Goal: Task Accomplishment & Management: Manage account settings

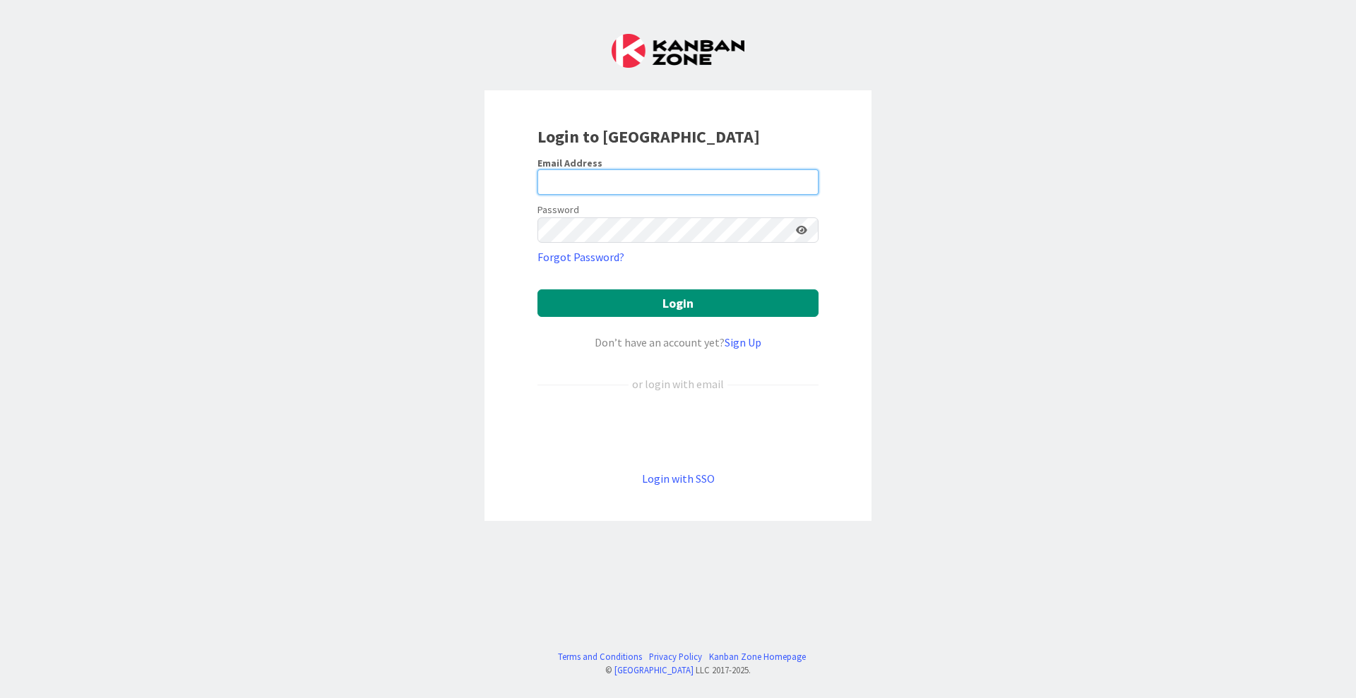
click at [652, 170] on input "email" at bounding box center [677, 181] width 281 height 25
type input "[EMAIL_ADDRESS][PERSON_NAME][DOMAIN_NAME]"
click at [537, 289] on button "Login" at bounding box center [677, 303] width 281 height 28
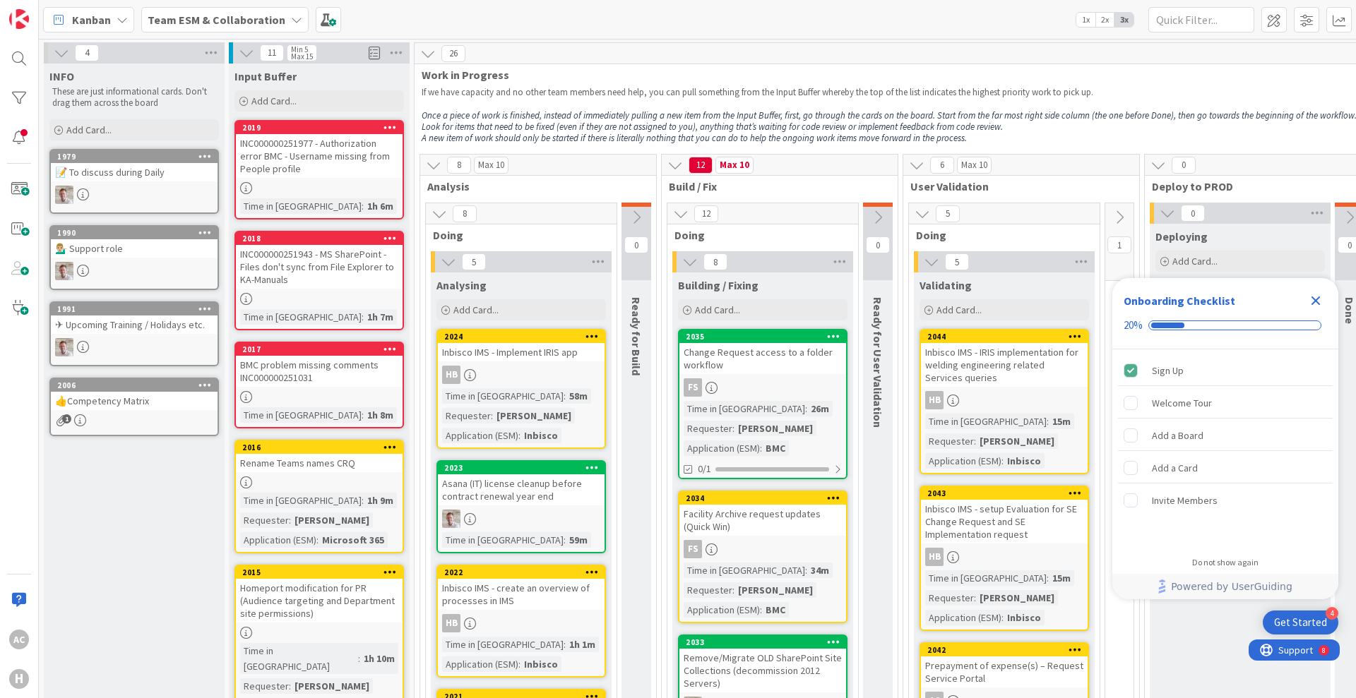
click at [129, 13] on div "Kanban" at bounding box center [88, 19] width 91 height 25
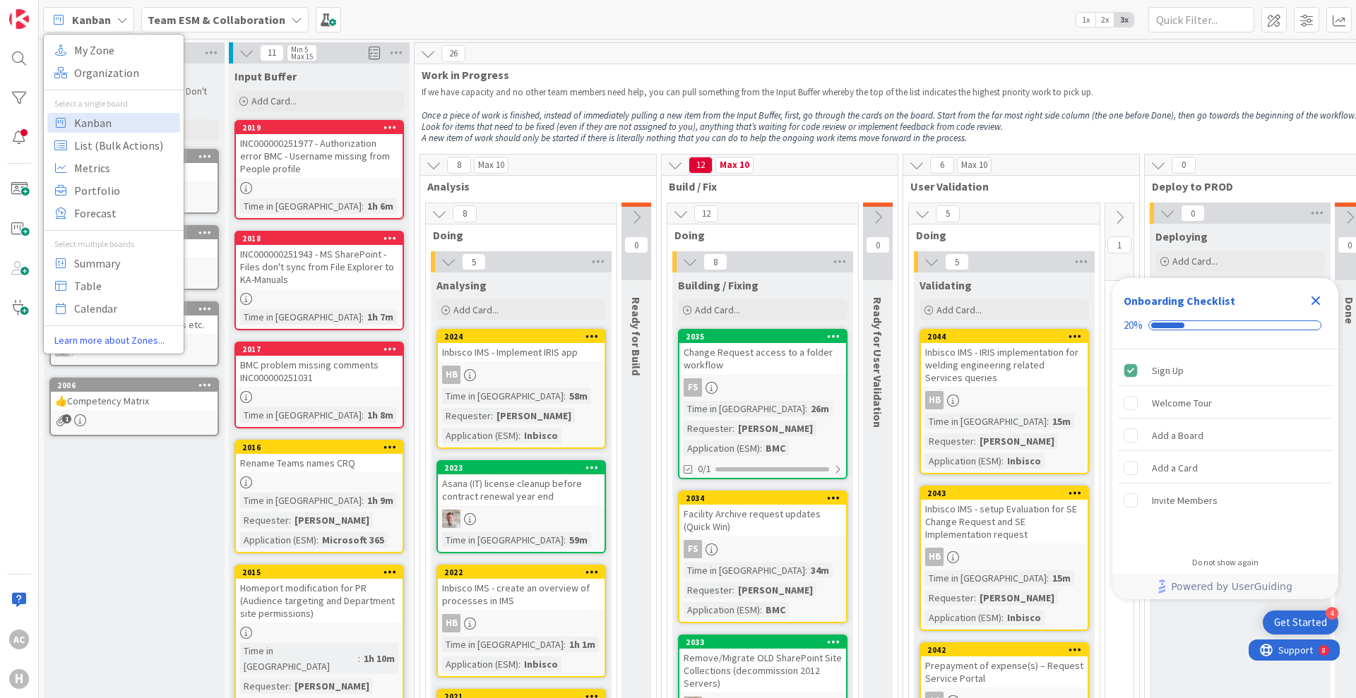
click at [226, 20] on b "Team ESM & Collaboration" at bounding box center [217, 20] width 138 height 14
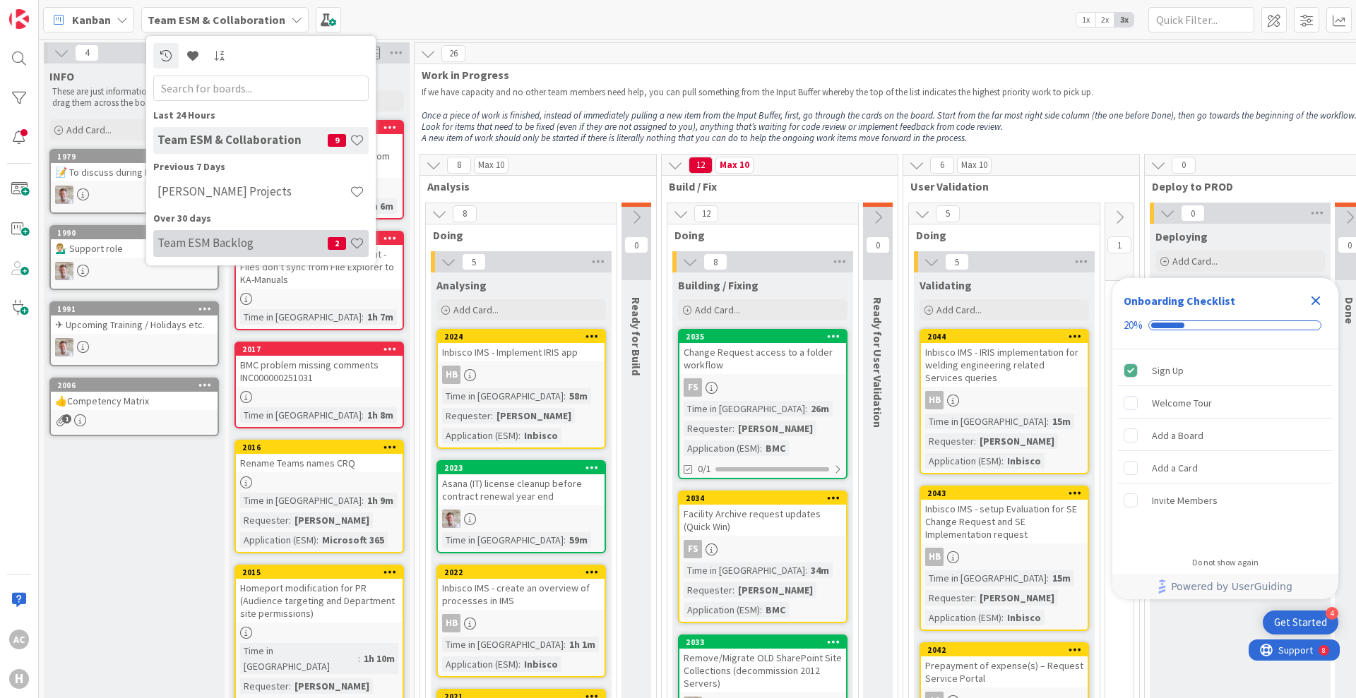
click at [233, 244] on h4 "Team ESM Backlog" at bounding box center [242, 243] width 170 height 14
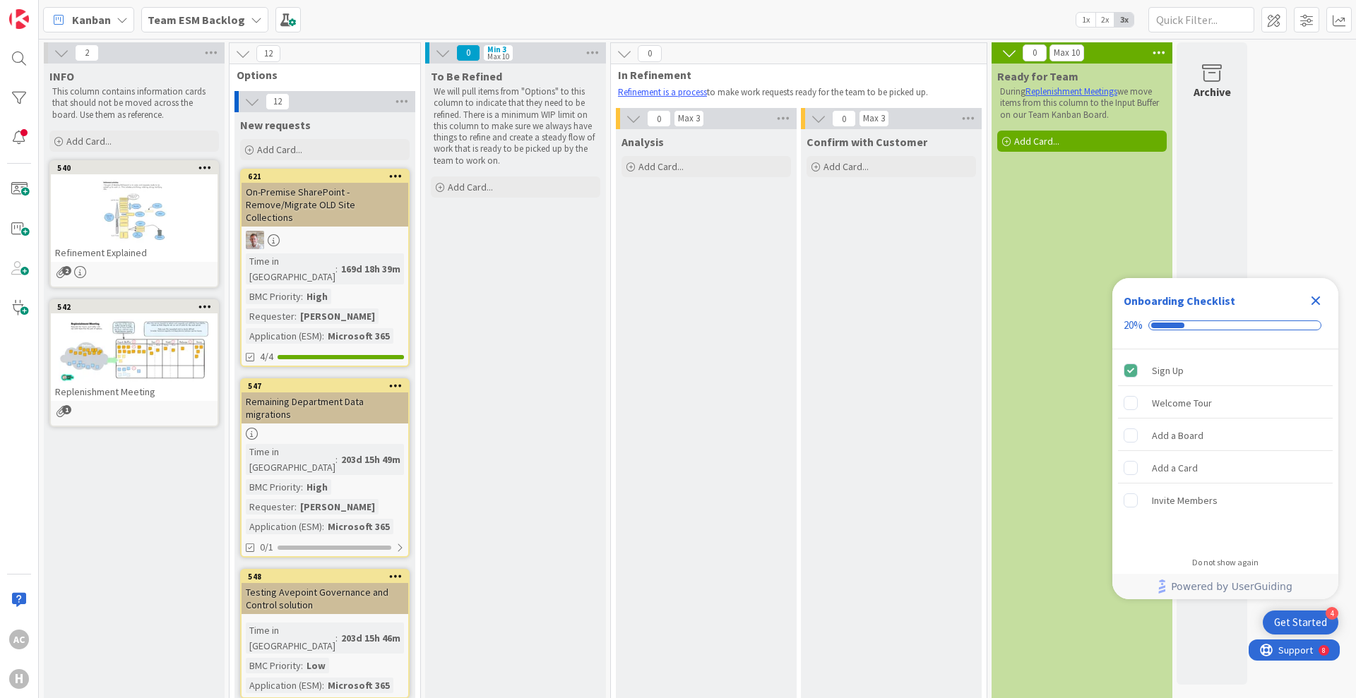
click at [229, 23] on b "Team ESM Backlog" at bounding box center [196, 20] width 97 height 14
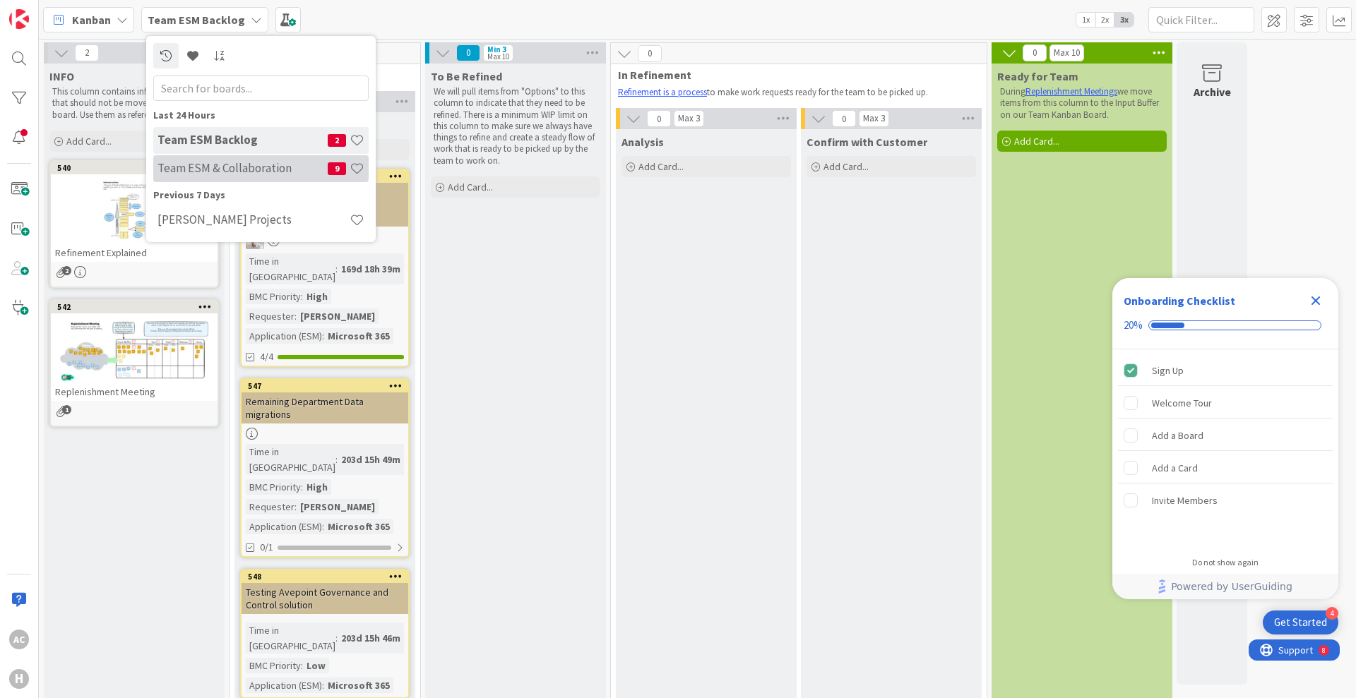
click at [251, 174] on h4 "Team ESM & Collaboration" at bounding box center [242, 168] width 170 height 14
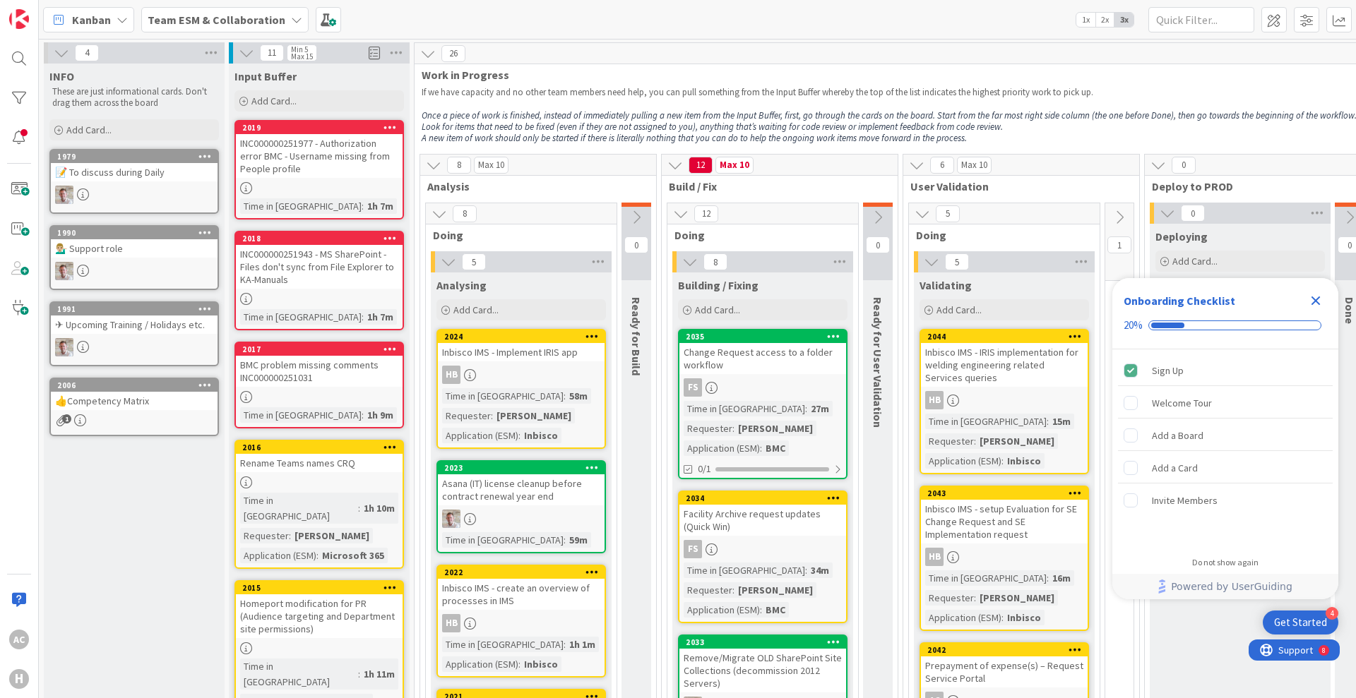
click at [272, 21] on b "Team ESM & Collaboration" at bounding box center [217, 20] width 138 height 14
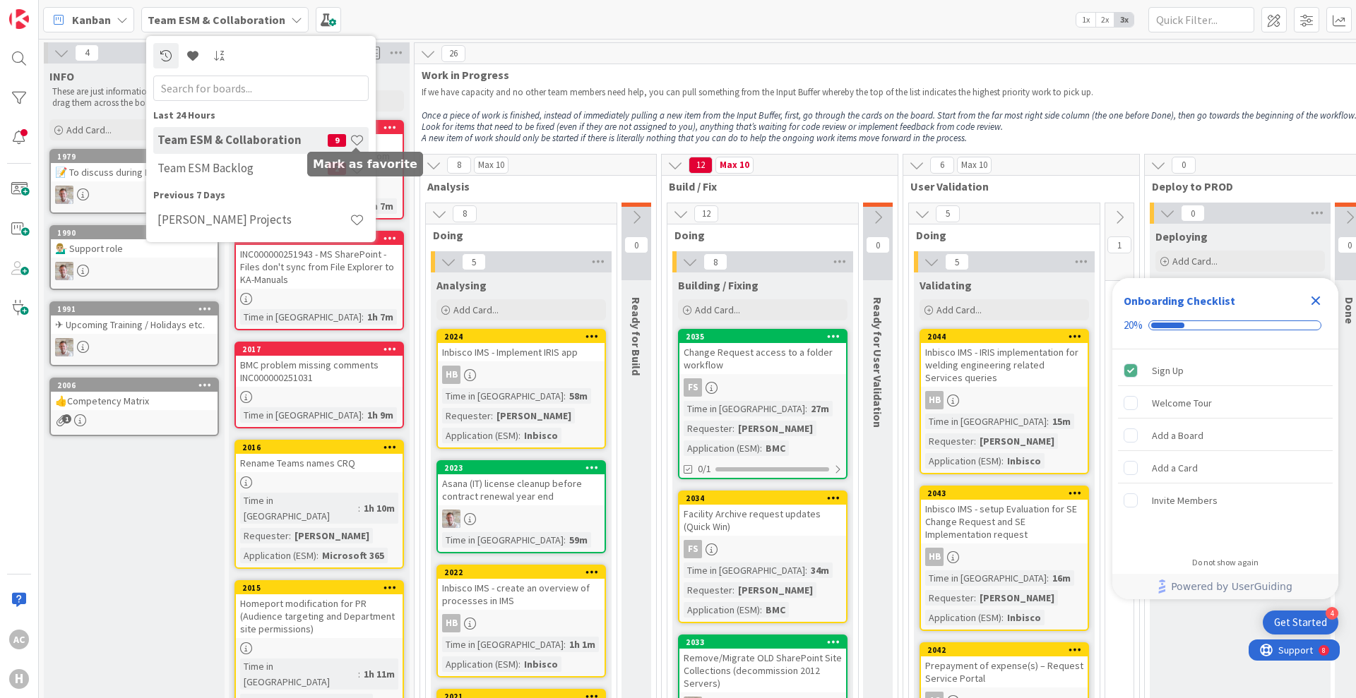
click at [358, 138] on span at bounding box center [357, 140] width 15 height 15
click at [358, 169] on span at bounding box center [357, 168] width 15 height 15
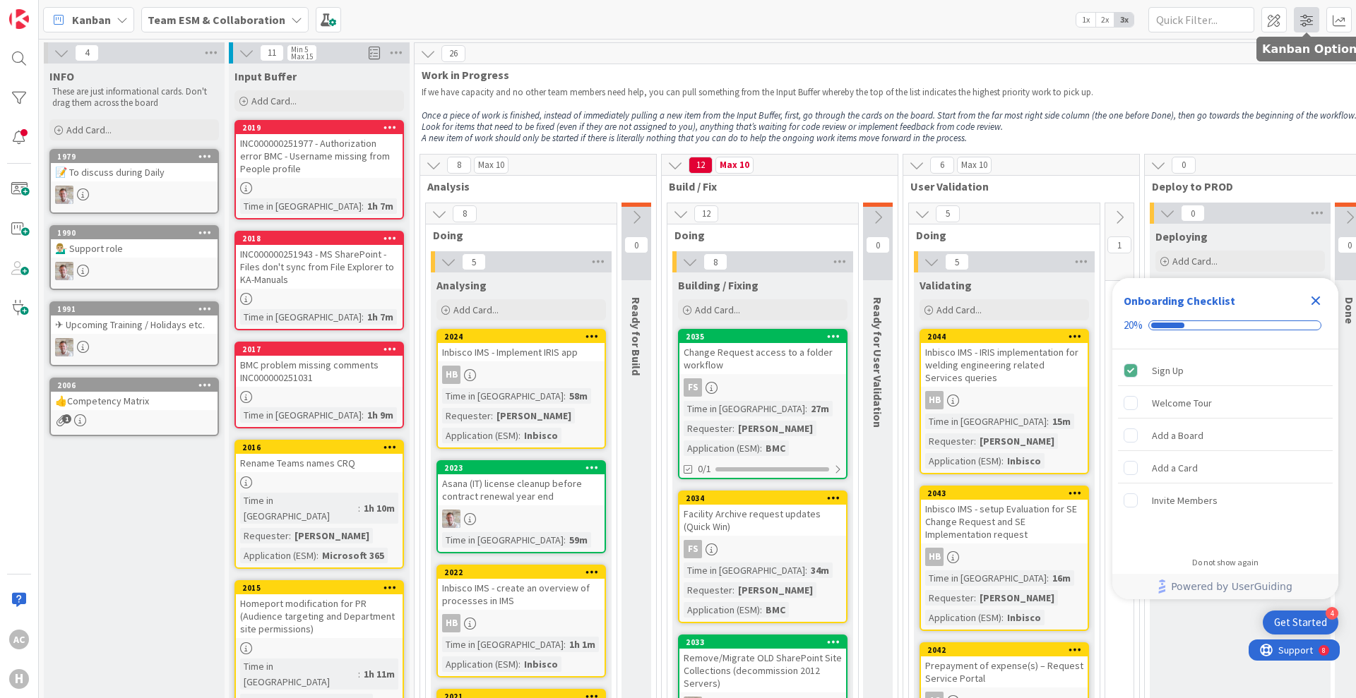
click at [1303, 23] on span at bounding box center [1306, 19] width 25 height 25
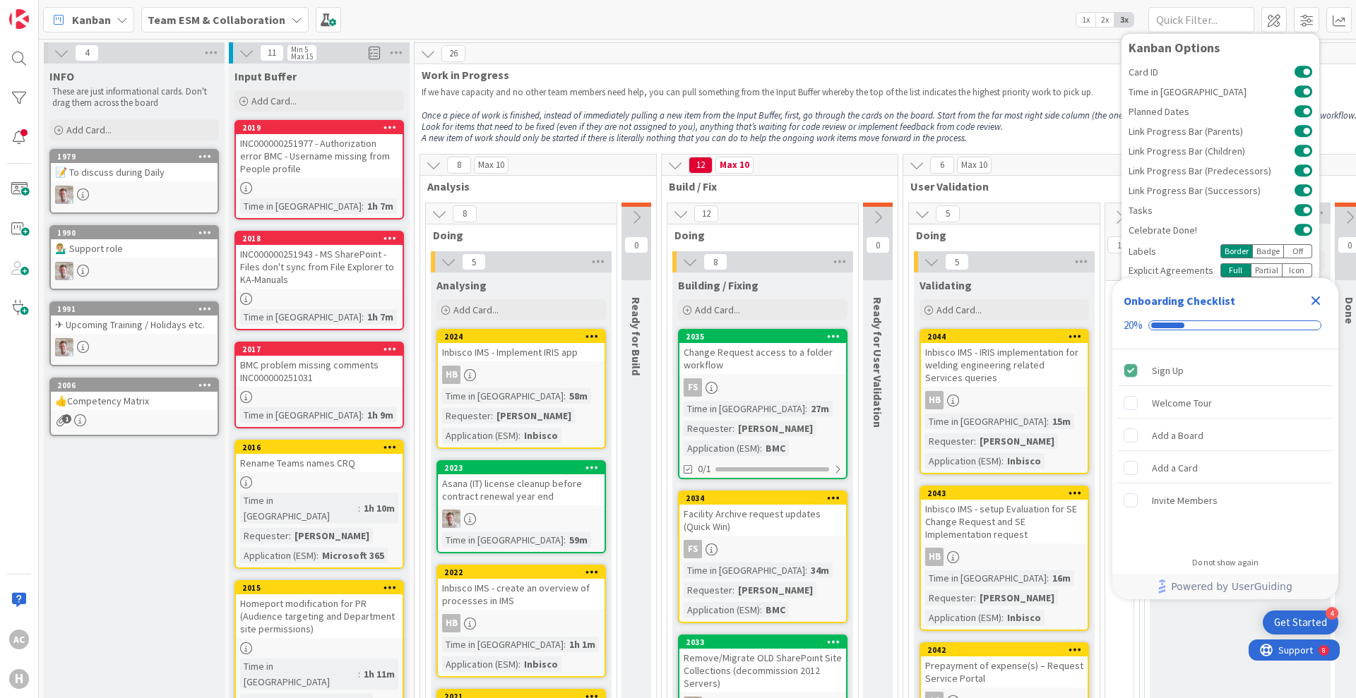
click at [1322, 302] on icon "Close Checklist" at bounding box center [1315, 300] width 17 height 17
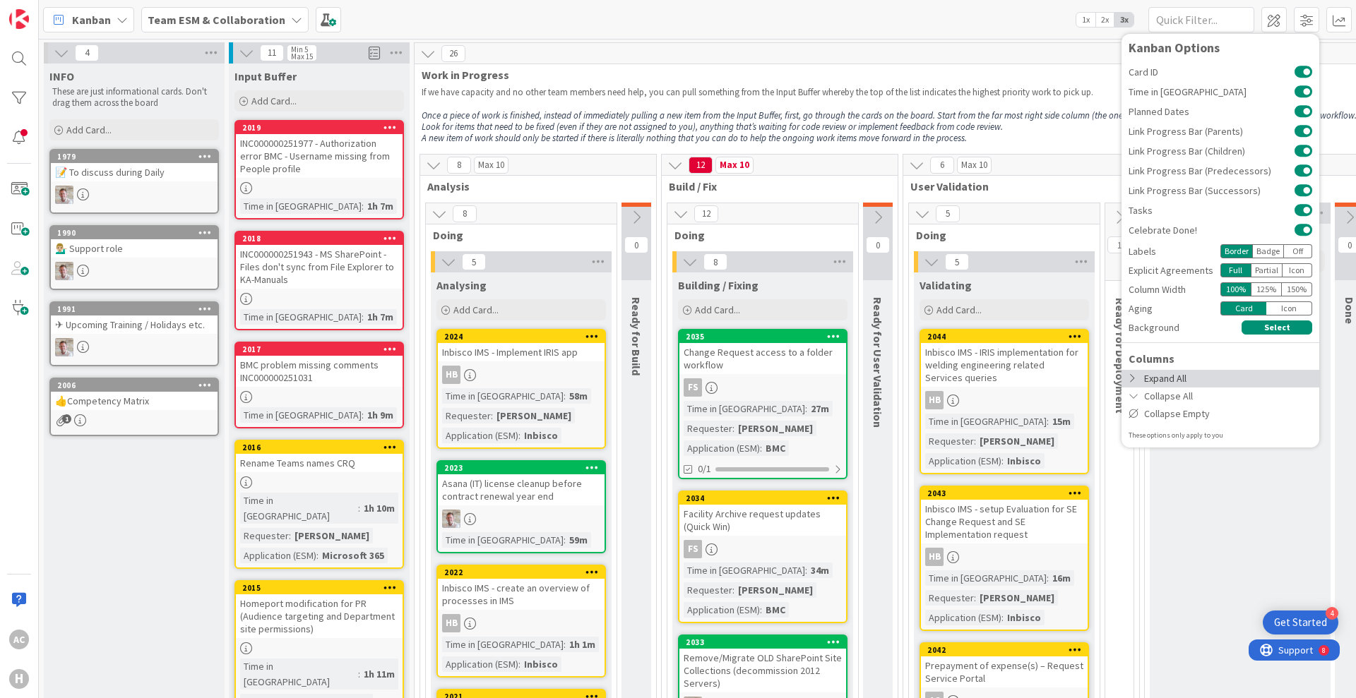
click at [1137, 381] on icon at bounding box center [1133, 379] width 11 height 10
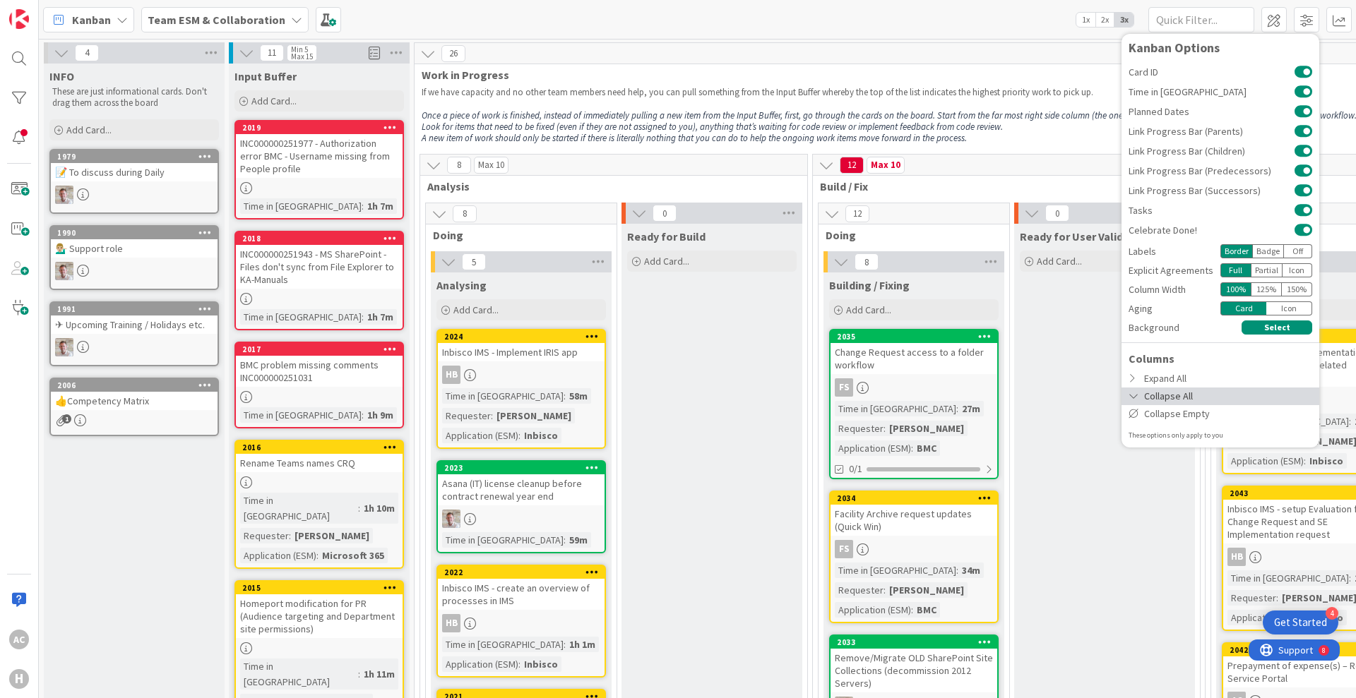
click at [1136, 398] on icon at bounding box center [1133, 396] width 11 height 10
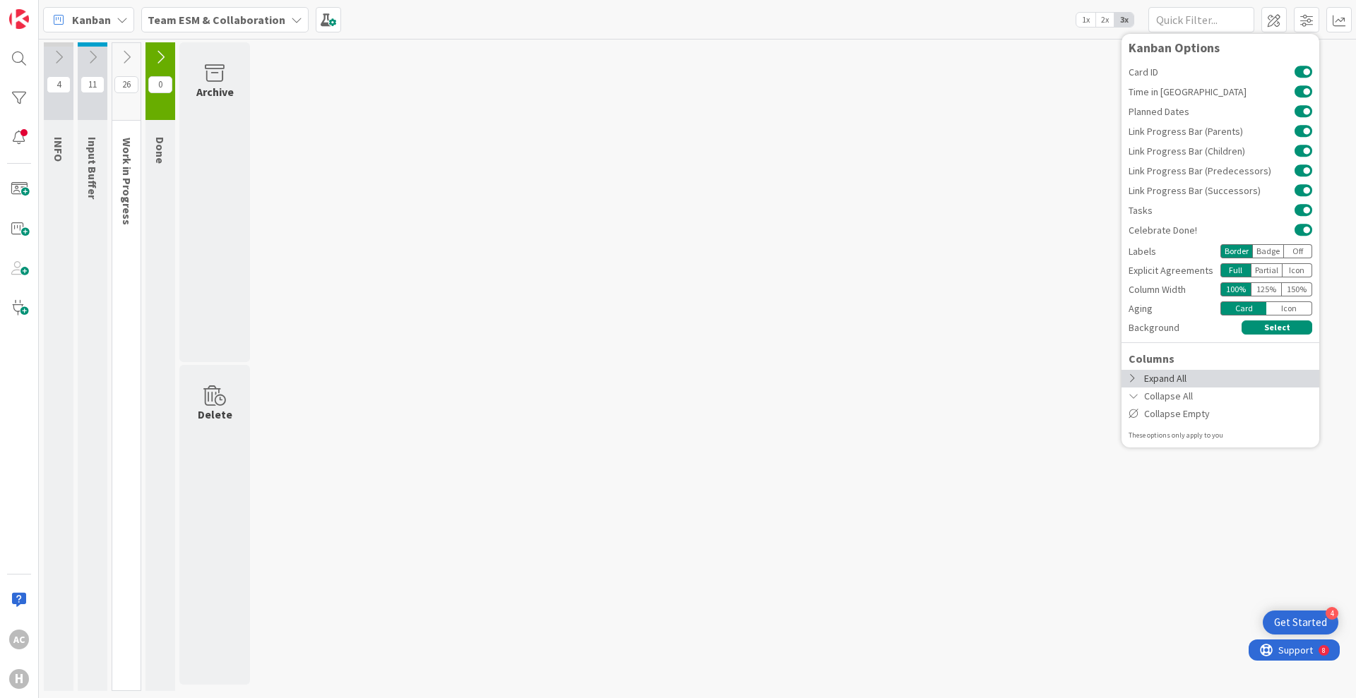
click at [1135, 378] on icon at bounding box center [1133, 379] width 11 height 10
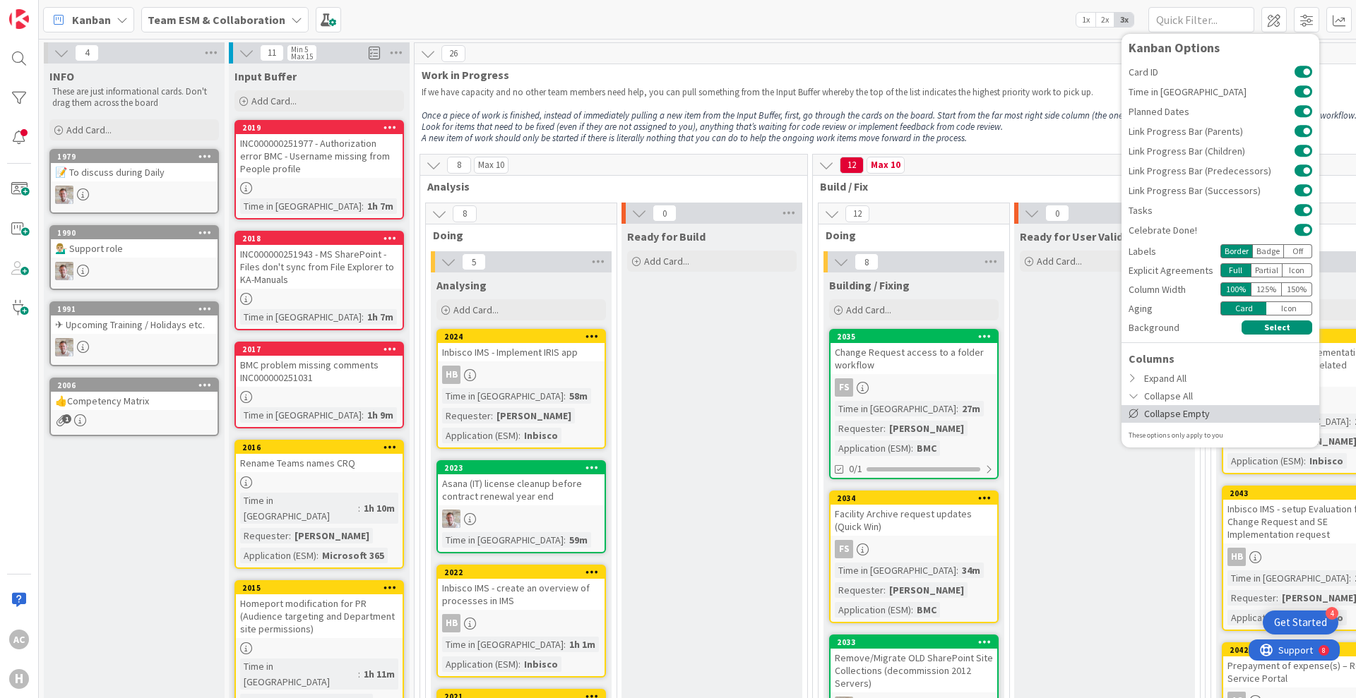
click at [1133, 420] on div "Collapse Empty" at bounding box center [1220, 414] width 198 height 18
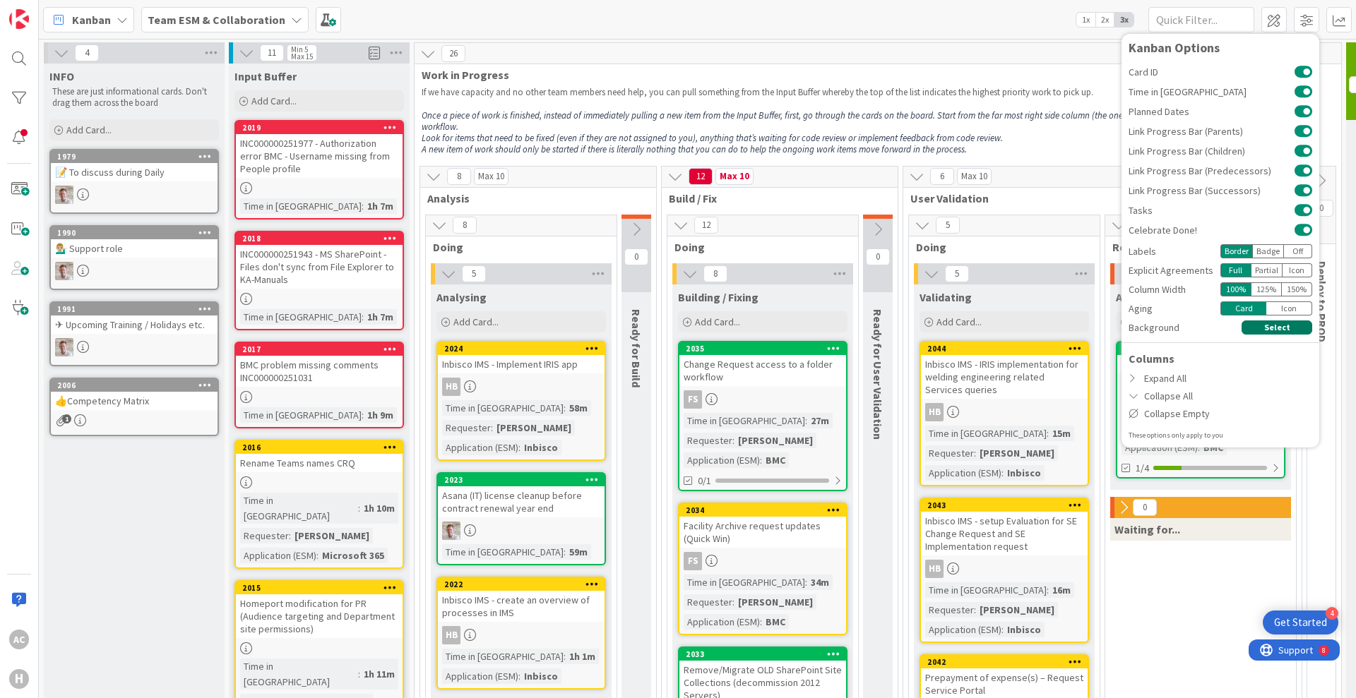
click at [1262, 324] on button "Select" at bounding box center [1276, 328] width 71 height 14
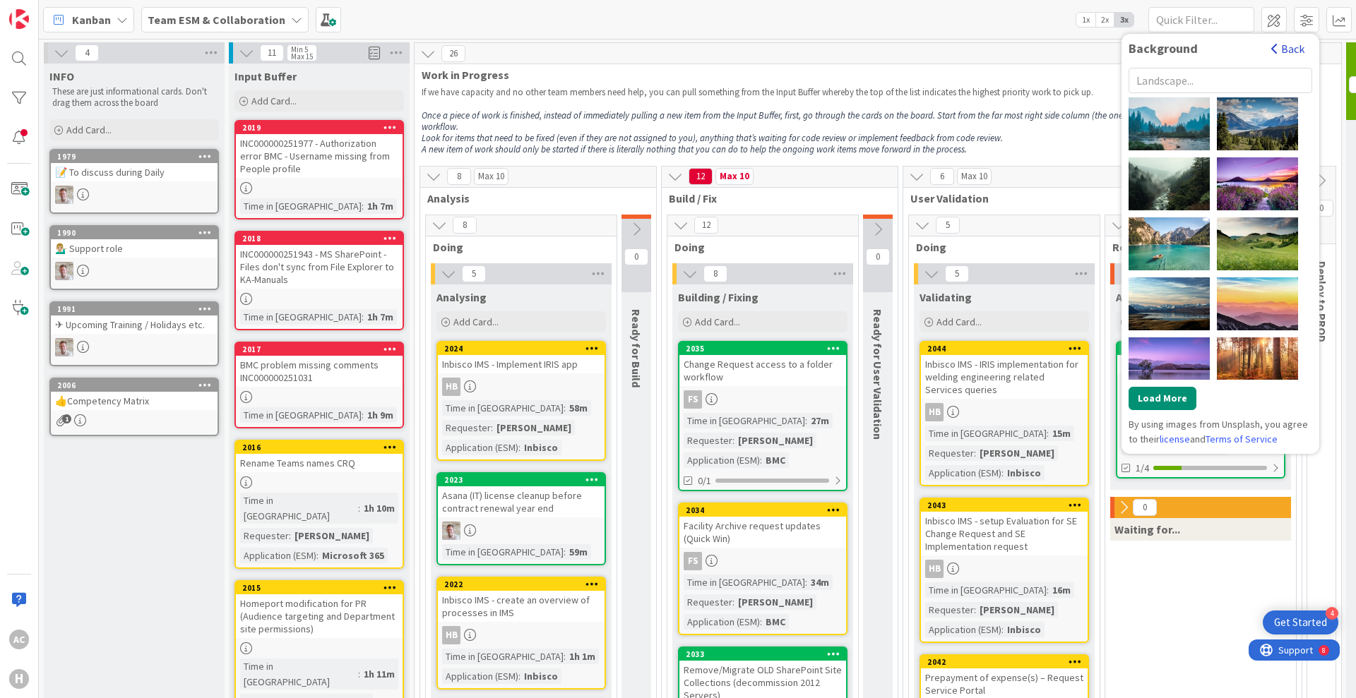
click at [1281, 48] on button "Back" at bounding box center [1287, 49] width 35 height 16
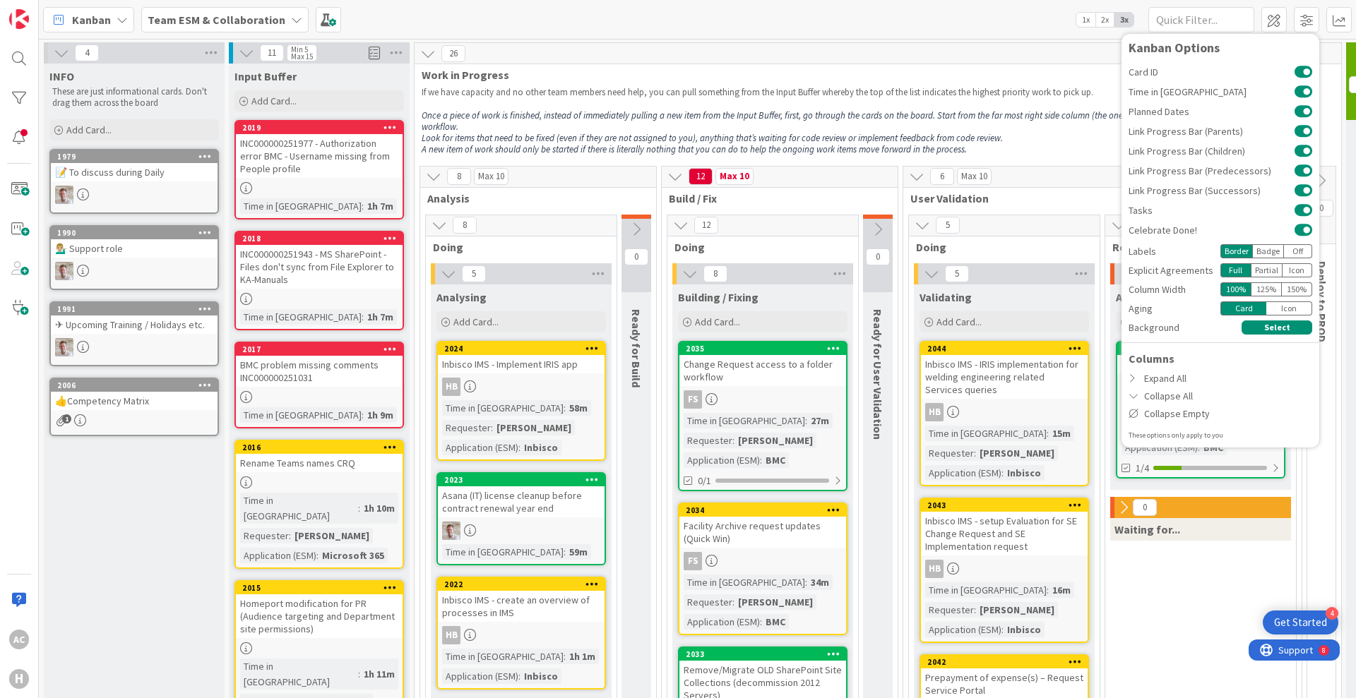
click at [1265, 246] on div "Badge" at bounding box center [1268, 251] width 32 height 14
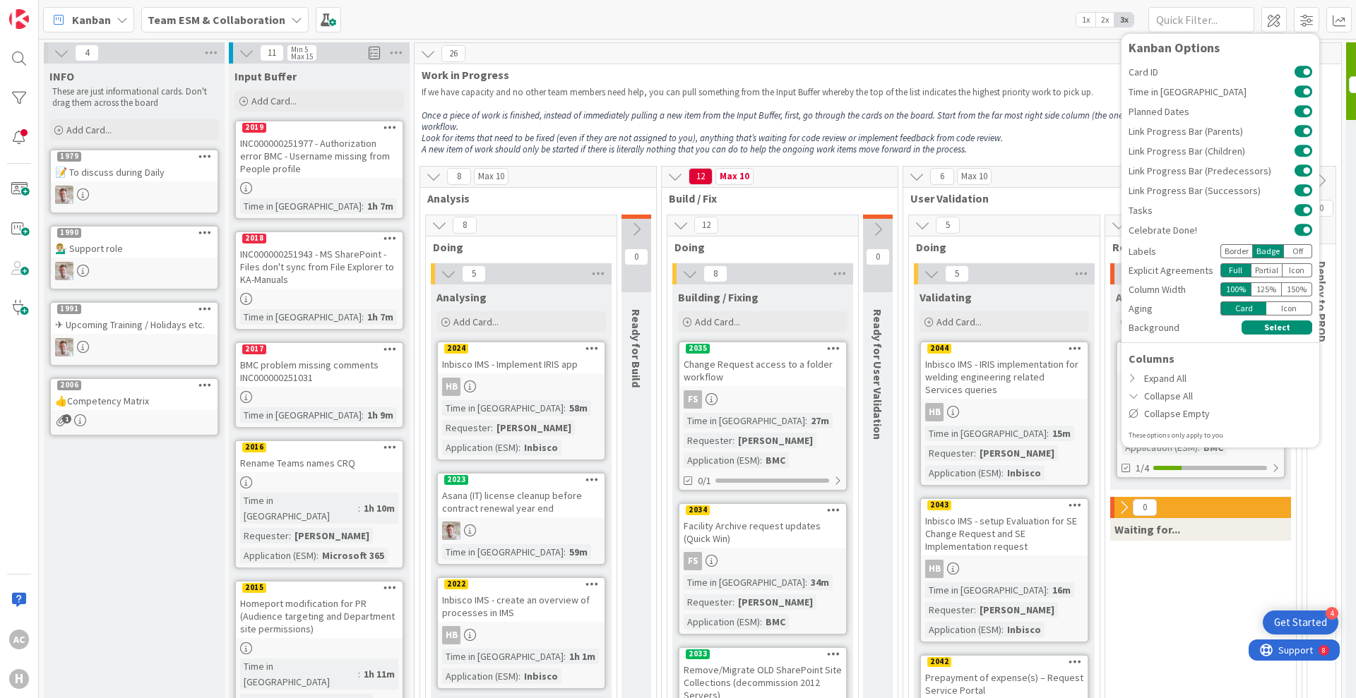
click at [1236, 249] on div "Border" at bounding box center [1236, 251] width 32 height 14
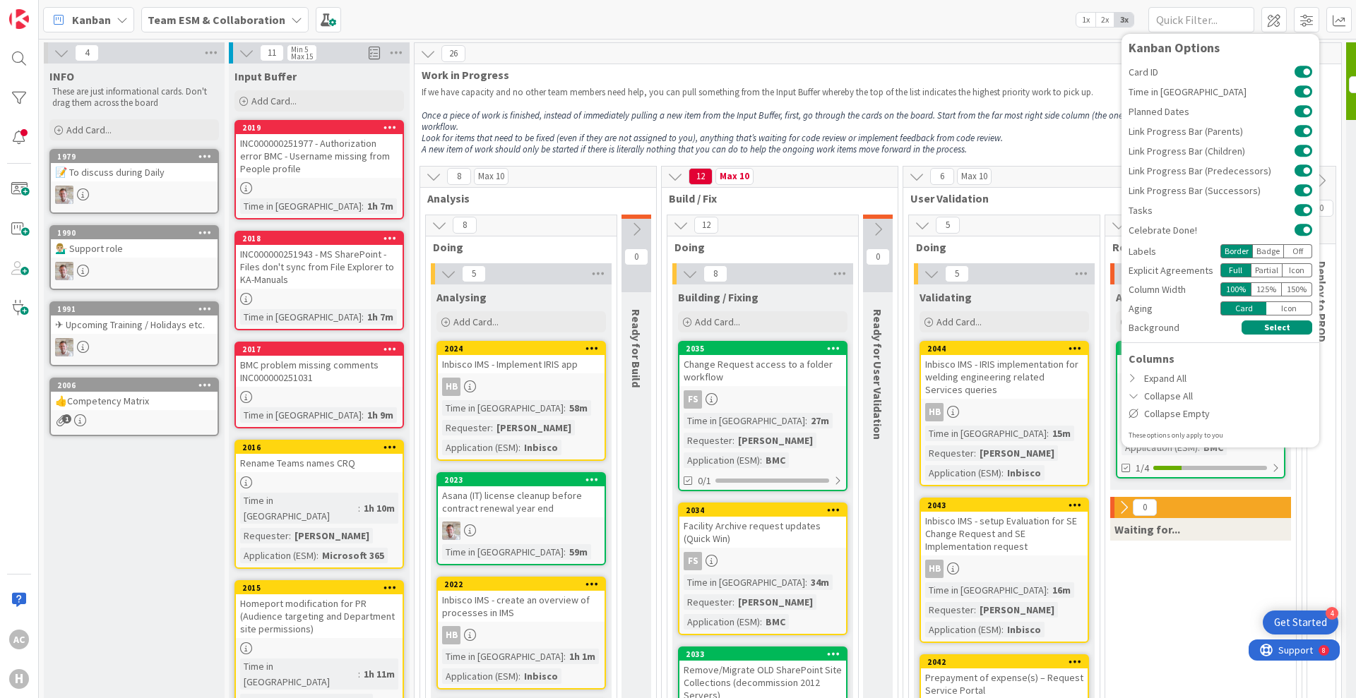
click at [1270, 269] on div "Partial" at bounding box center [1266, 270] width 32 height 14
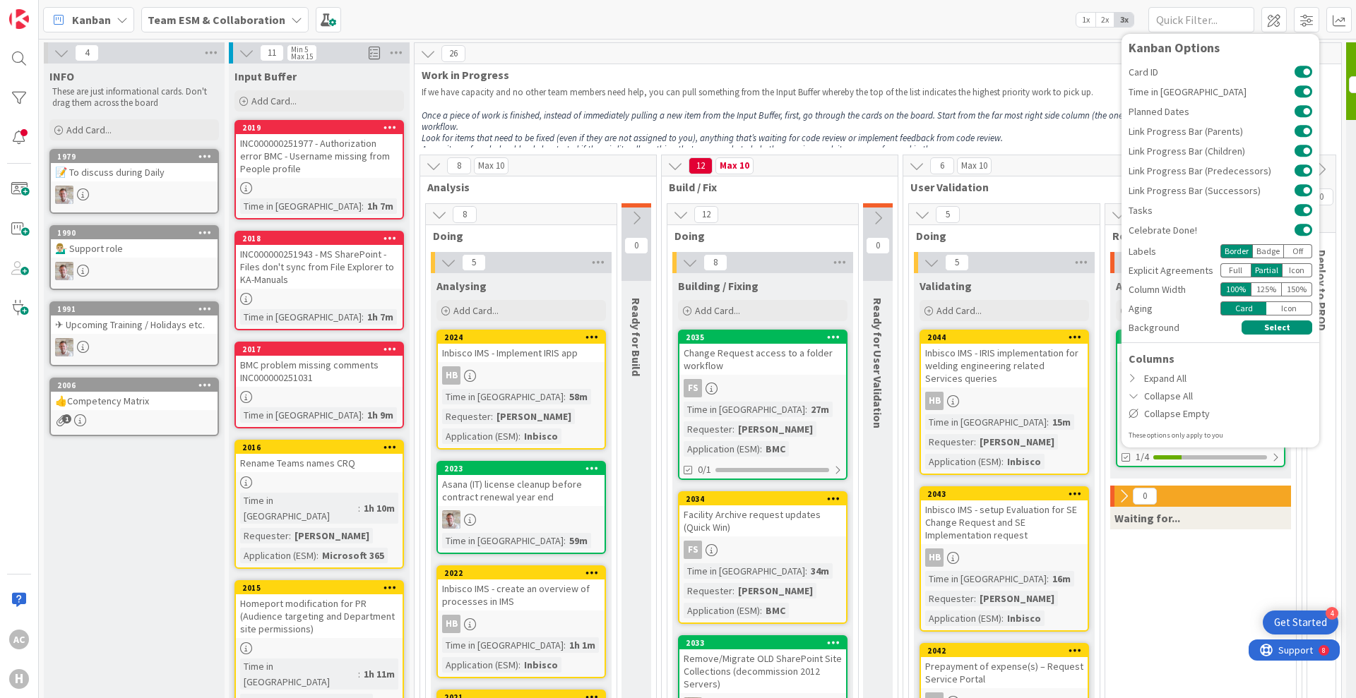
click at [1224, 263] on div "Full" at bounding box center [1235, 270] width 30 height 14
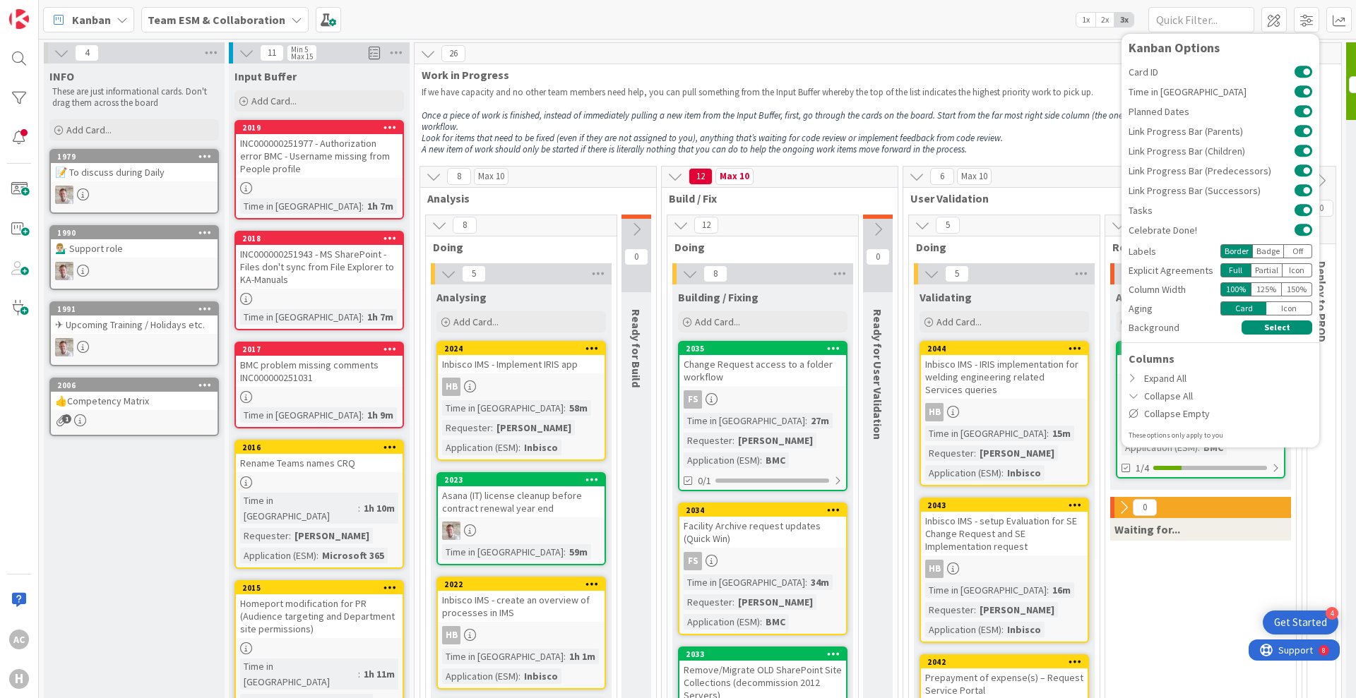
click at [1265, 270] on div "Partial" at bounding box center [1266, 270] width 32 height 14
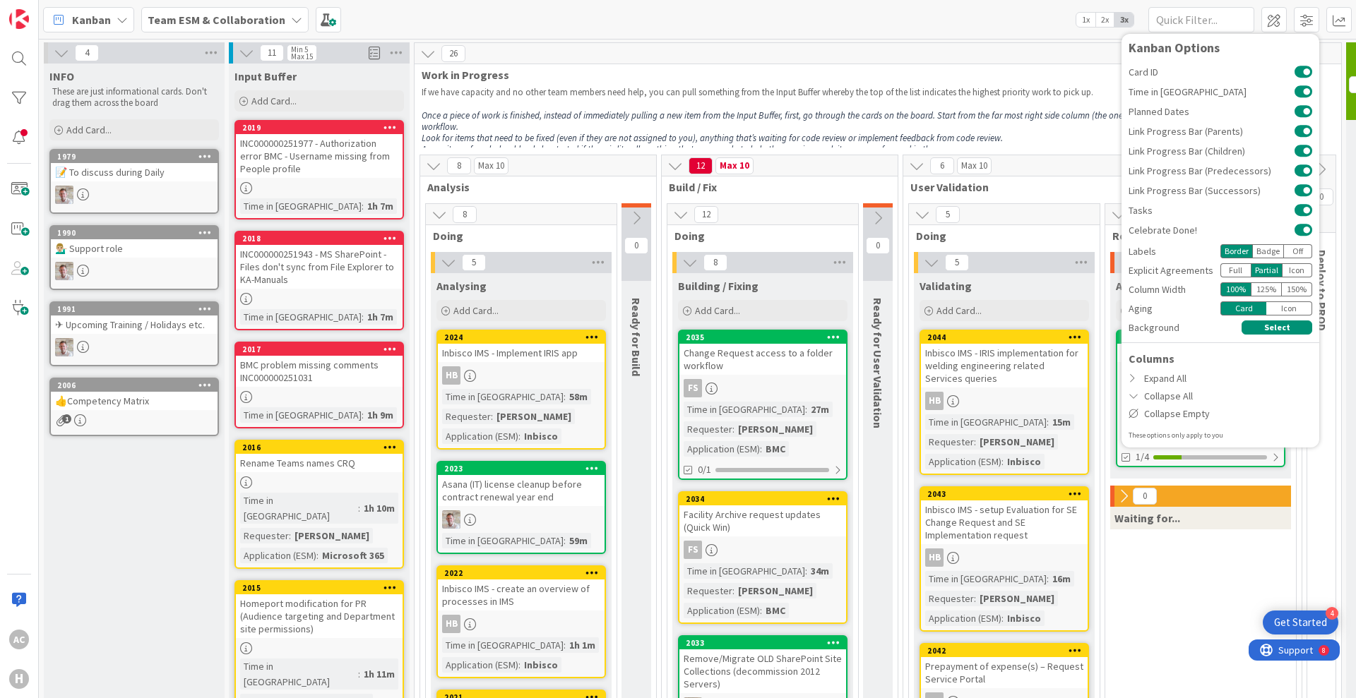
click at [1248, 270] on div "Full" at bounding box center [1235, 270] width 30 height 14
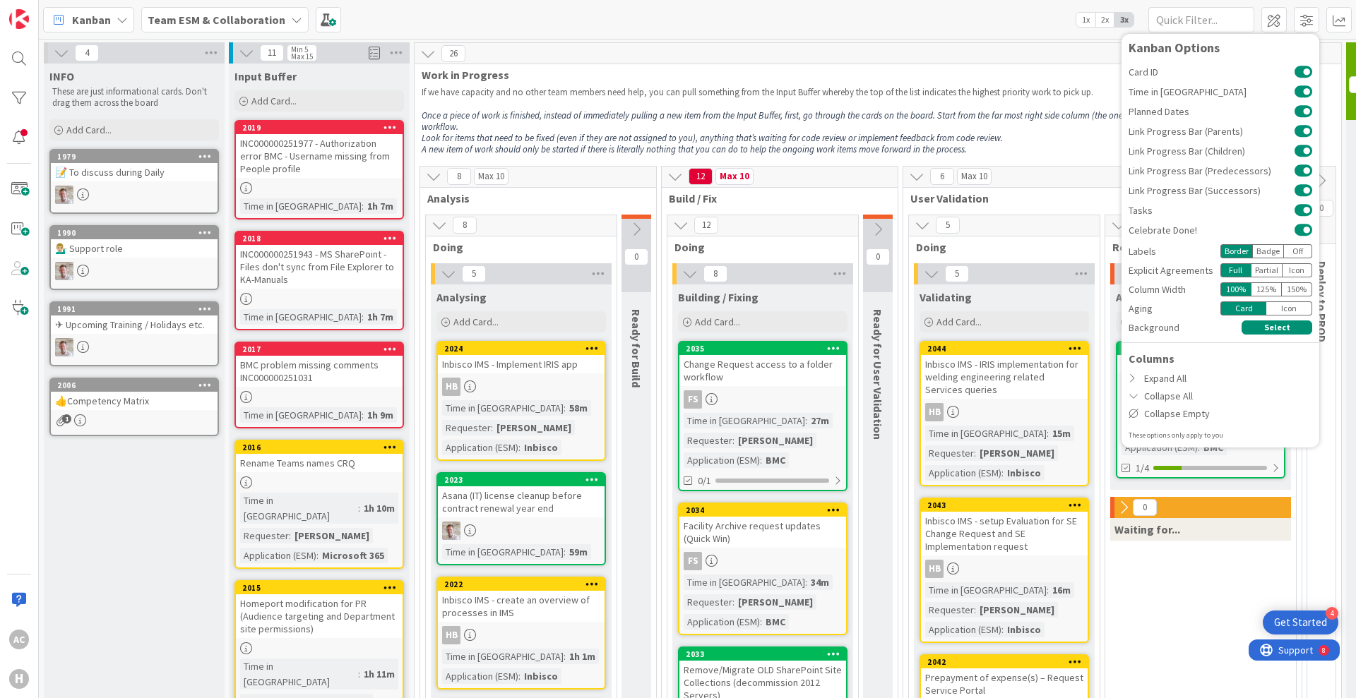
click at [1297, 270] on div "Icon" at bounding box center [1297, 270] width 30 height 14
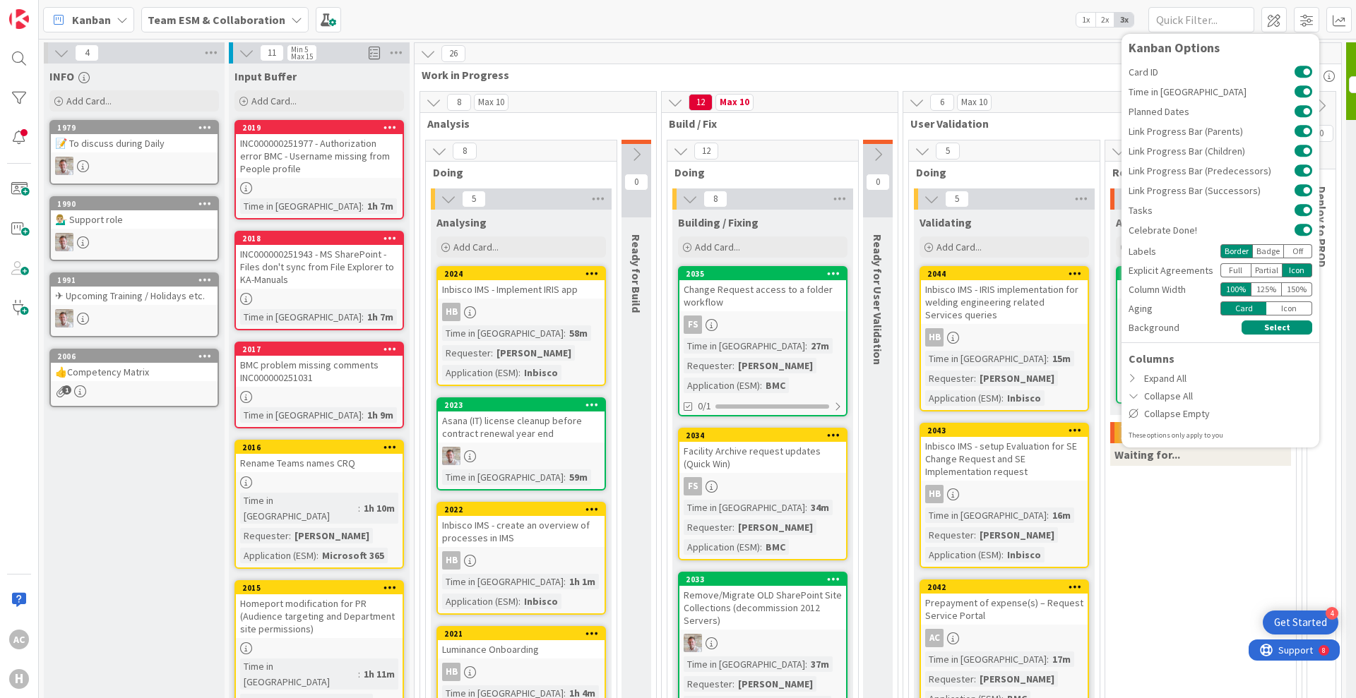
click at [1232, 271] on div "Full" at bounding box center [1235, 270] width 30 height 14
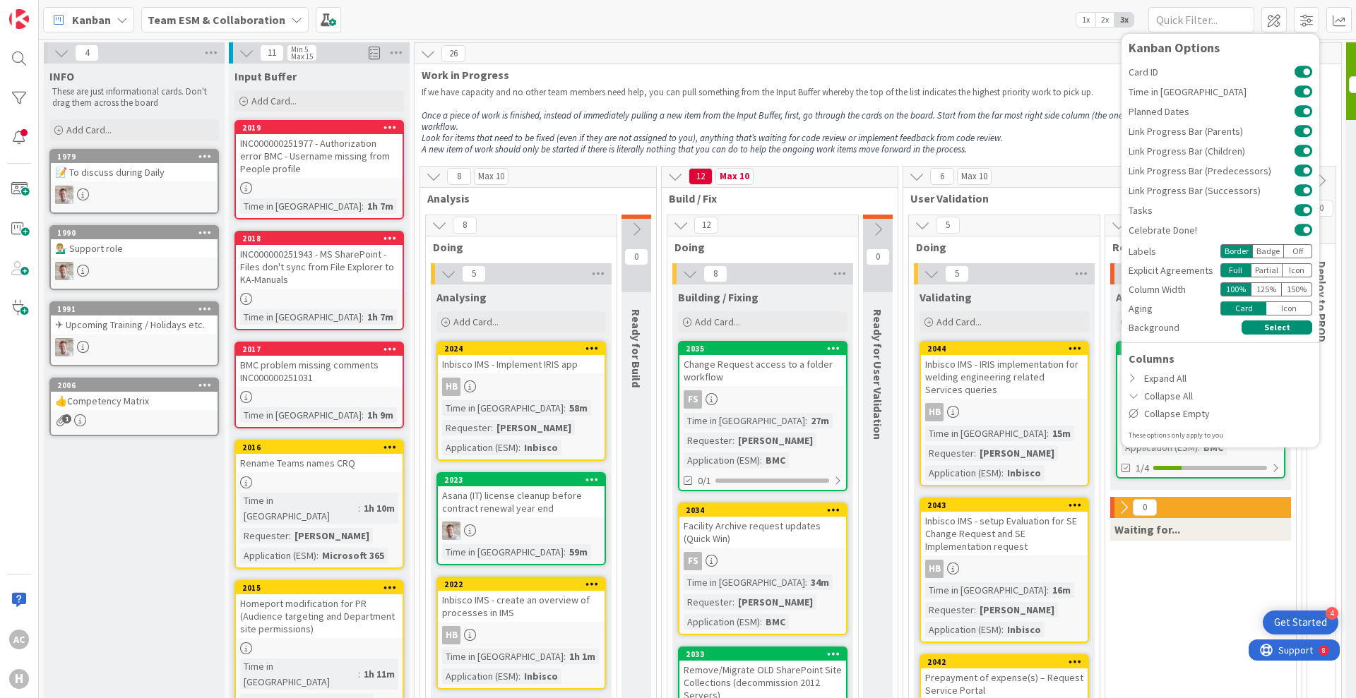
click at [1289, 272] on div "Icon" at bounding box center [1297, 270] width 30 height 14
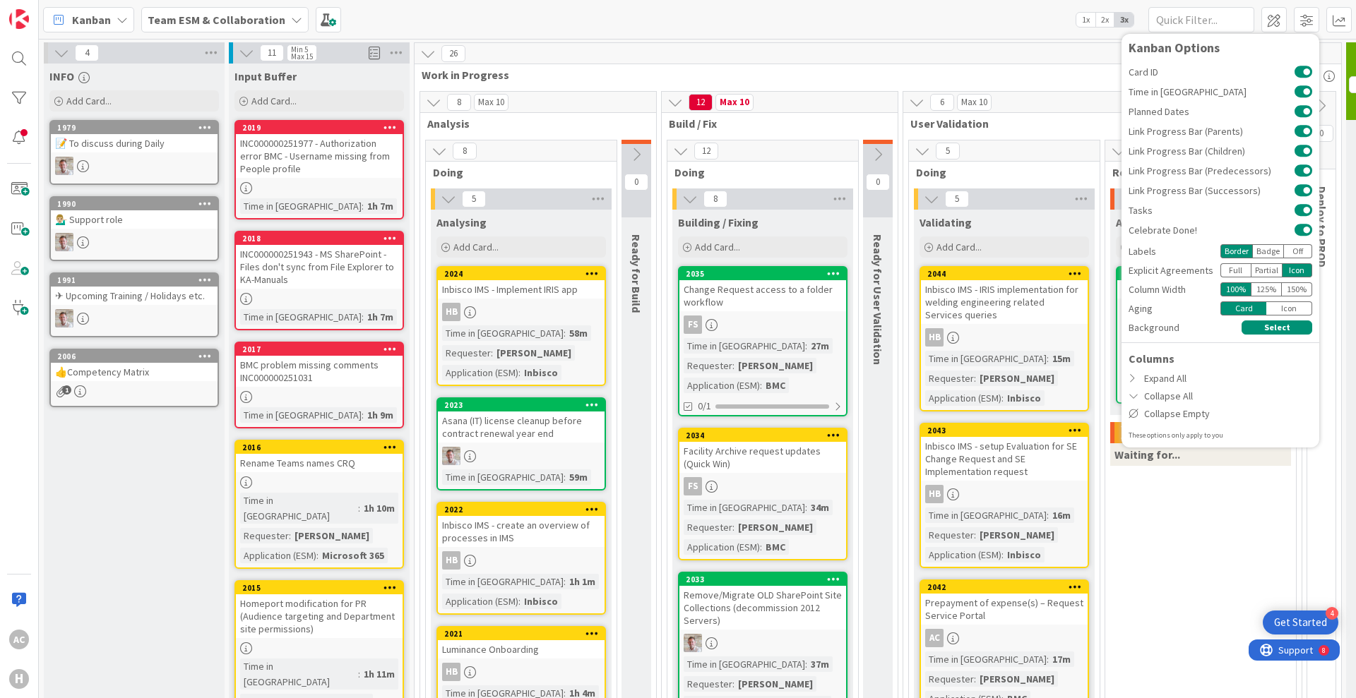
click at [1224, 269] on div "Full" at bounding box center [1235, 270] width 30 height 14
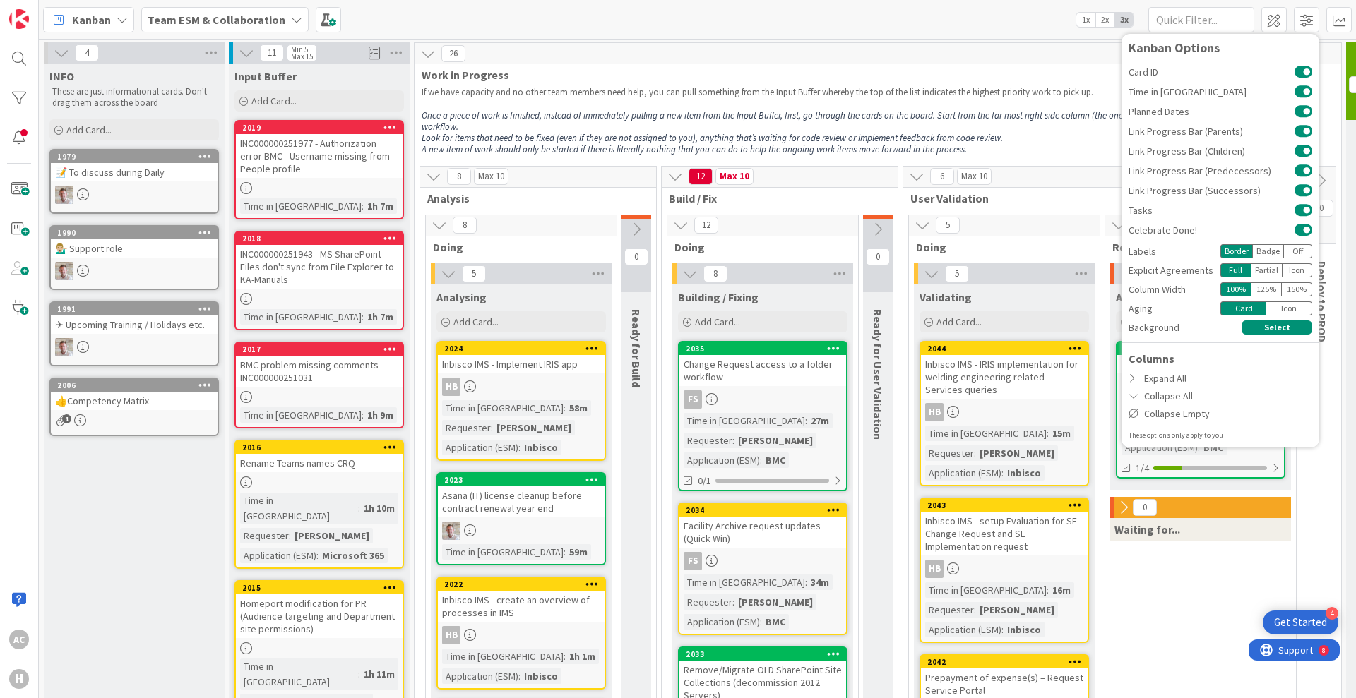
click at [1269, 288] on div "125 %" at bounding box center [1265, 289] width 31 height 14
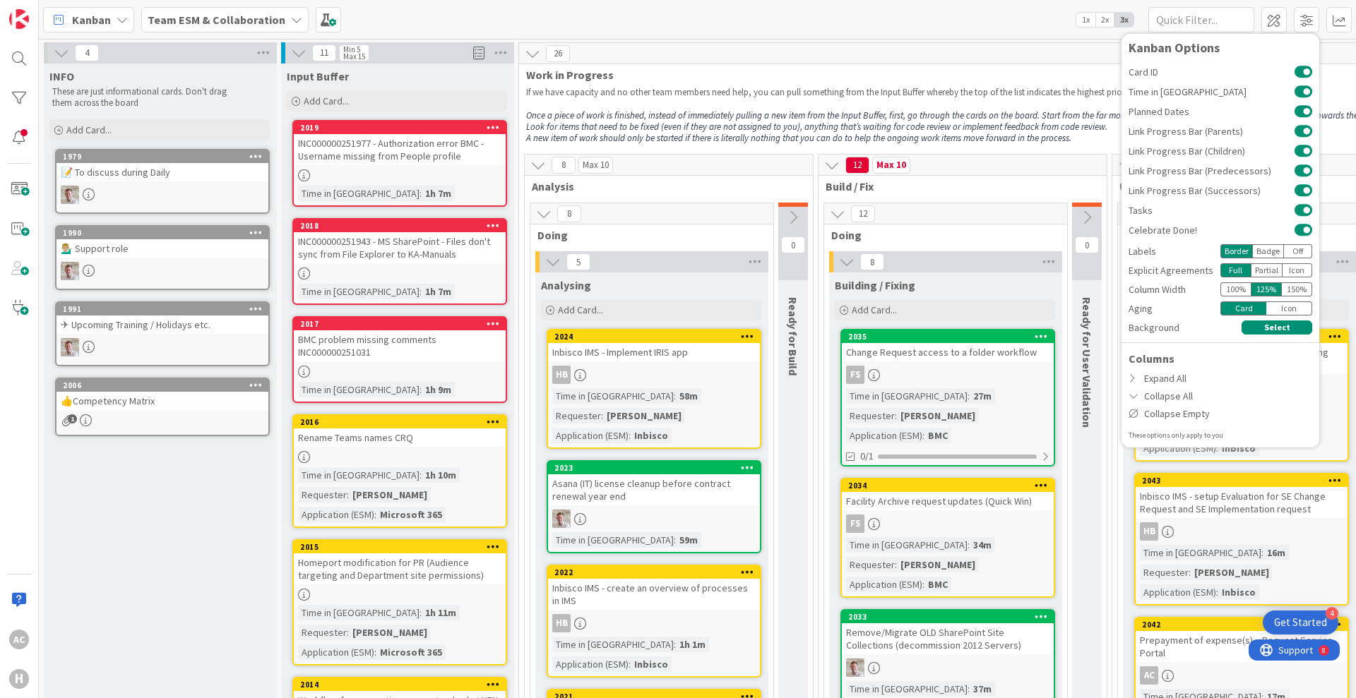
click at [1238, 289] on div "100 %" at bounding box center [1235, 289] width 30 height 14
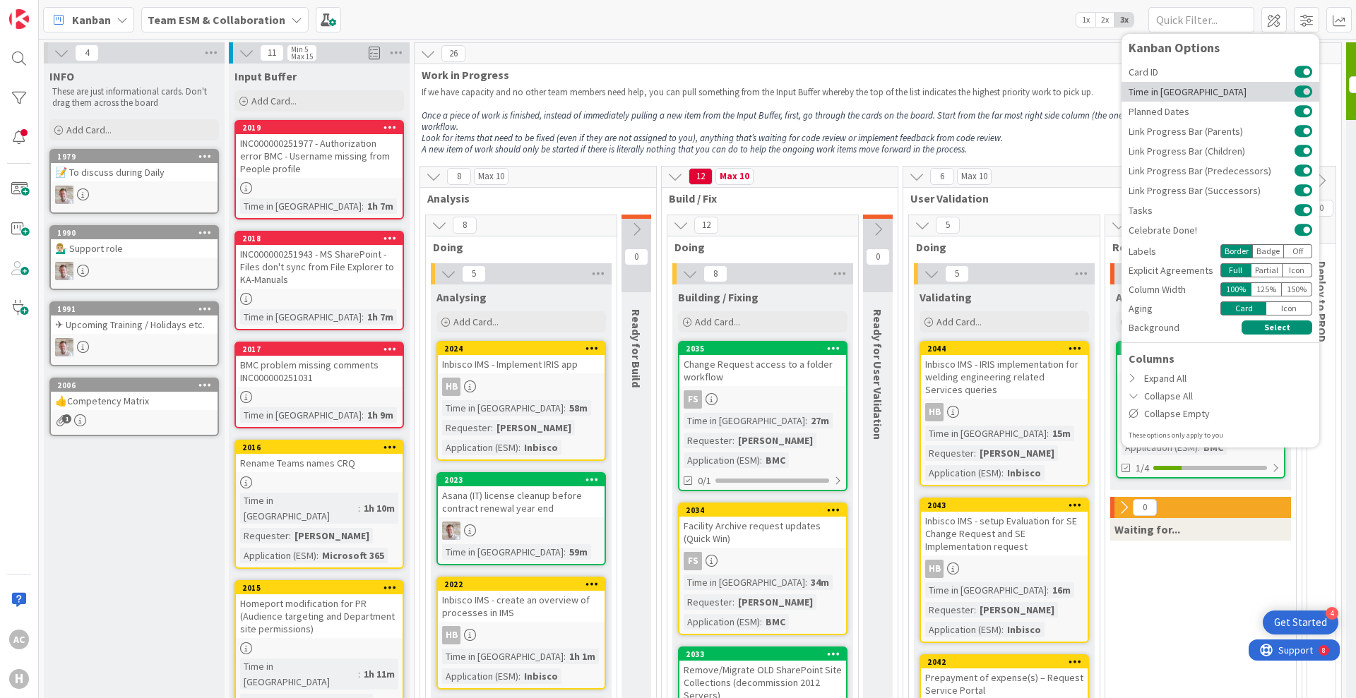
click at [1301, 88] on button at bounding box center [1303, 91] width 18 height 11
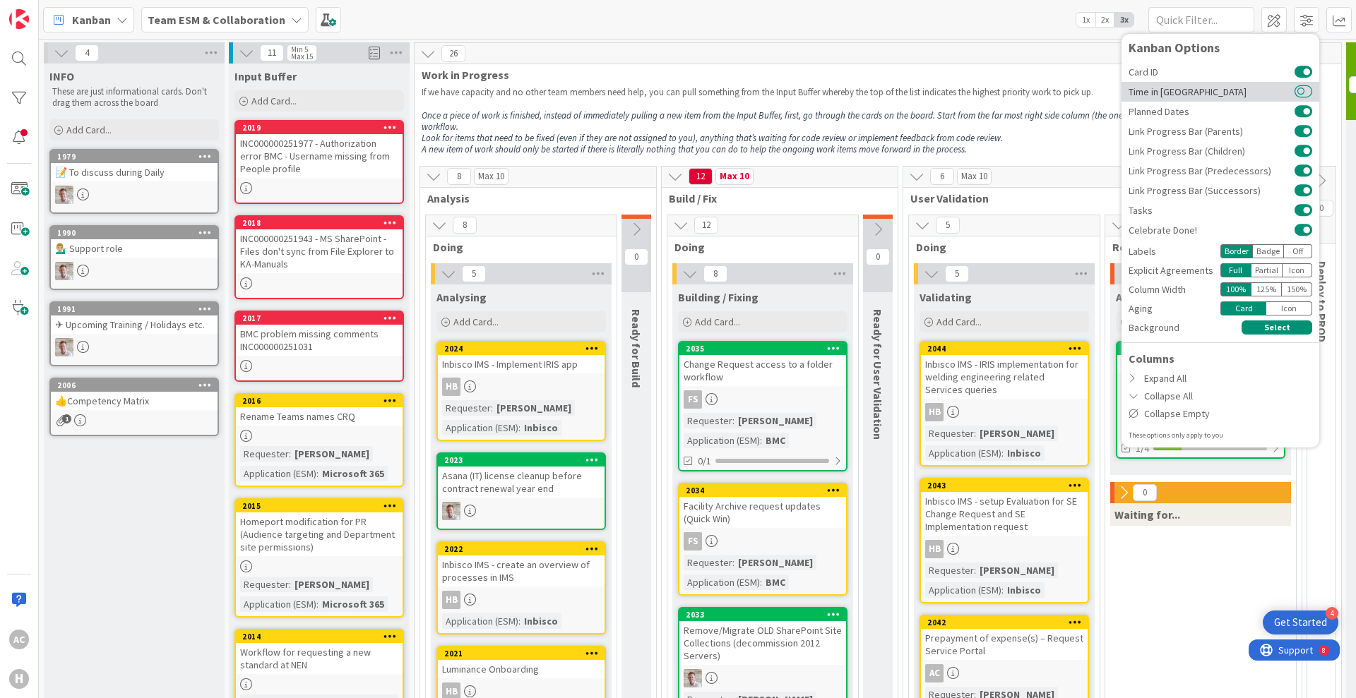
click at [1301, 88] on button at bounding box center [1303, 91] width 18 height 11
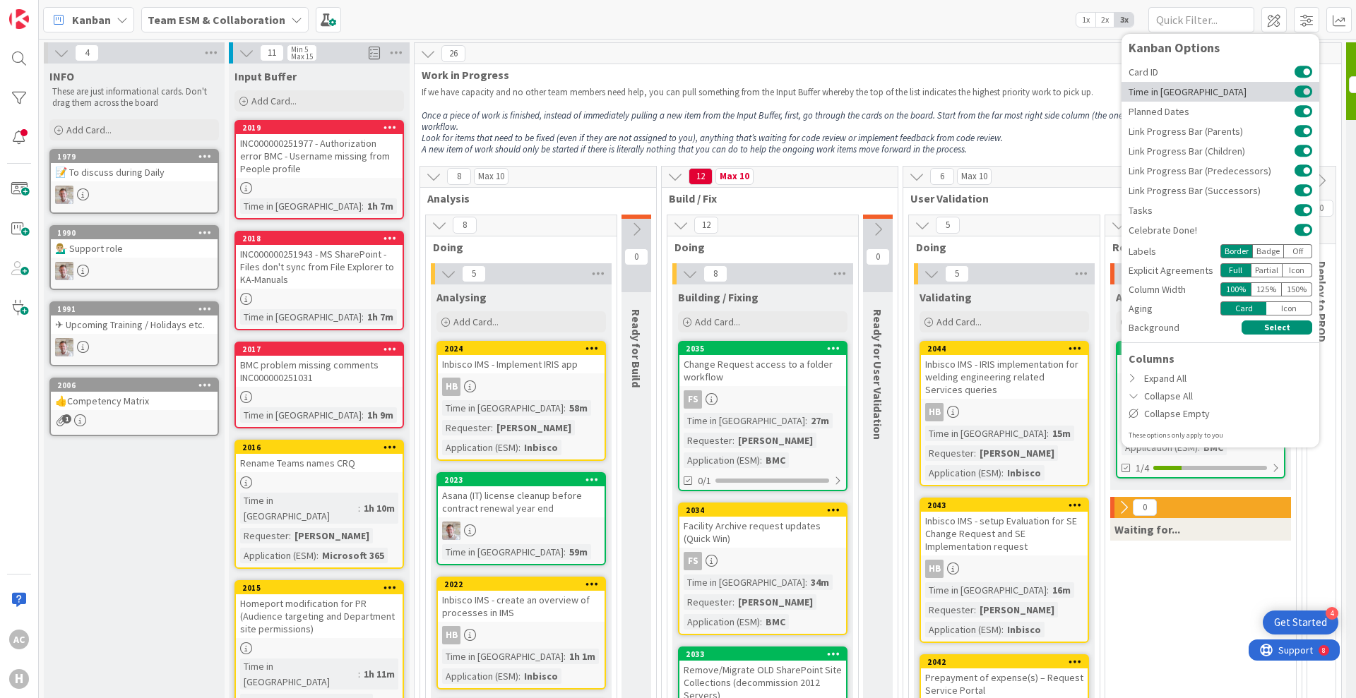
click at [1301, 88] on button at bounding box center [1303, 91] width 18 height 11
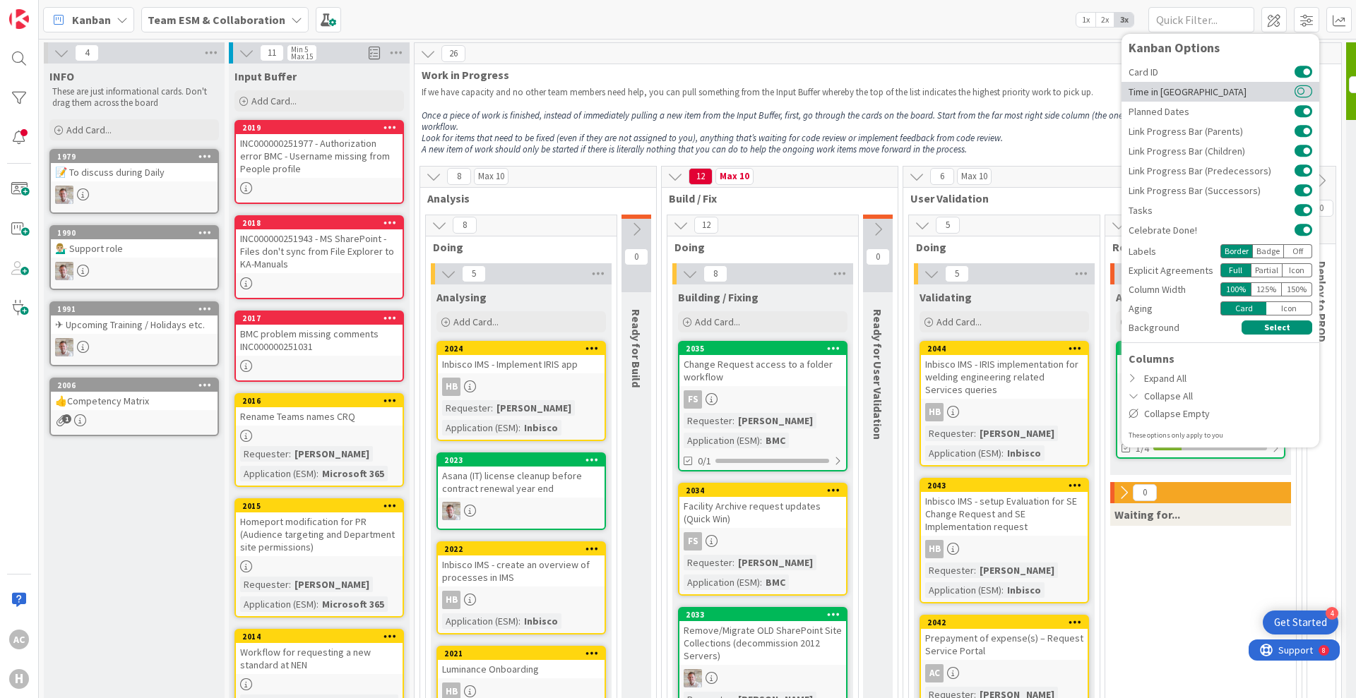
click at [1301, 88] on button at bounding box center [1303, 91] width 18 height 11
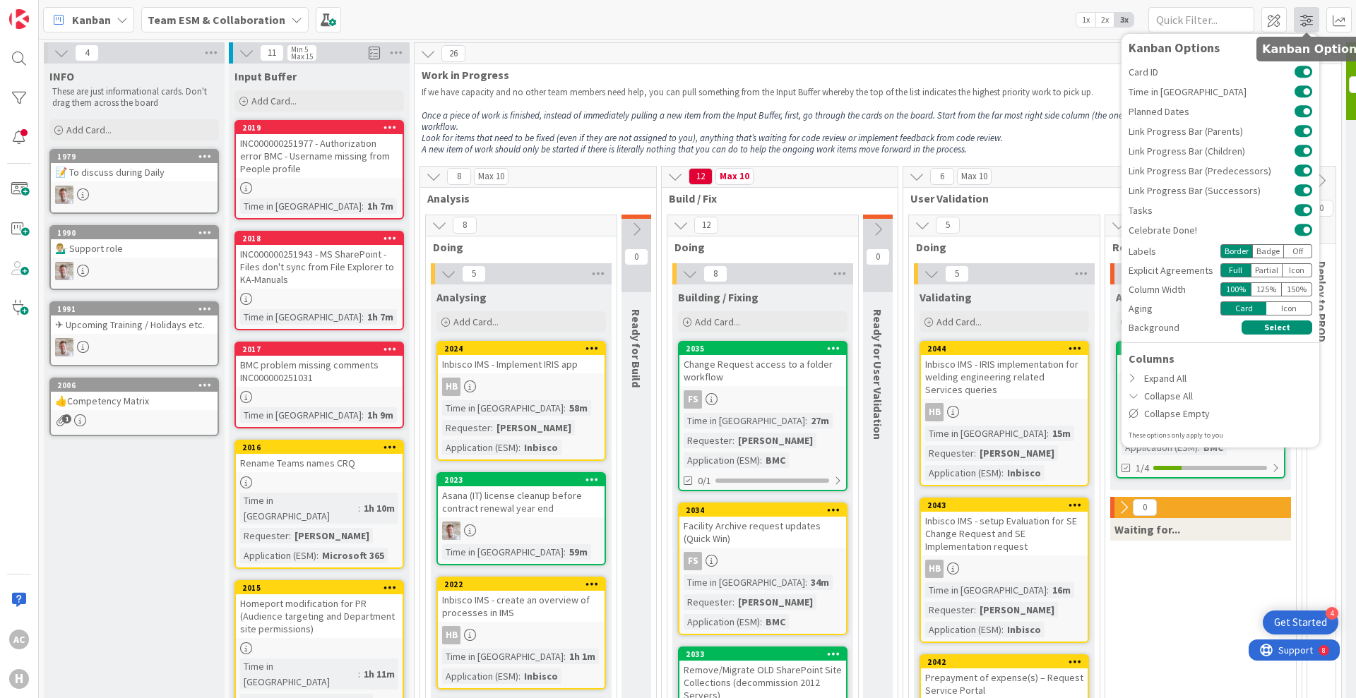
click at [1310, 13] on span at bounding box center [1306, 19] width 25 height 25
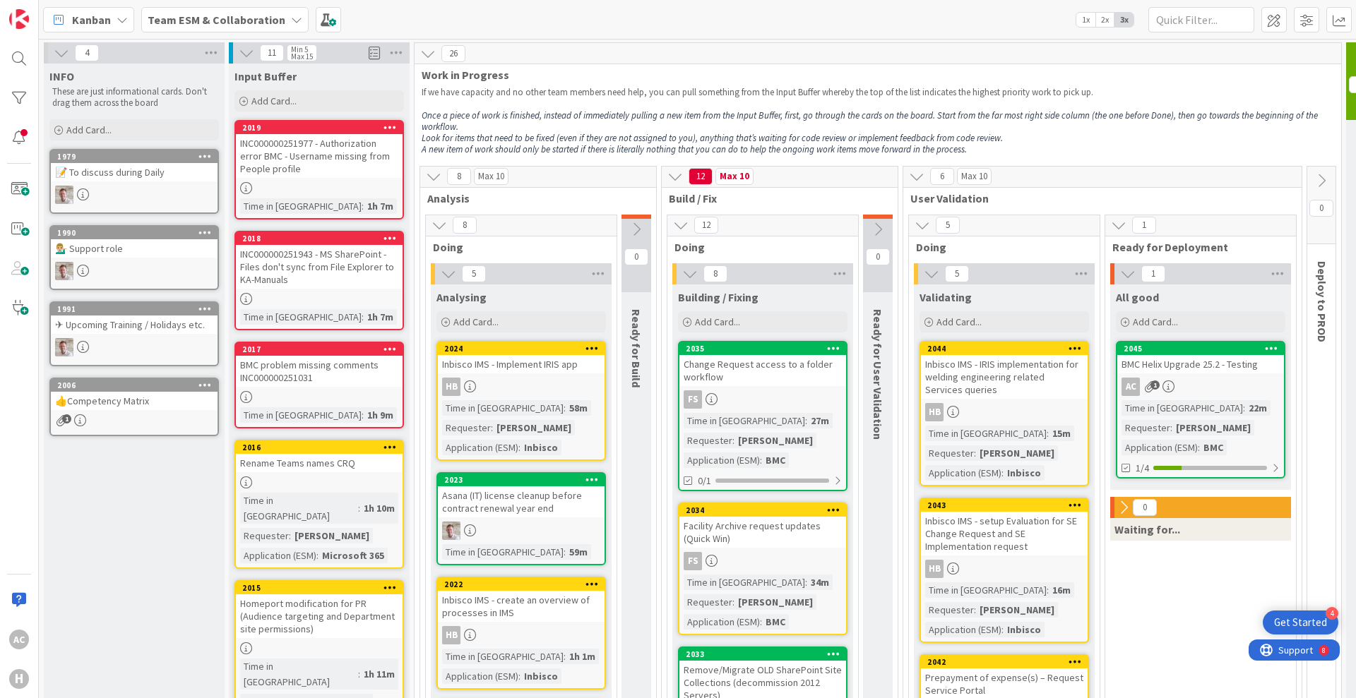
click at [1108, 22] on span "2x" at bounding box center [1104, 20] width 19 height 14
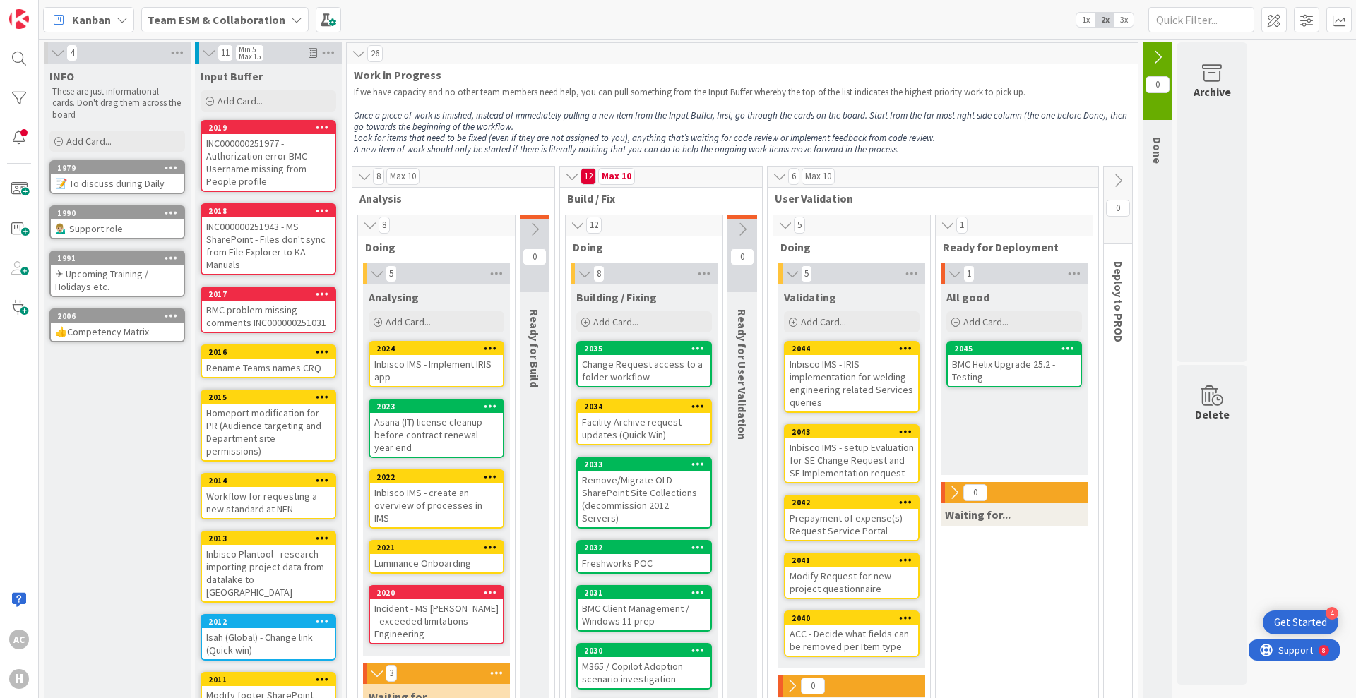
click at [1123, 22] on span "3x" at bounding box center [1123, 20] width 19 height 14
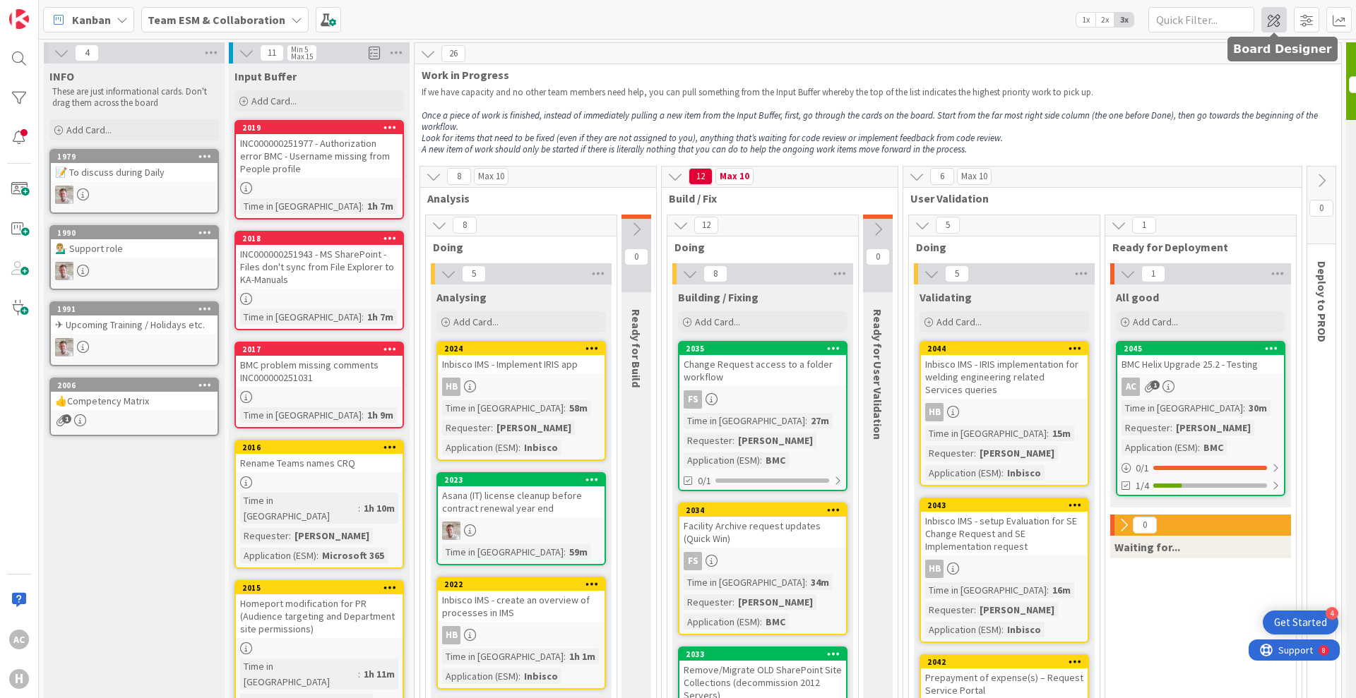
click at [1277, 22] on span at bounding box center [1273, 19] width 25 height 25
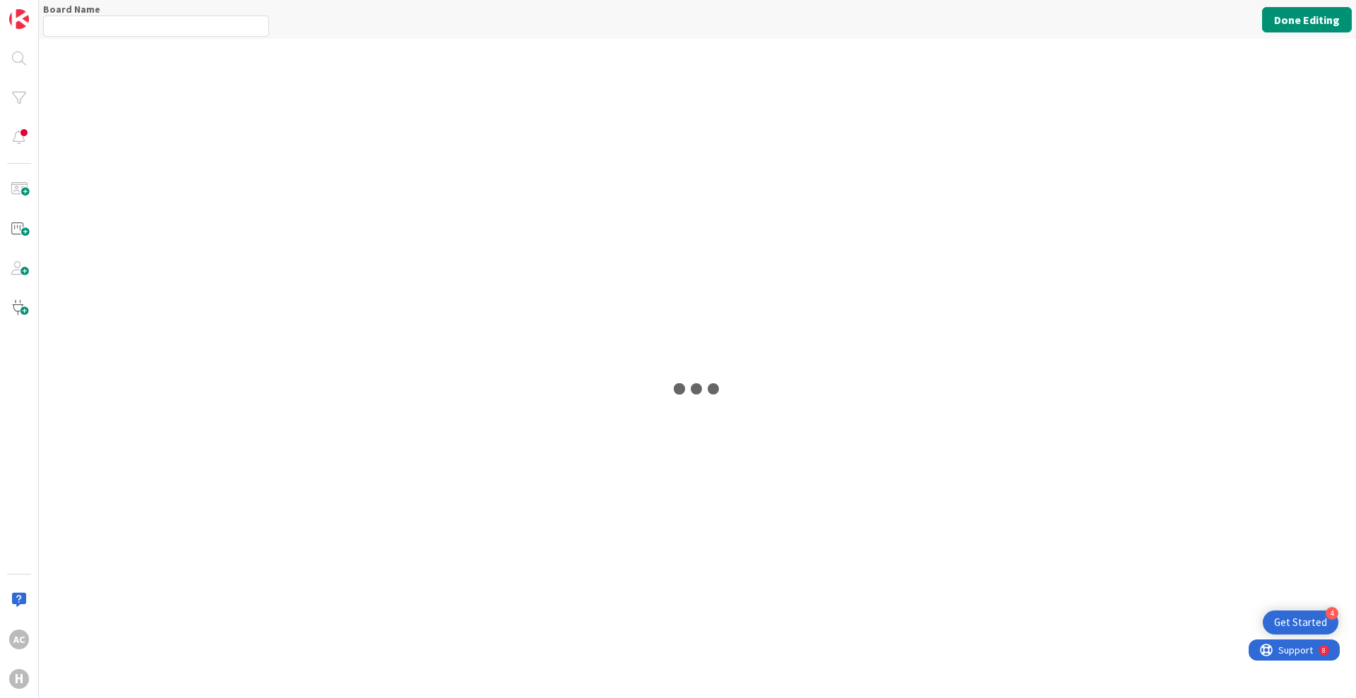
type input "Team ESM & Collaboration"
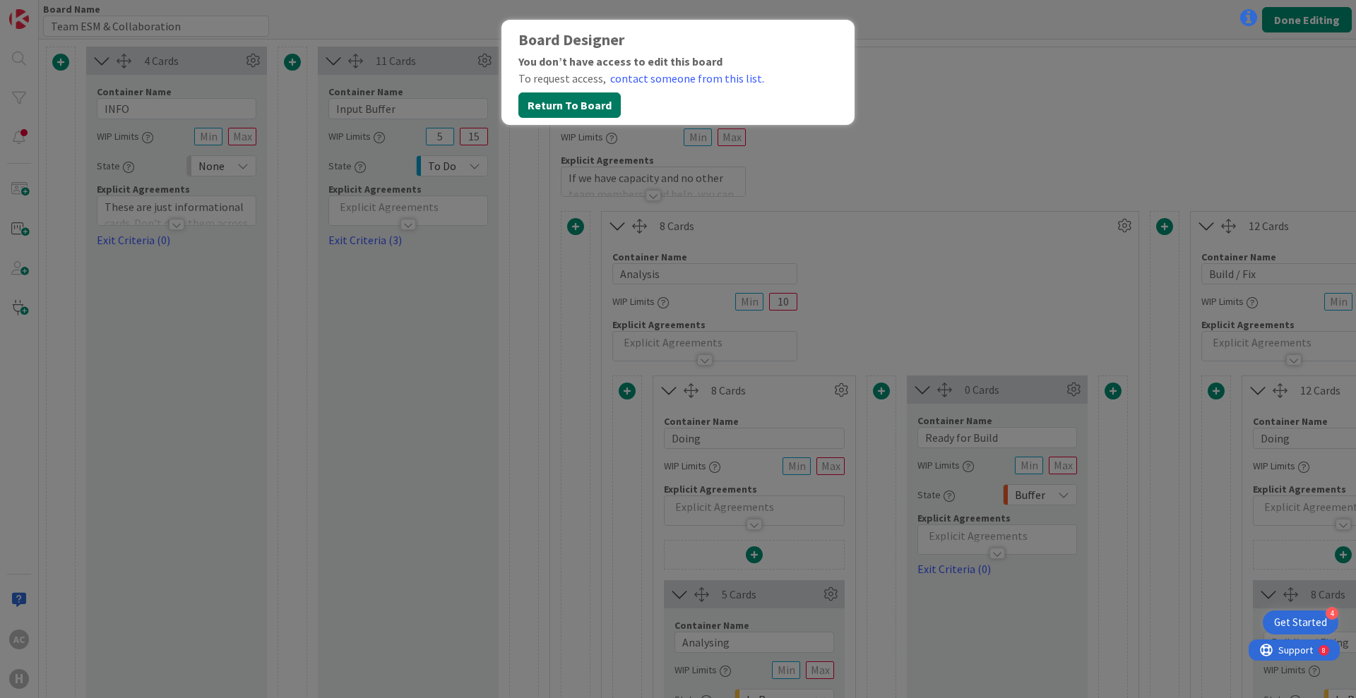
click at [552, 109] on button "Return To Board" at bounding box center [569, 104] width 102 height 25
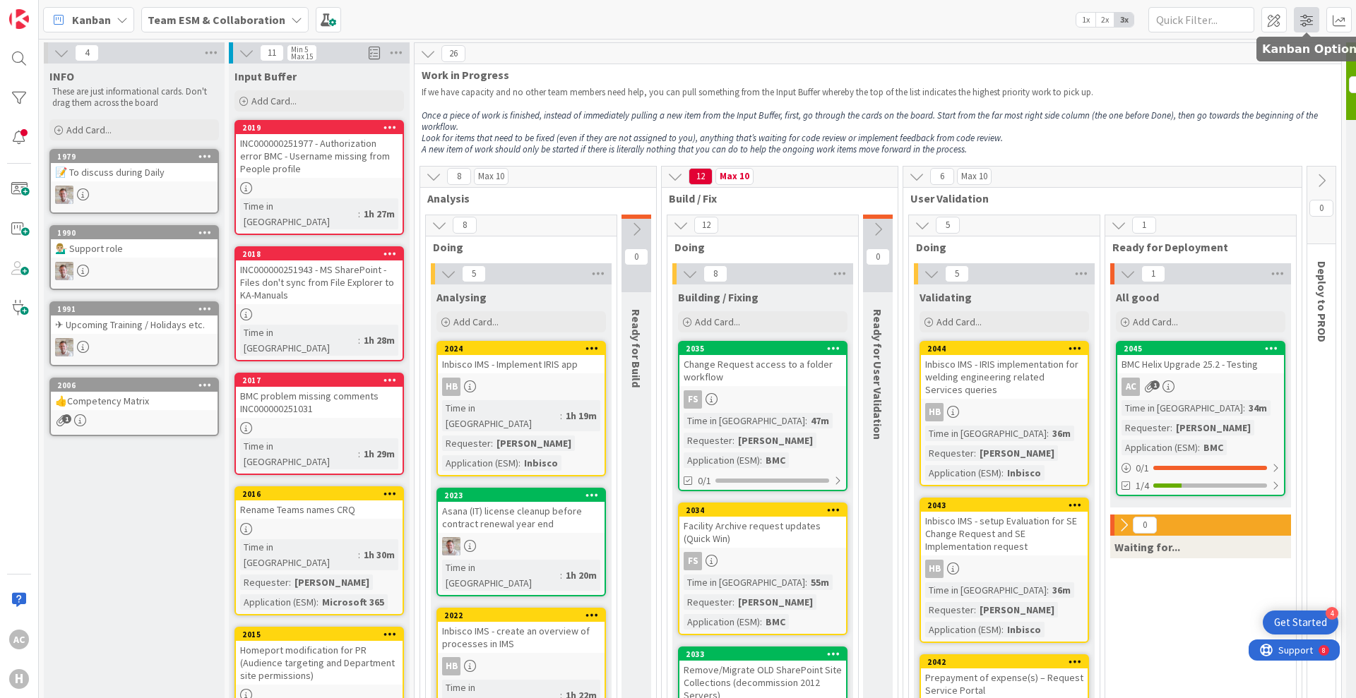
click at [1302, 32] on div at bounding box center [1306, 34] width 9 height 4
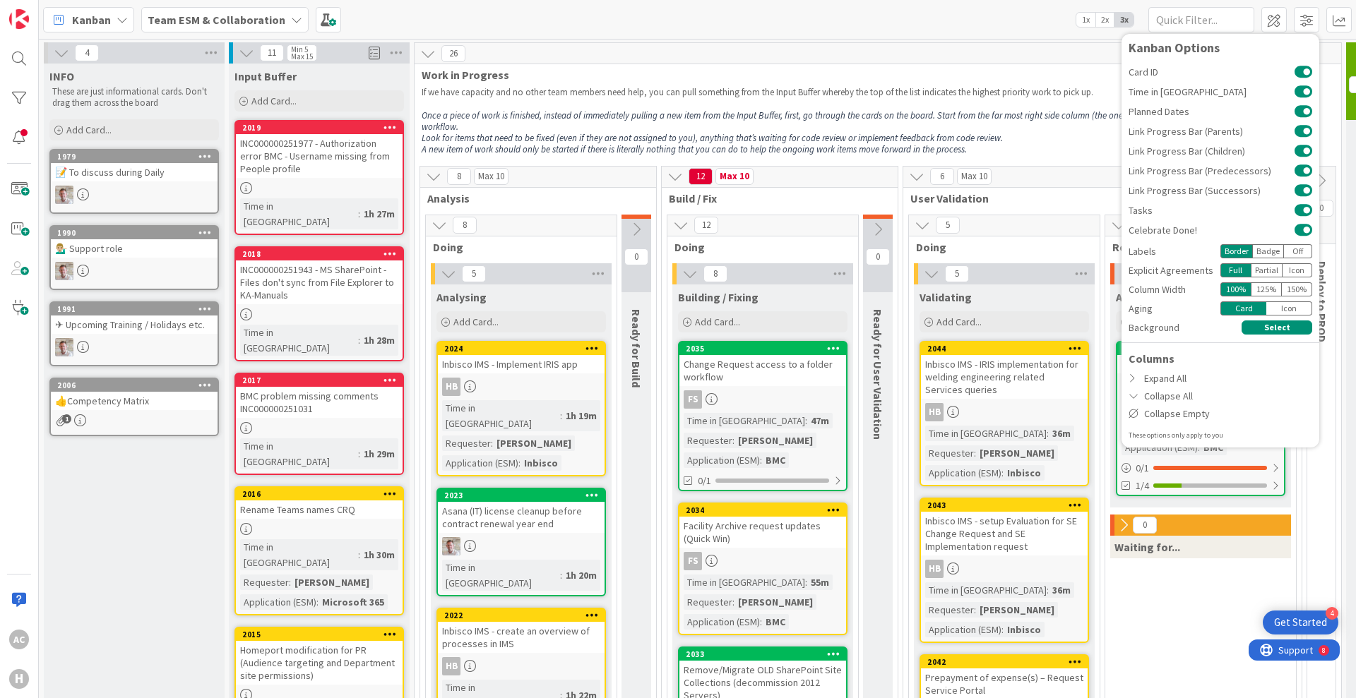
click at [676, 98] on p at bounding box center [878, 103] width 912 height 11
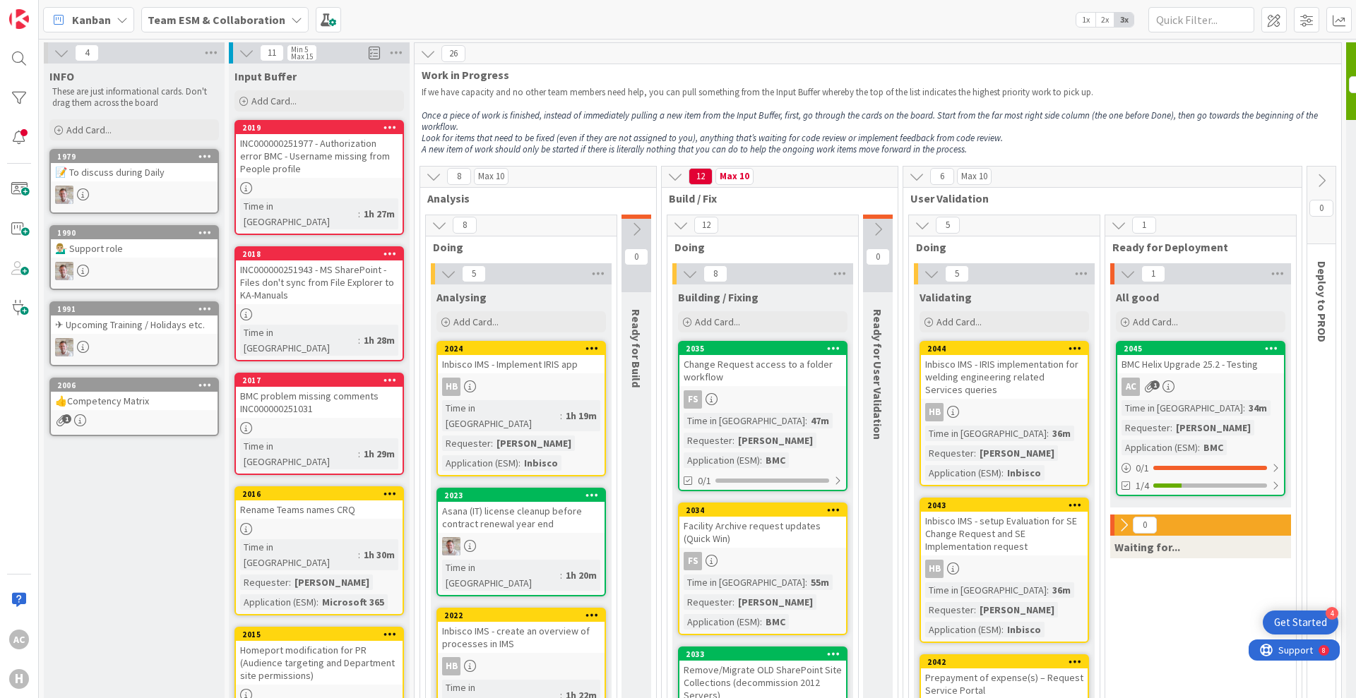
click at [1236, 374] on link "2045 BMC Helix Upgrade 25.2 - Testing AC 1 Time in Column : 34m Requester : Rob…" at bounding box center [1200, 418] width 169 height 155
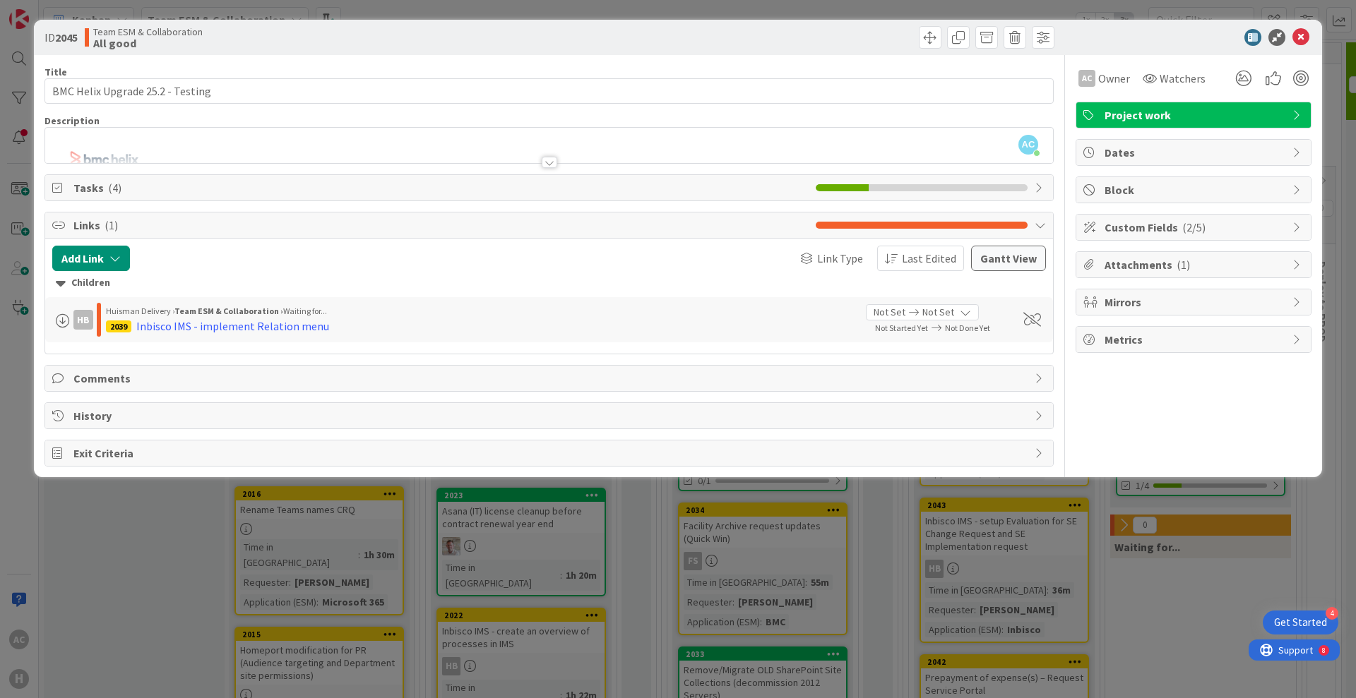
click at [1131, 42] on div at bounding box center [1186, 37] width 250 height 17
click at [942, 309] on span "Not Set" at bounding box center [938, 312] width 32 height 15
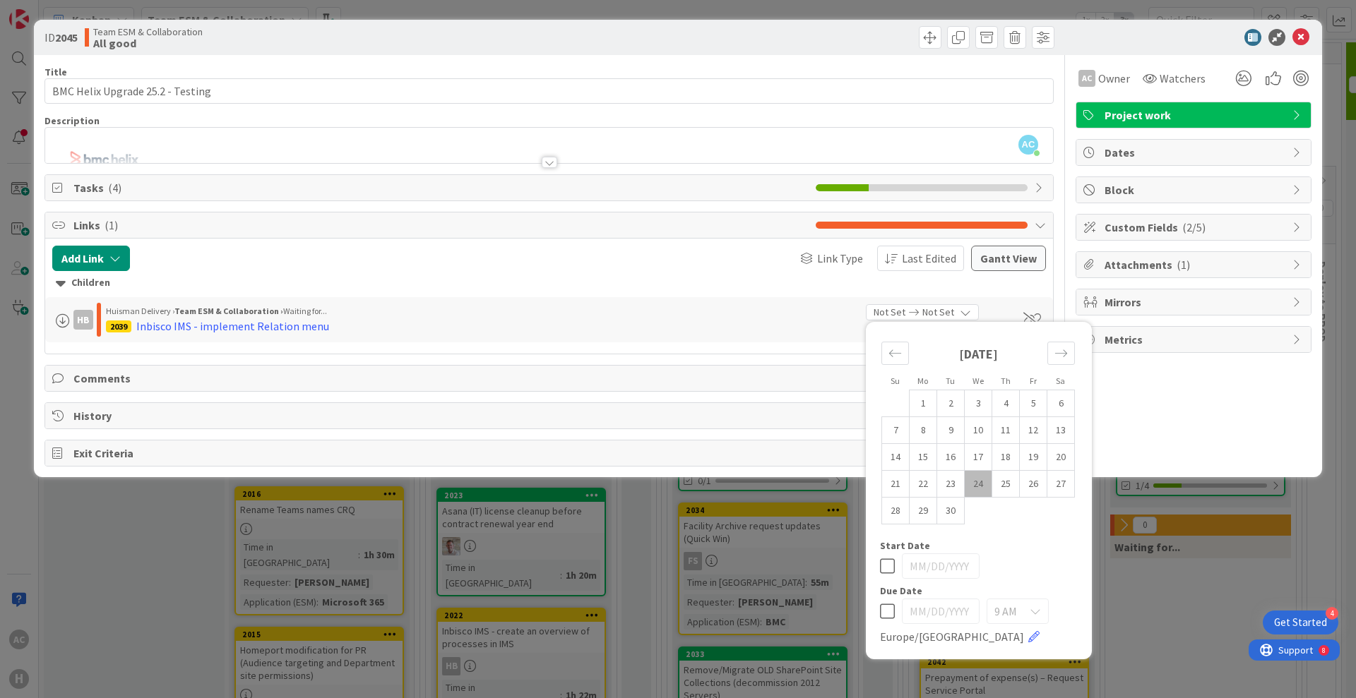
click at [942, 309] on span "Not Set" at bounding box center [938, 312] width 32 height 15
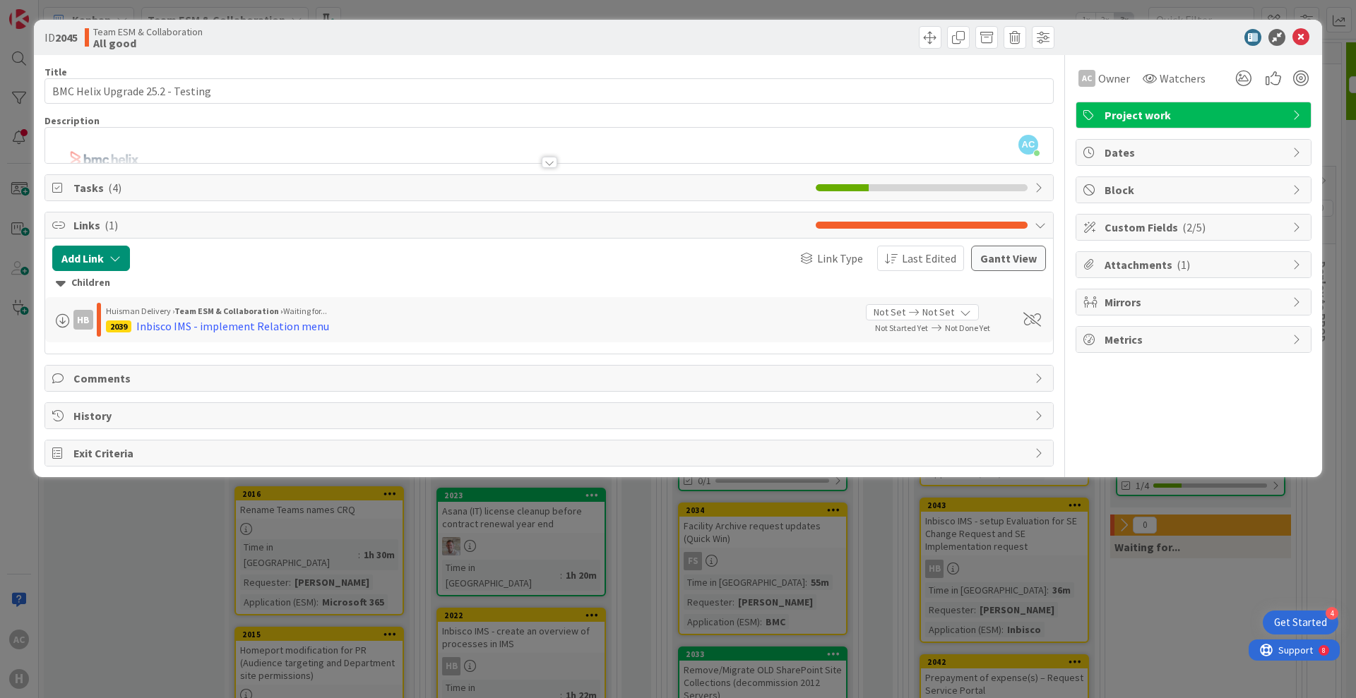
click at [1135, 391] on div "AC Owner Watchers Project work Dates Block Custom Fields ( 2/5 ) Attachments ( …" at bounding box center [1193, 261] width 236 height 412
click at [1205, 229] on span "Custom Fields ( 2/5 )" at bounding box center [1194, 227] width 181 height 17
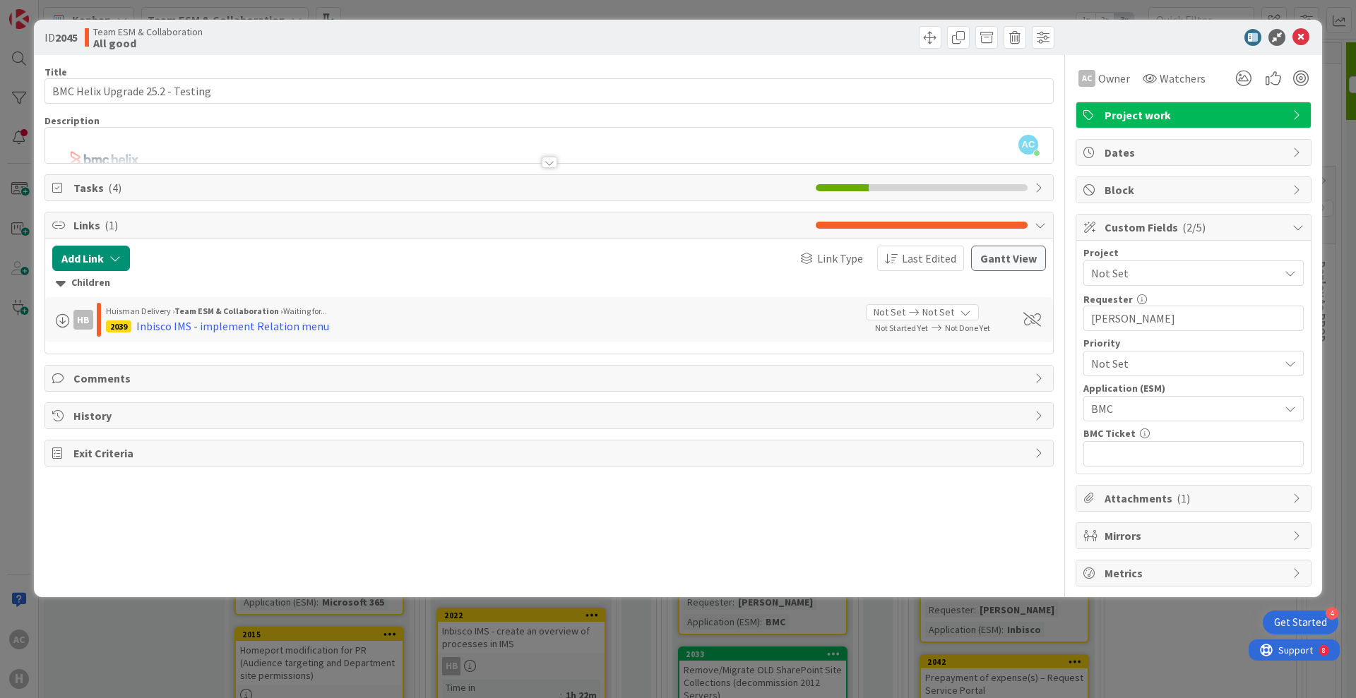
click at [1149, 269] on span "Not Set" at bounding box center [1181, 273] width 181 height 20
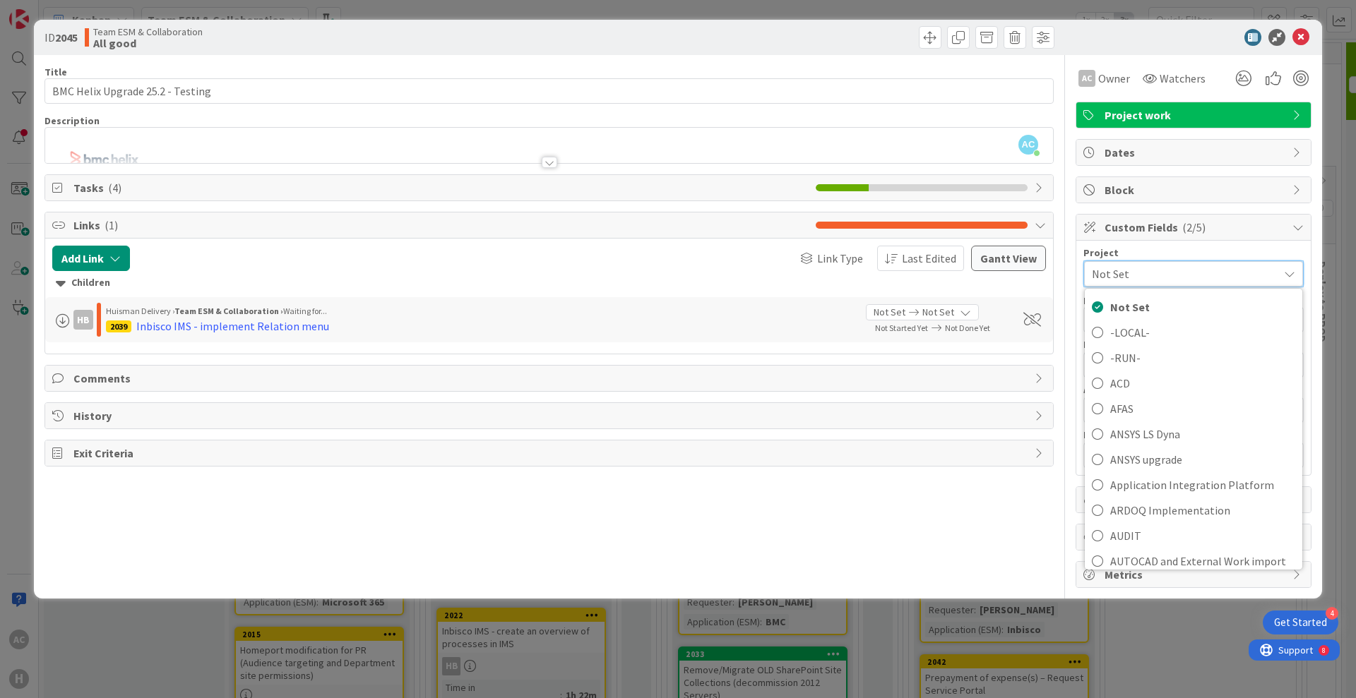
click at [1149, 269] on span "Not Set" at bounding box center [1181, 274] width 179 height 20
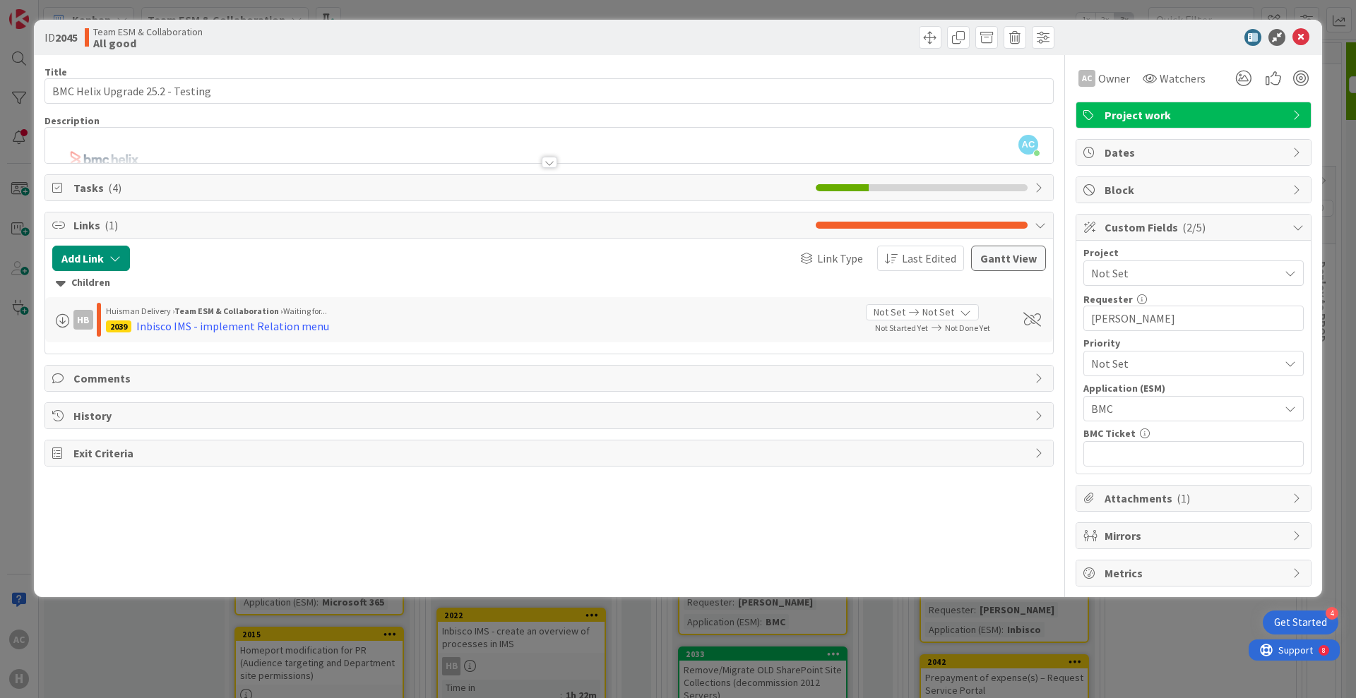
click at [1207, 224] on span "Custom Fields ( 2/5 )" at bounding box center [1194, 227] width 181 height 17
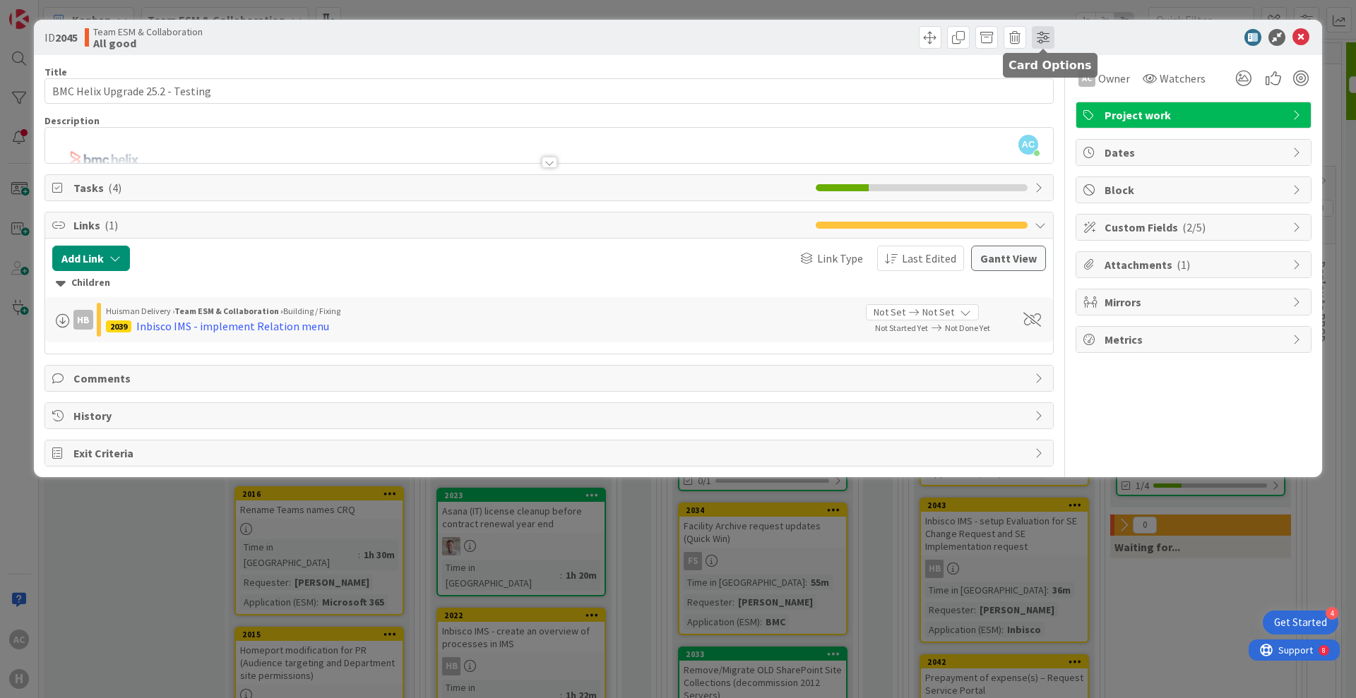
click at [1049, 42] on span at bounding box center [1043, 37] width 23 height 23
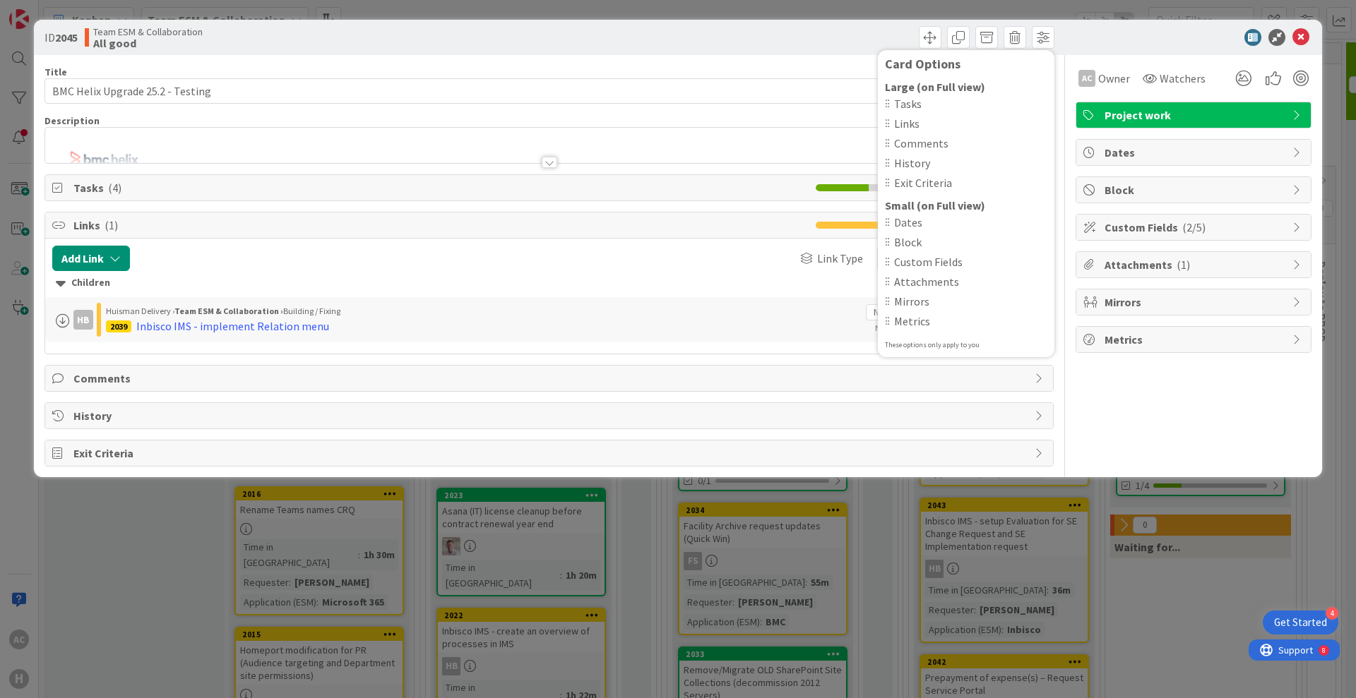
click at [1096, 40] on div at bounding box center [1186, 37] width 250 height 17
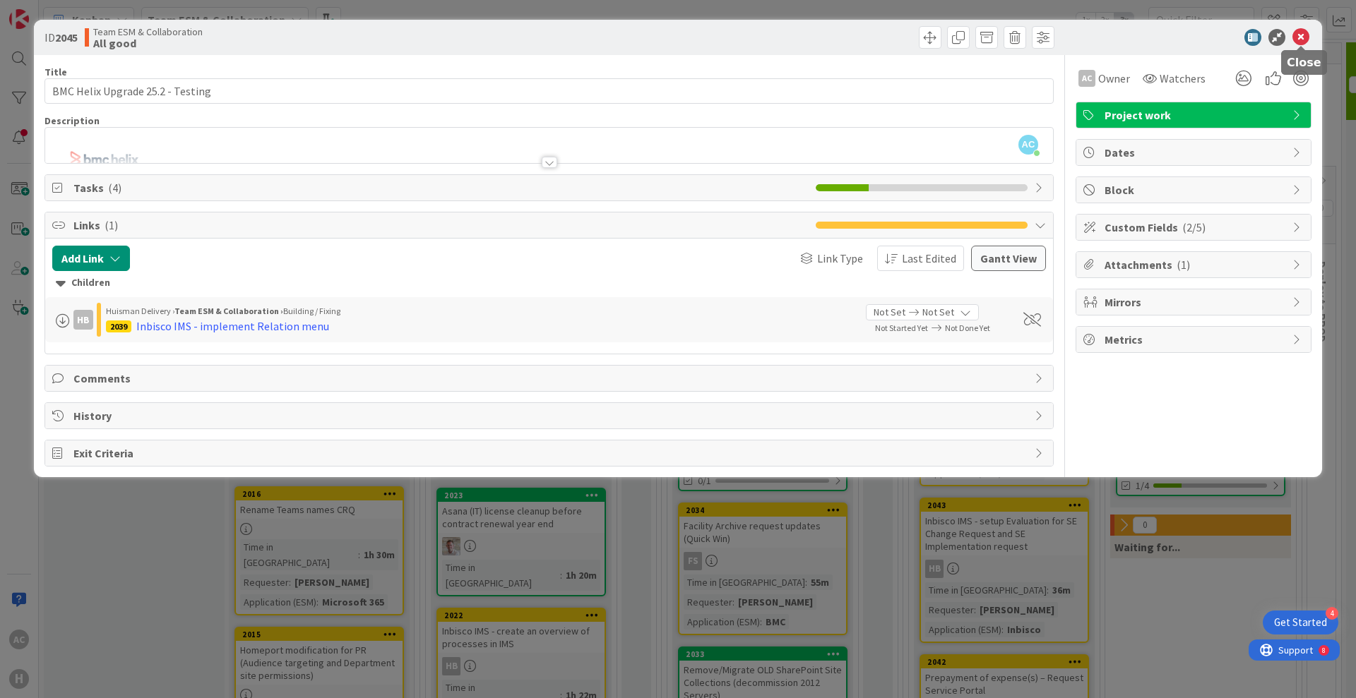
click at [1296, 44] on icon at bounding box center [1300, 37] width 17 height 17
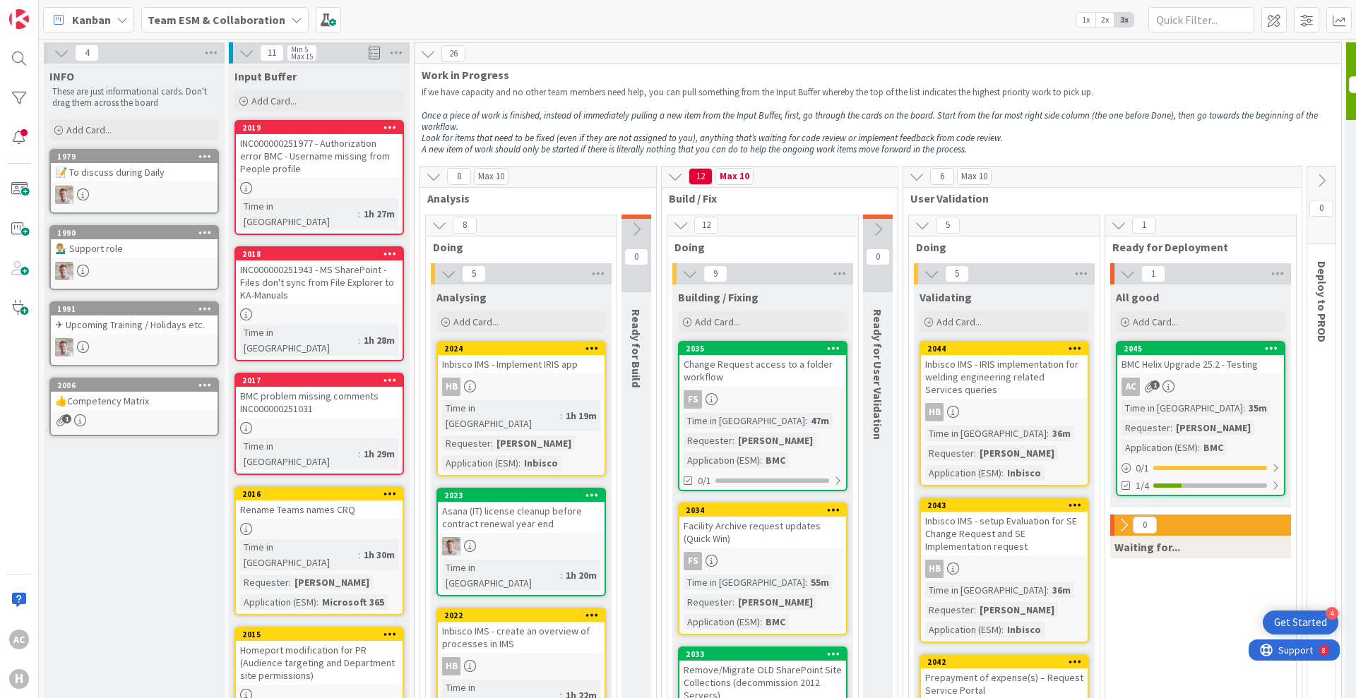
click at [1293, 619] on div "Get Started" at bounding box center [1300, 623] width 53 height 14
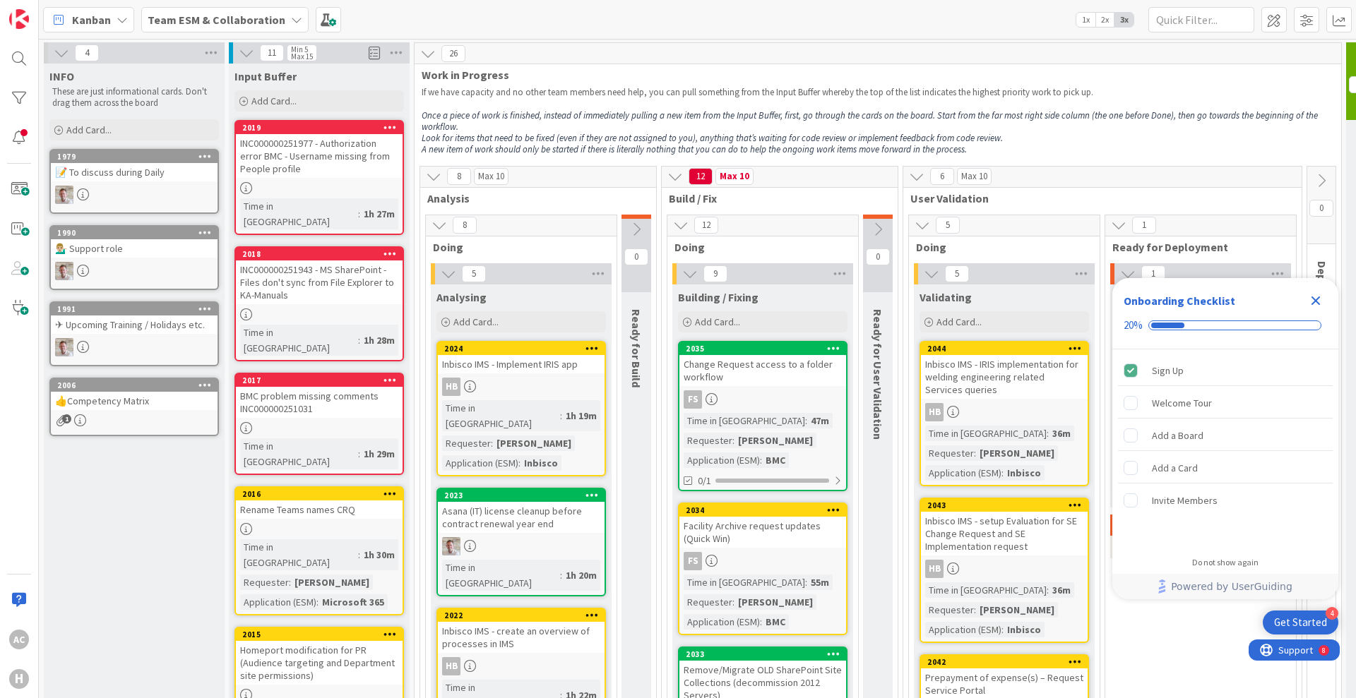
click at [1293, 619] on div "Get Started" at bounding box center [1300, 623] width 53 height 14
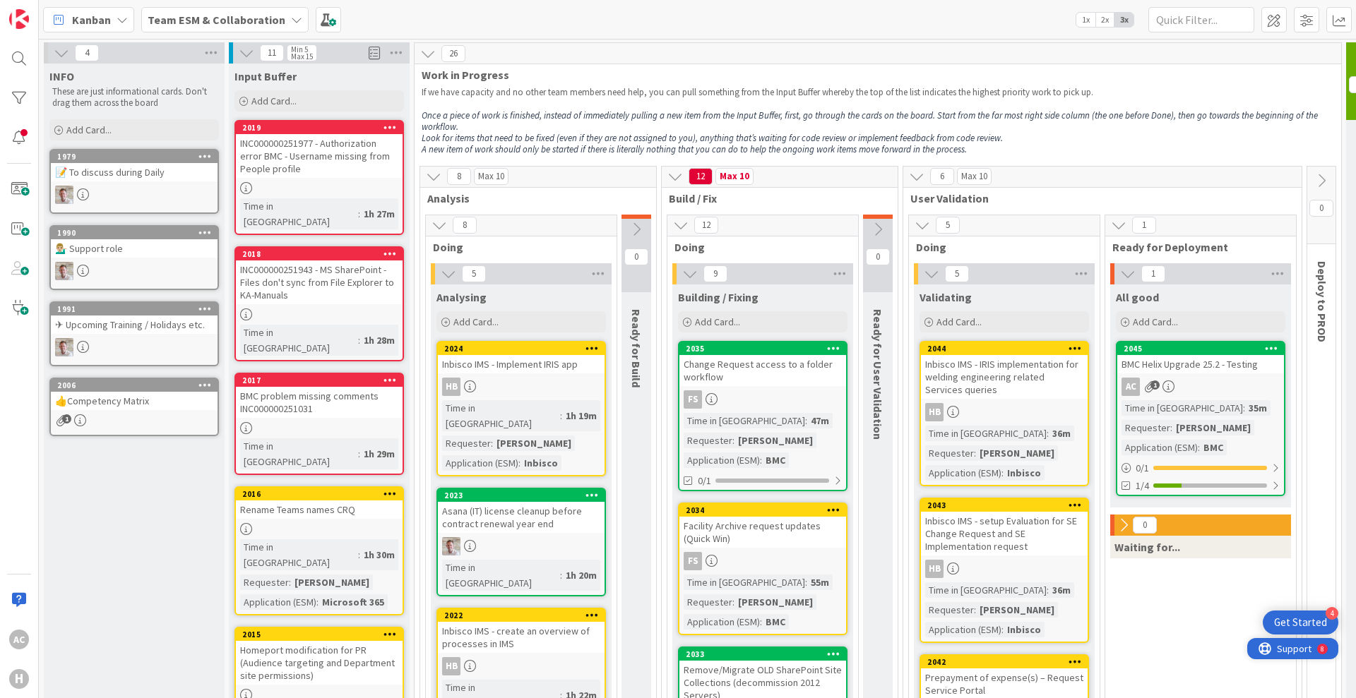
click at [1301, 650] on span "Support" at bounding box center [1294, 648] width 35 height 17
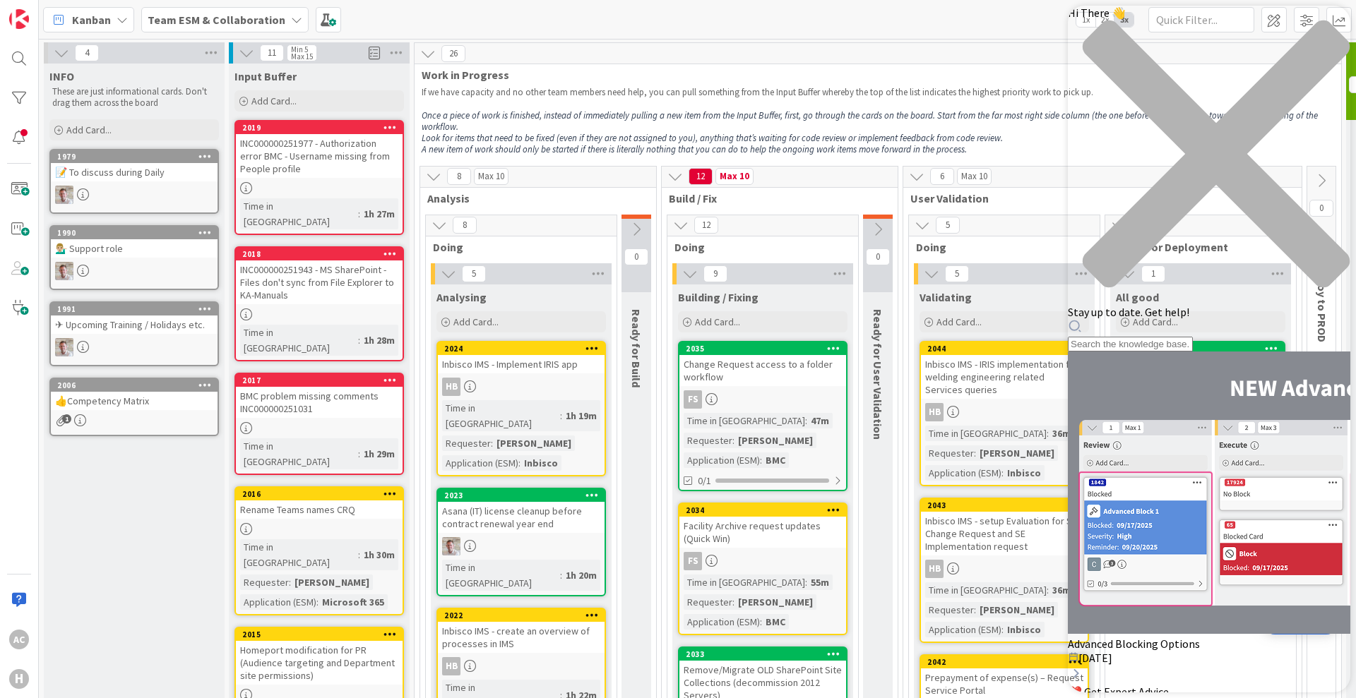
click at [1323, 36] on div "close resource center" at bounding box center [1209, 162] width 282 height 285
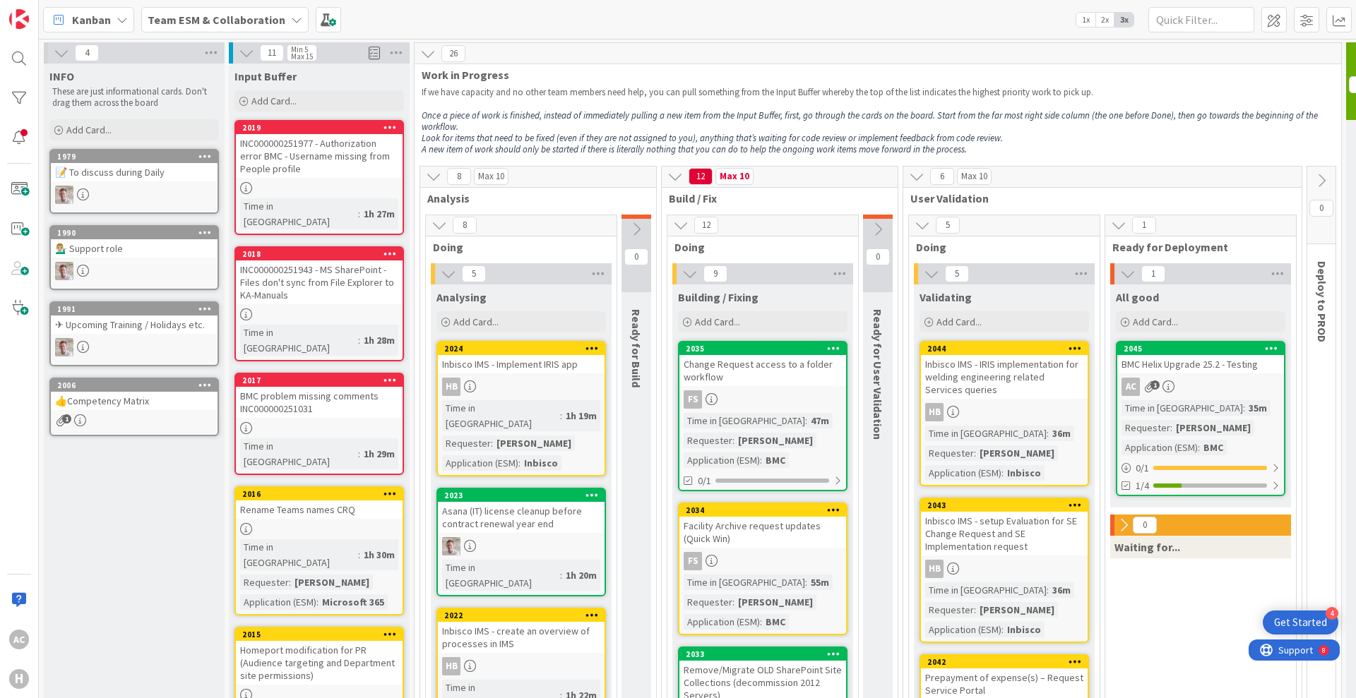
click at [1123, 226] on icon at bounding box center [1119, 225] width 16 height 16
click at [879, 219] on button at bounding box center [878, 229] width 30 height 21
click at [873, 232] on icon at bounding box center [878, 230] width 16 height 16
click at [880, 231] on icon at bounding box center [878, 230] width 16 height 16
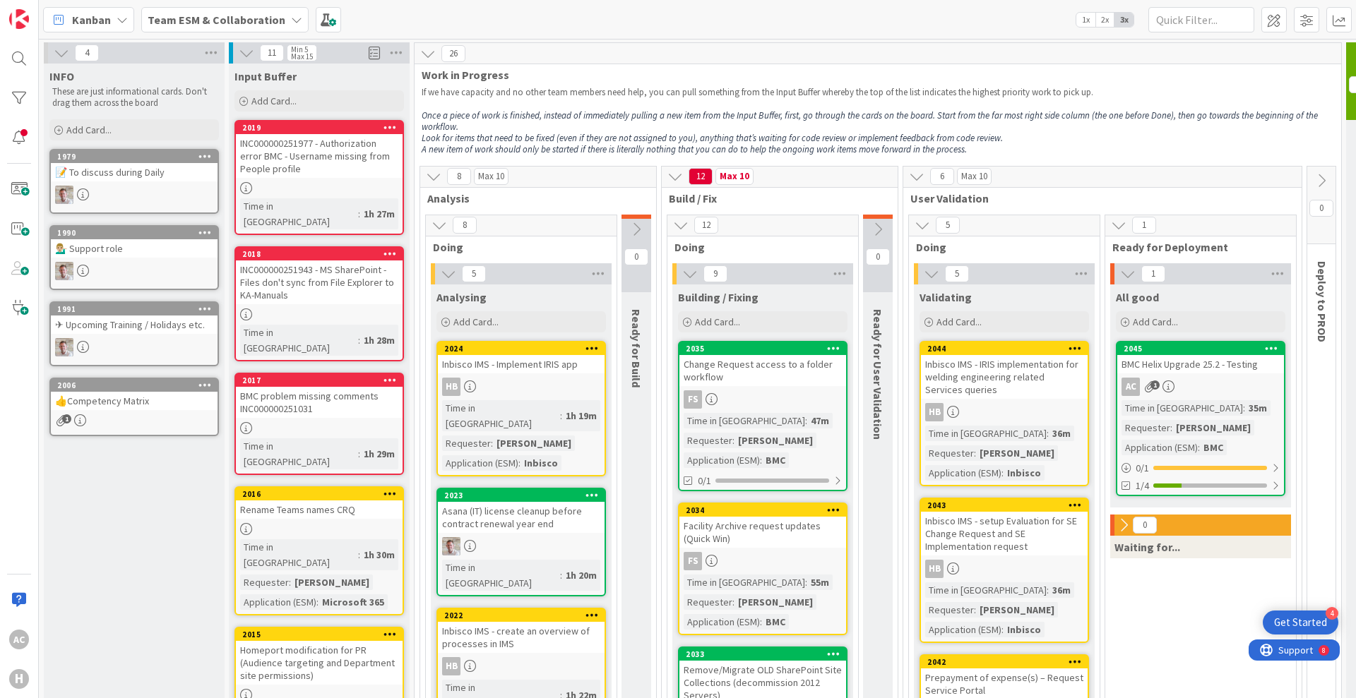
click at [880, 231] on icon at bounding box center [878, 230] width 16 height 16
click at [1109, 131] on p "Once a piece of work is finished, instead of immediately pulling a new item fro…" at bounding box center [878, 121] width 912 height 23
click at [1109, 20] on span "2x" at bounding box center [1104, 20] width 19 height 14
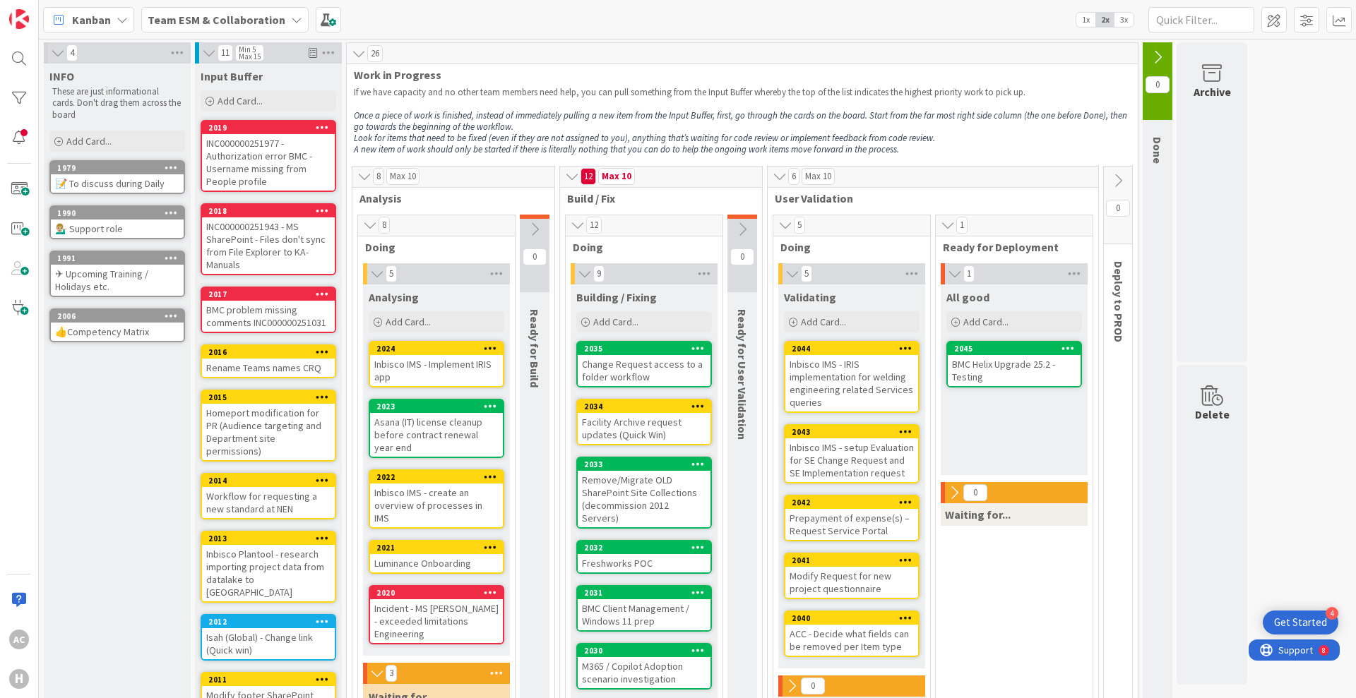
click at [581, 273] on icon at bounding box center [585, 274] width 16 height 14
click at [1003, 114] on em "Once a piece of work is finished, instead of immediately pulling a new item fro…" at bounding box center [741, 120] width 775 height 23
click at [1166, 55] on button at bounding box center [1157, 57] width 30 height 21
click at [376, 271] on icon at bounding box center [377, 274] width 16 height 14
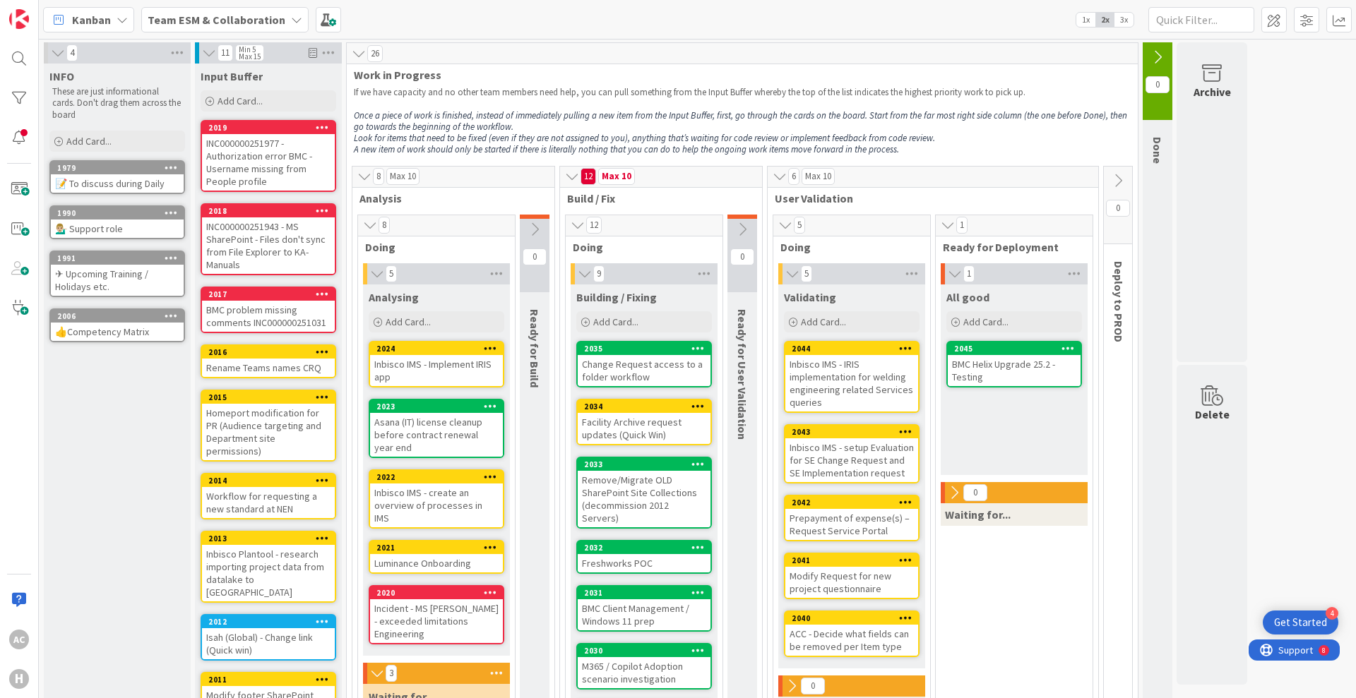
click at [376, 271] on icon at bounding box center [377, 274] width 16 height 14
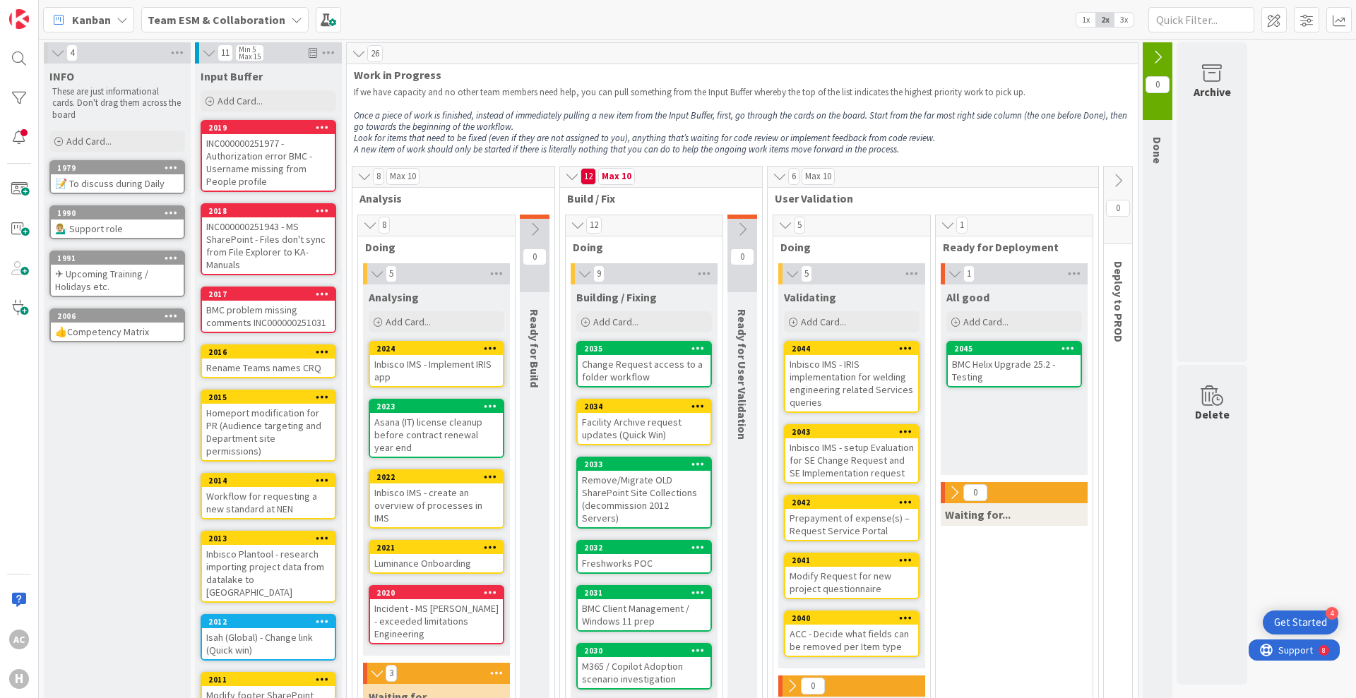
click at [1123, 18] on span "3x" at bounding box center [1123, 20] width 19 height 14
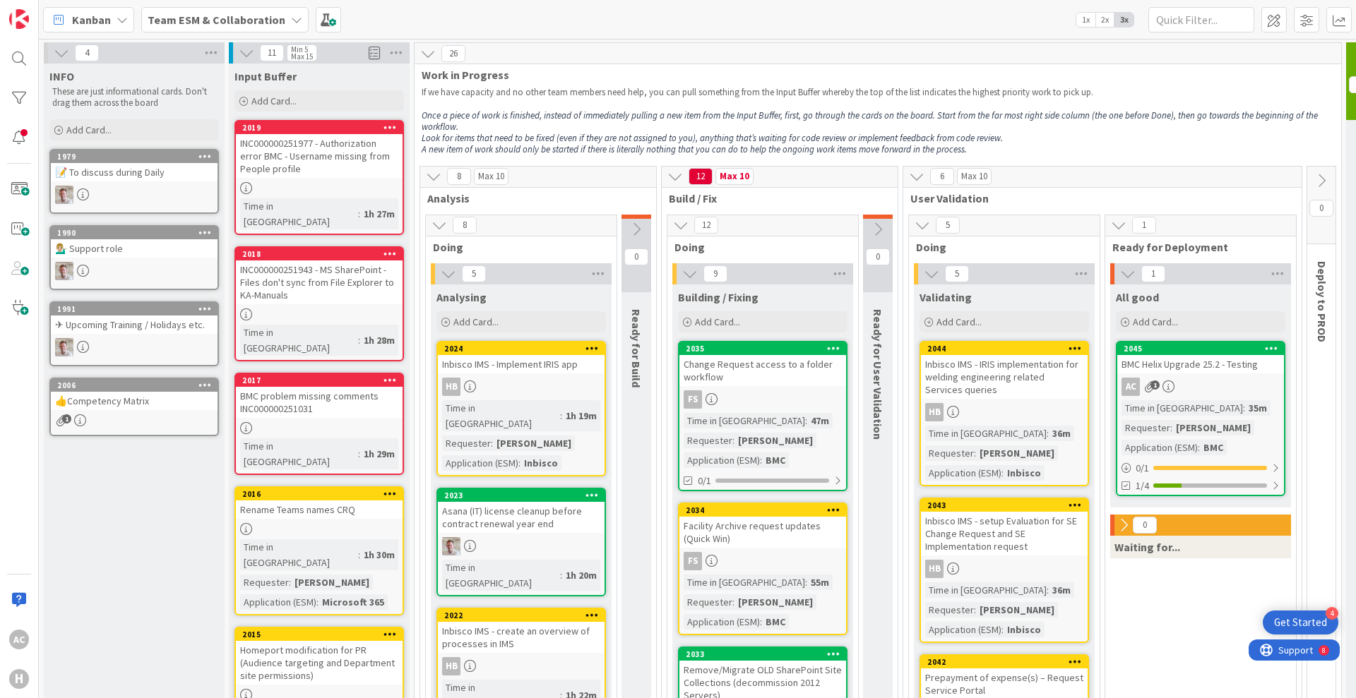
click at [451, 270] on icon at bounding box center [449, 274] width 16 height 16
click at [683, 221] on icon at bounding box center [681, 225] width 16 height 16
click at [449, 220] on div "8" at bounding box center [521, 225] width 191 height 21
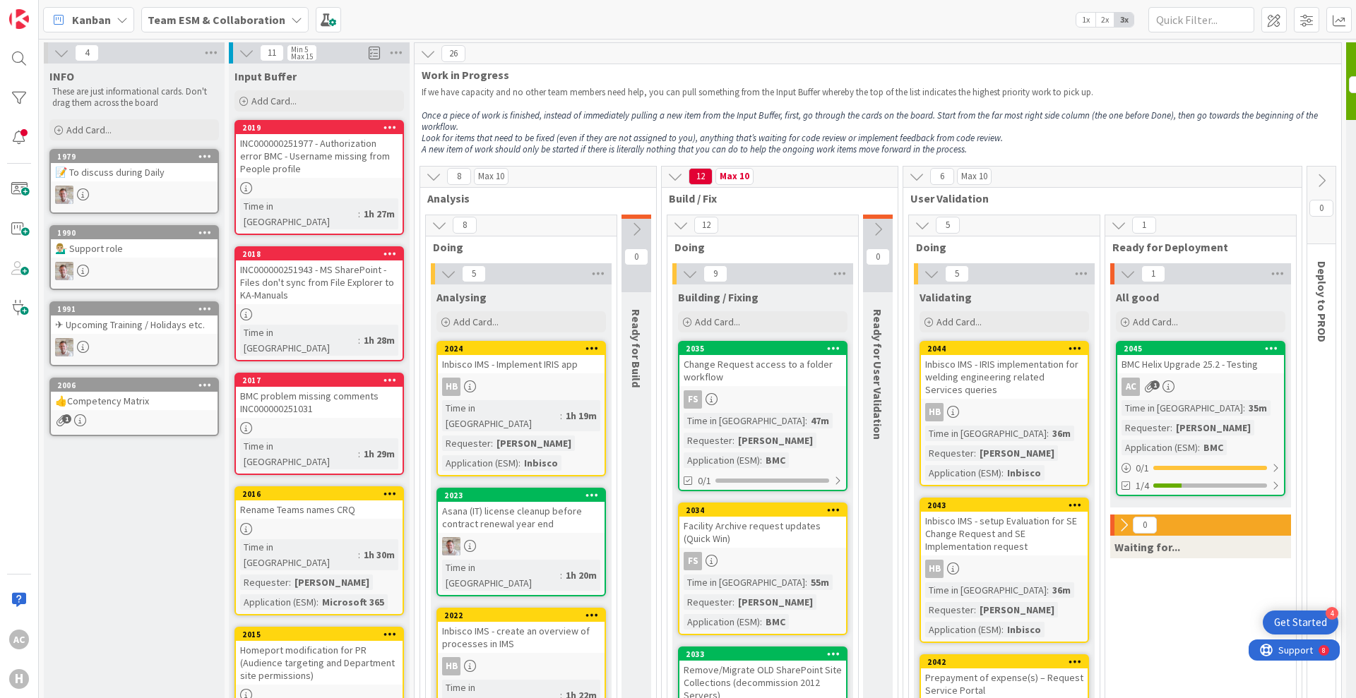
click at [445, 221] on icon at bounding box center [439, 225] width 16 height 16
click at [447, 268] on icon at bounding box center [449, 274] width 16 height 16
click at [599, 274] on icon at bounding box center [598, 273] width 18 height 21
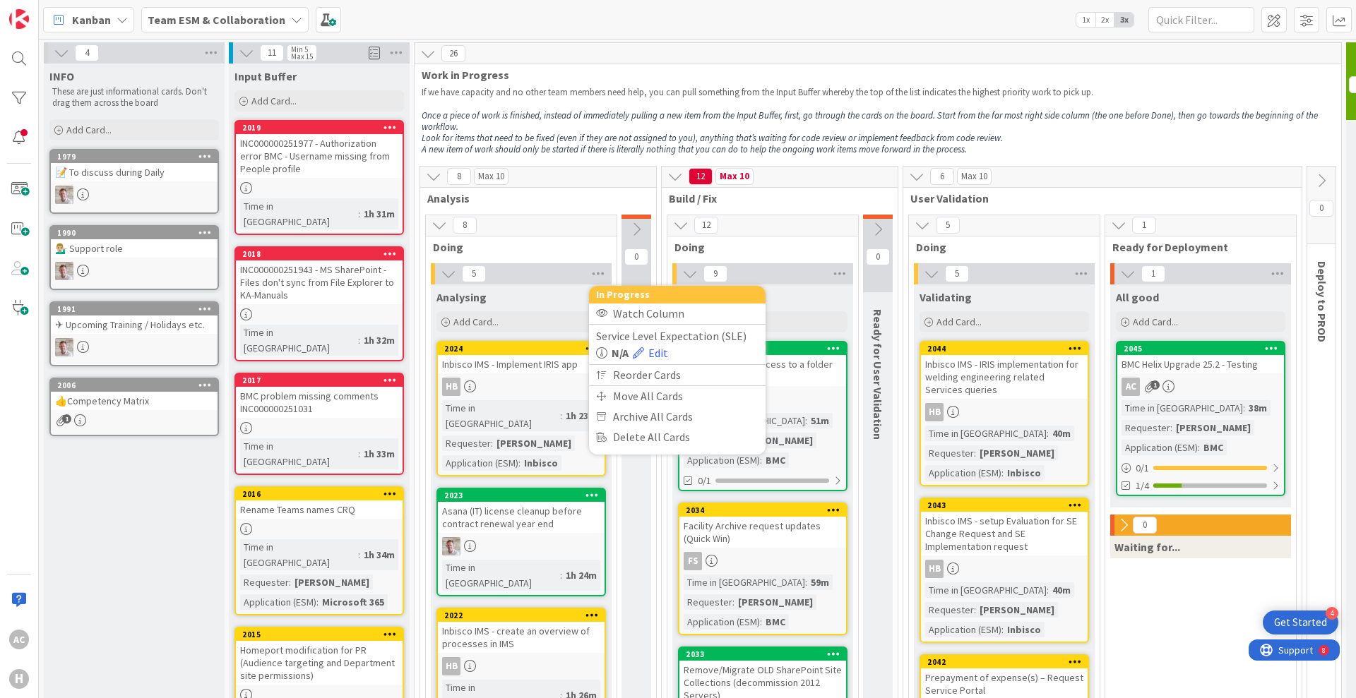
click at [617, 120] on em "Once a piece of work is finished, instead of immediately pulling a new item fro…" at bounding box center [871, 120] width 898 height 23
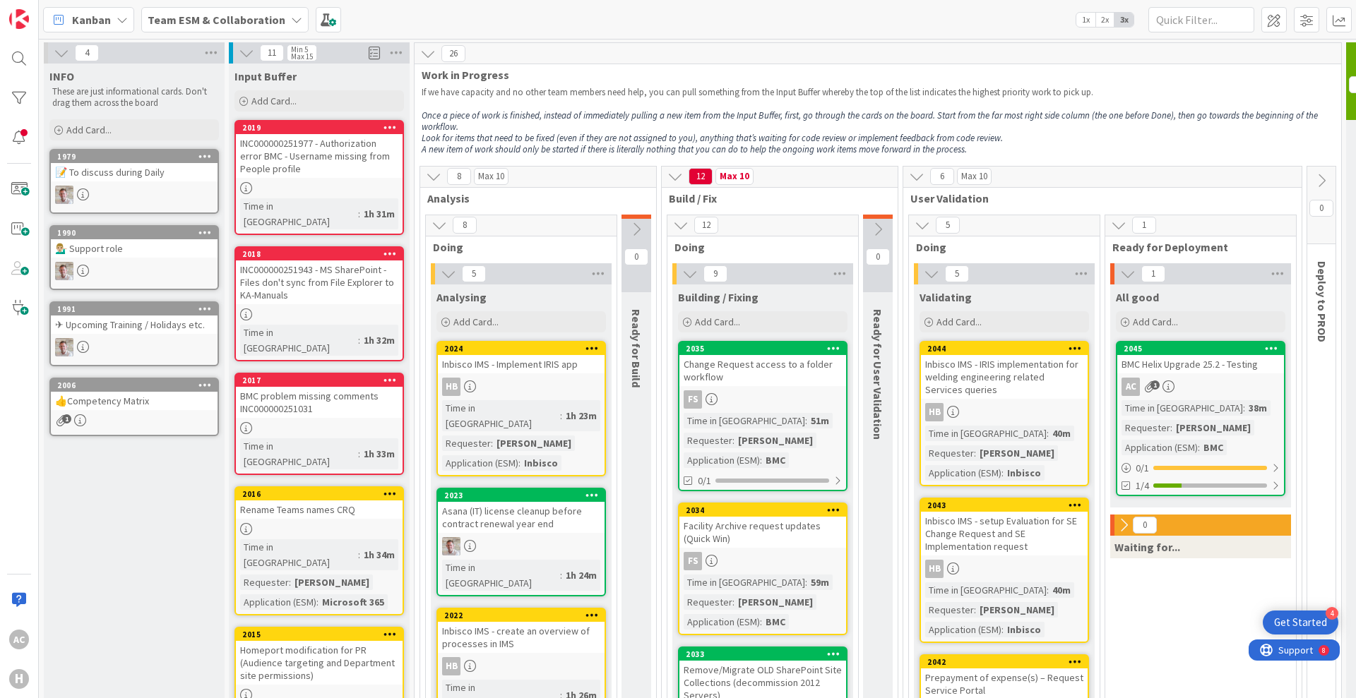
click at [453, 285] on div "Analysing" at bounding box center [521, 295] width 181 height 20
click at [448, 277] on icon at bounding box center [449, 274] width 16 height 16
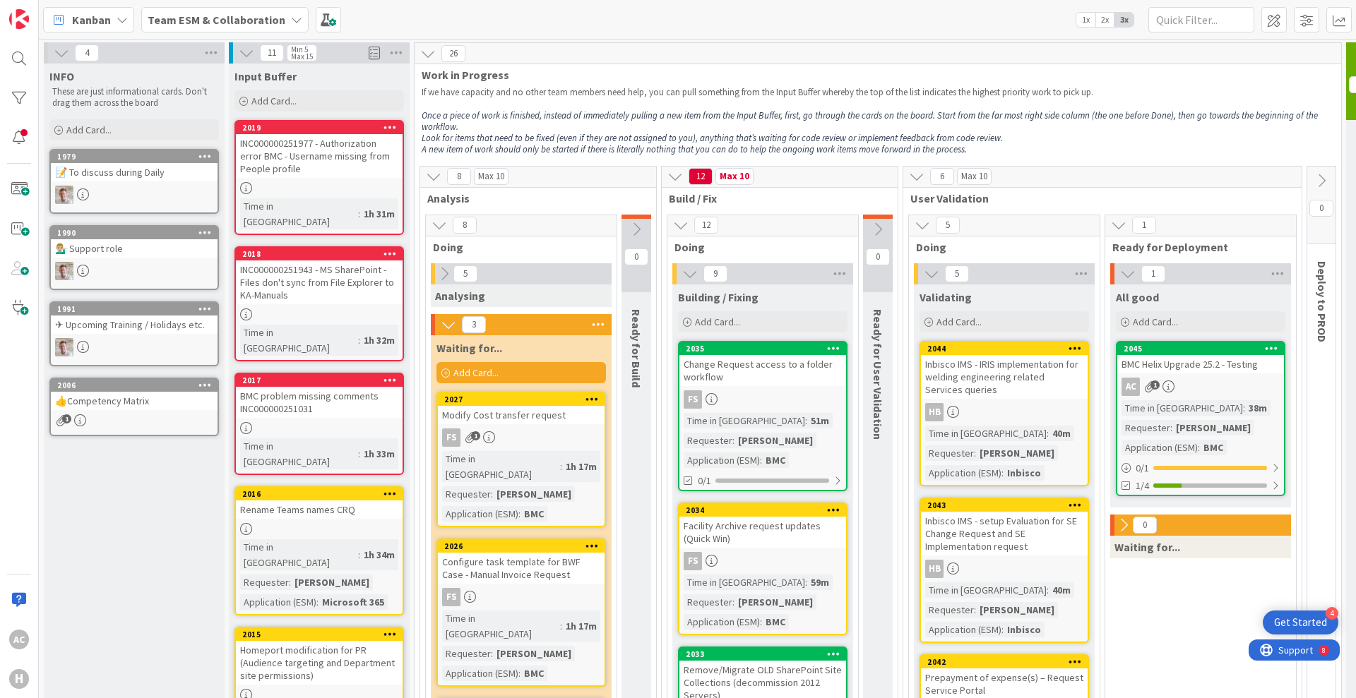
click at [448, 277] on icon at bounding box center [444, 274] width 16 height 16
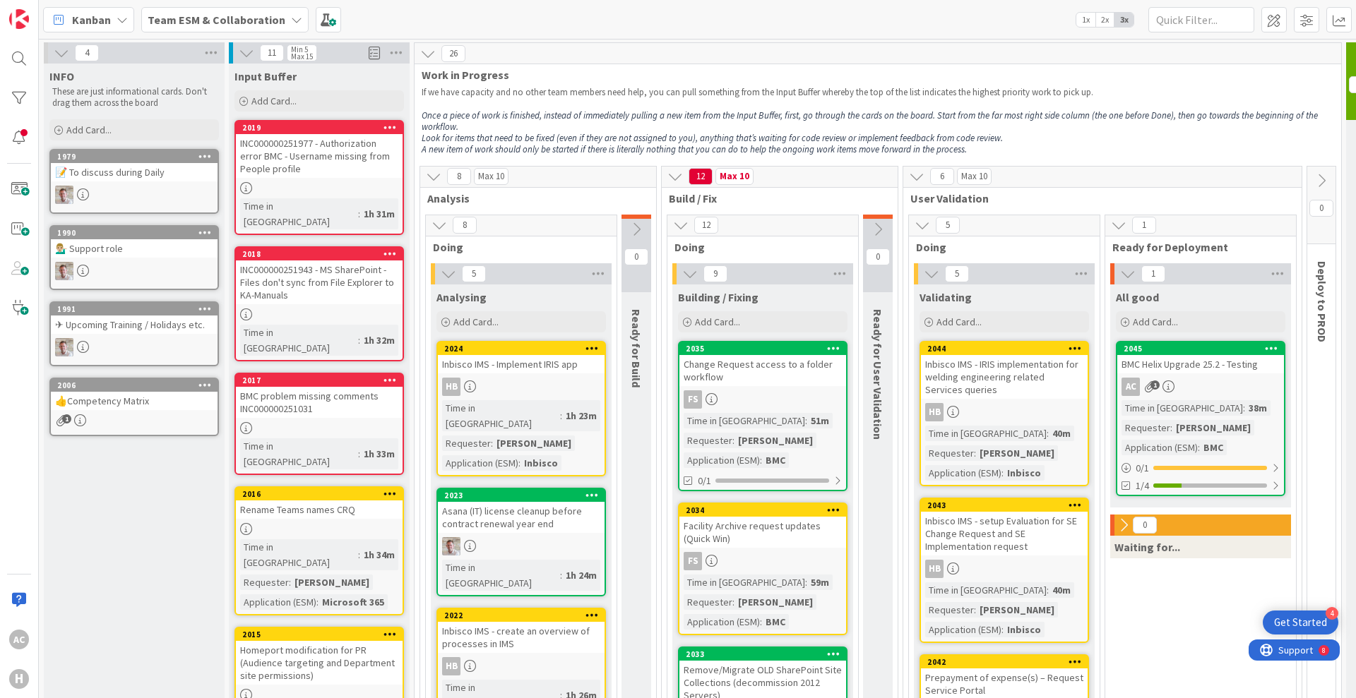
click at [448, 277] on icon at bounding box center [449, 274] width 16 height 16
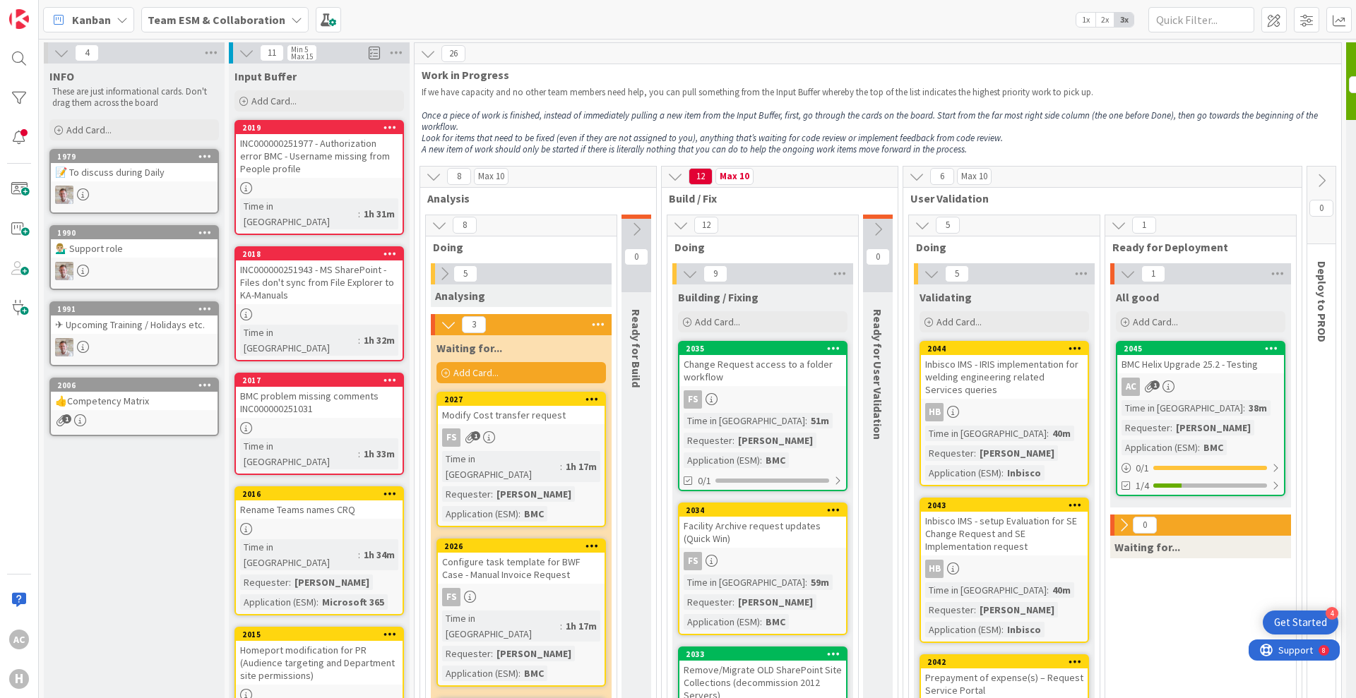
click at [434, 265] on div at bounding box center [433, 273] width 4 height 21
click at [435, 266] on button at bounding box center [444, 274] width 18 height 18
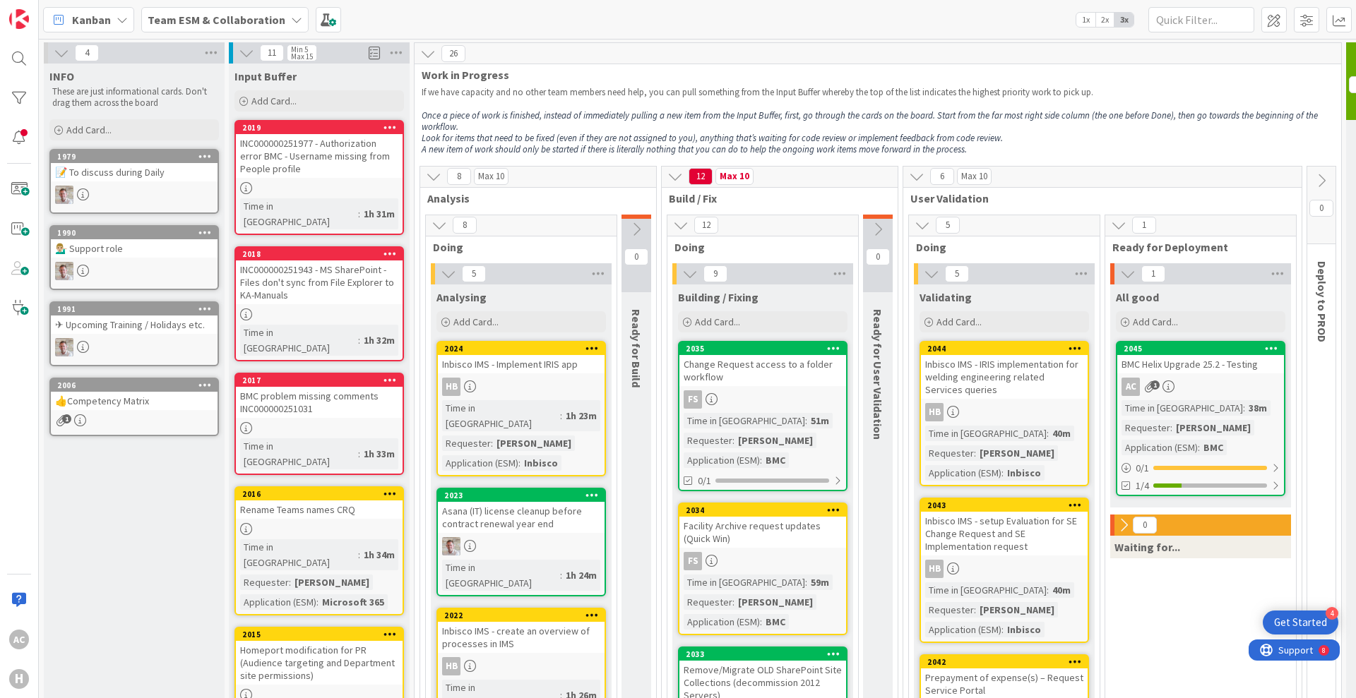
click at [631, 230] on icon at bounding box center [636, 230] width 16 height 16
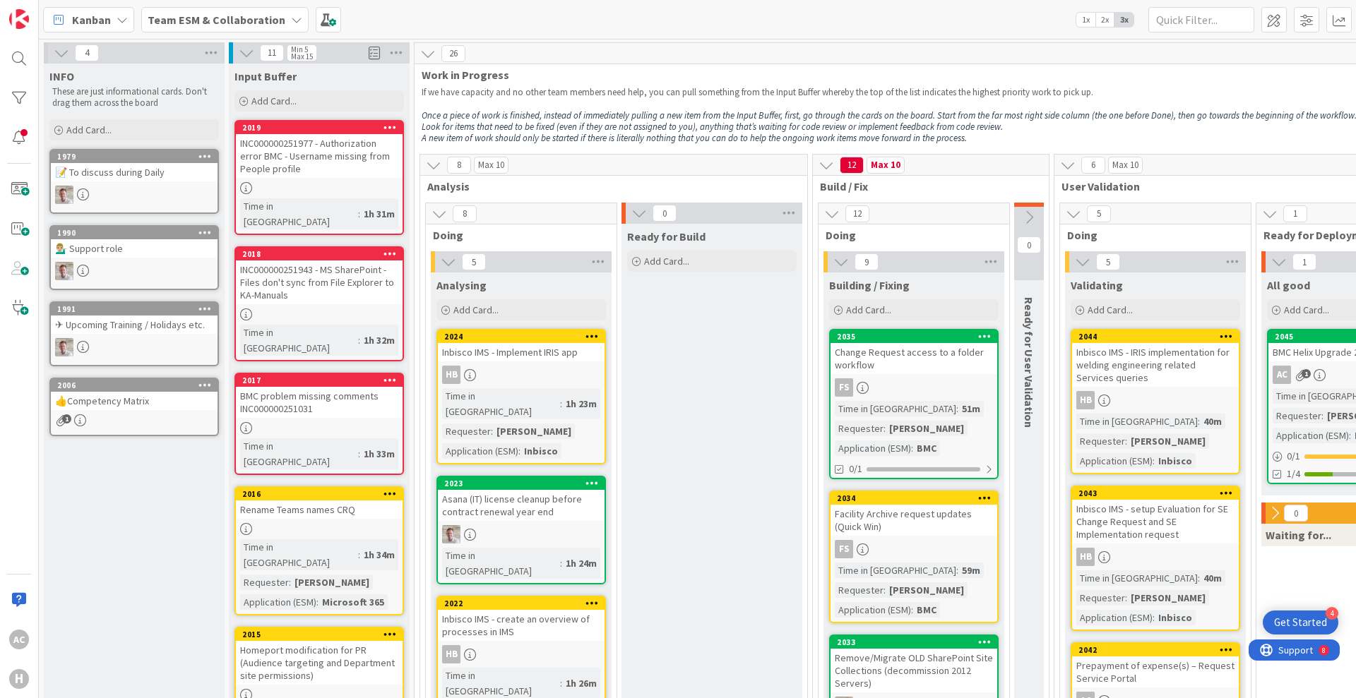
click at [641, 213] on icon at bounding box center [639, 213] width 16 height 16
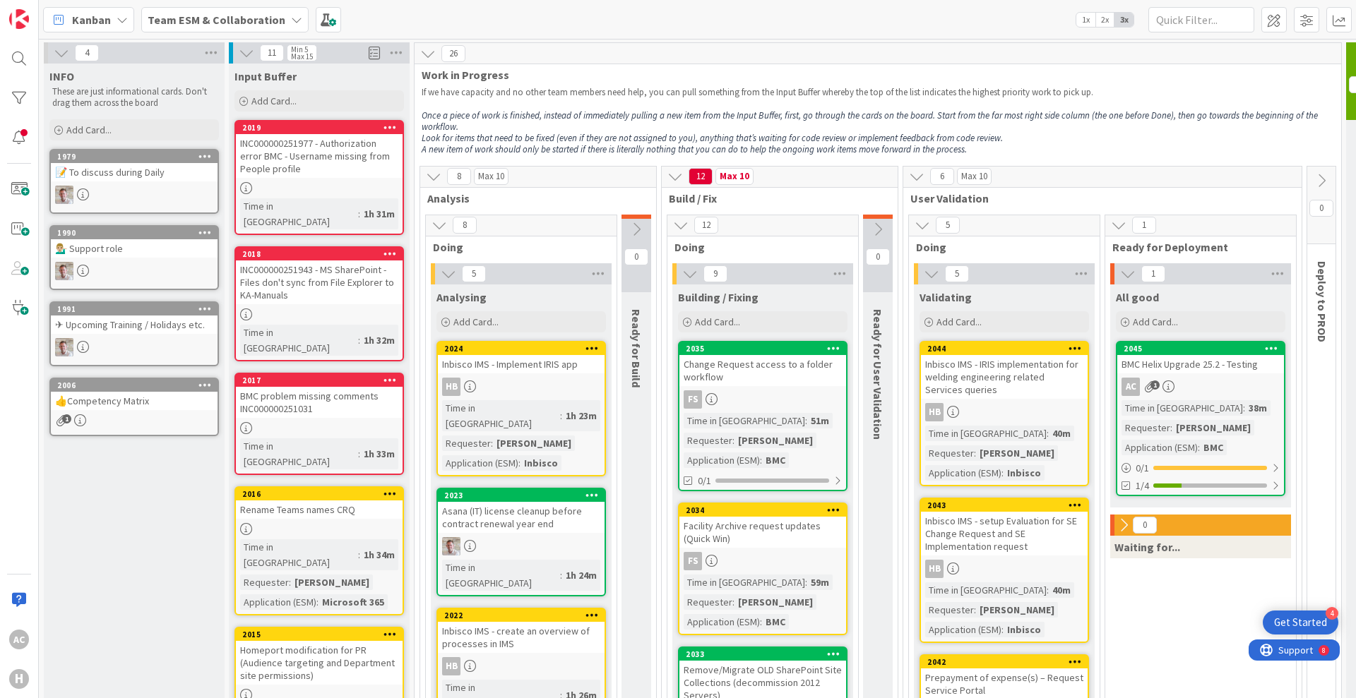
scroll to position [0, 113]
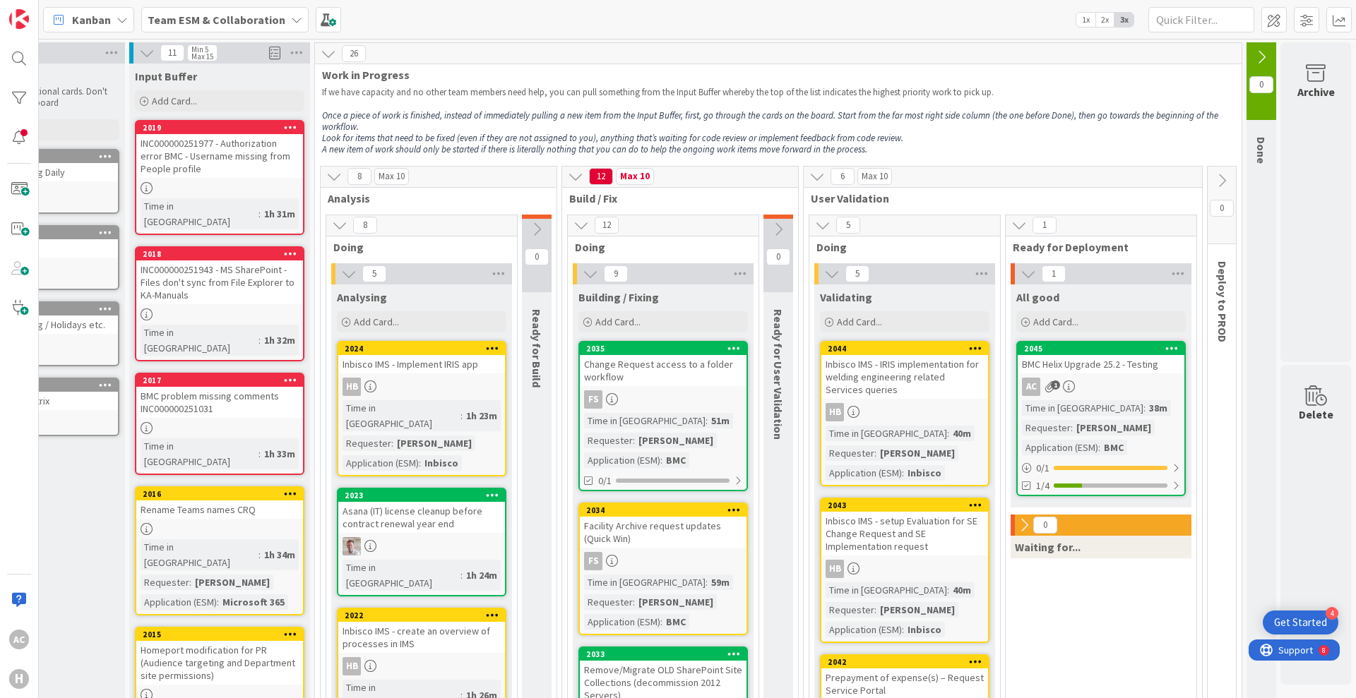
click at [1020, 280] on icon at bounding box center [1028, 274] width 16 height 16
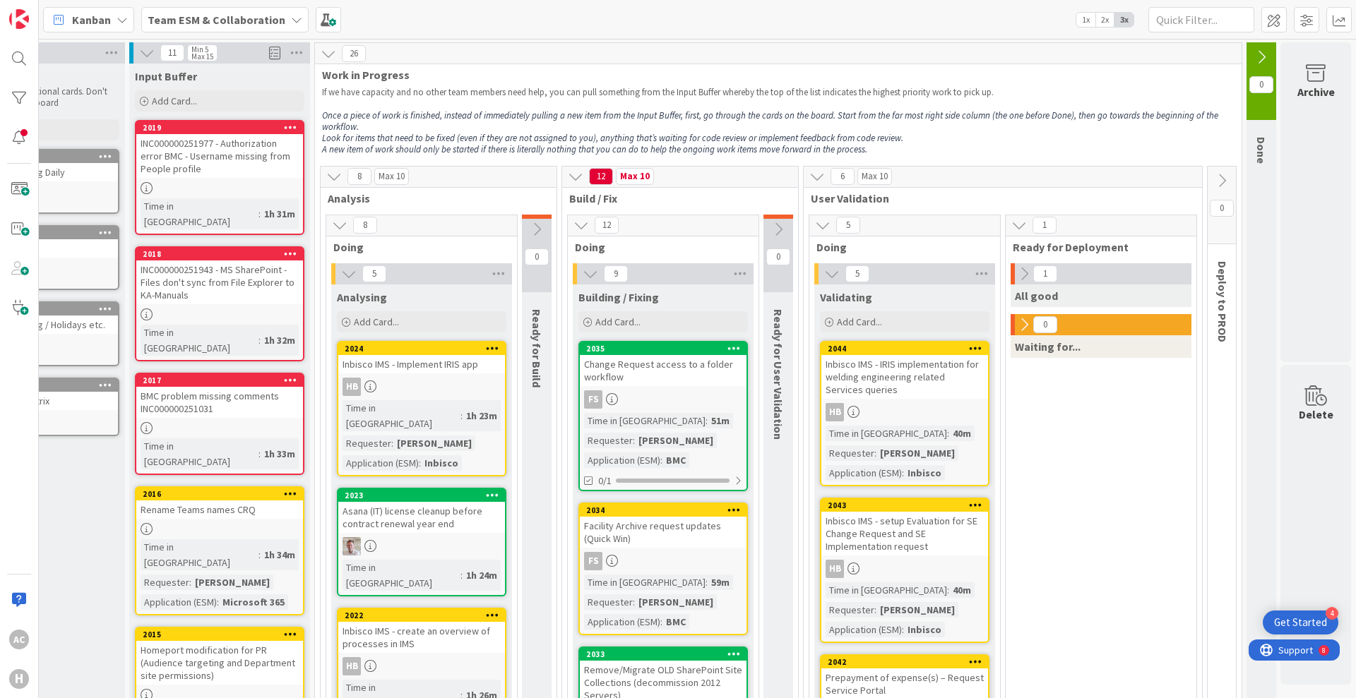
click at [1016, 280] on icon at bounding box center [1024, 274] width 16 height 16
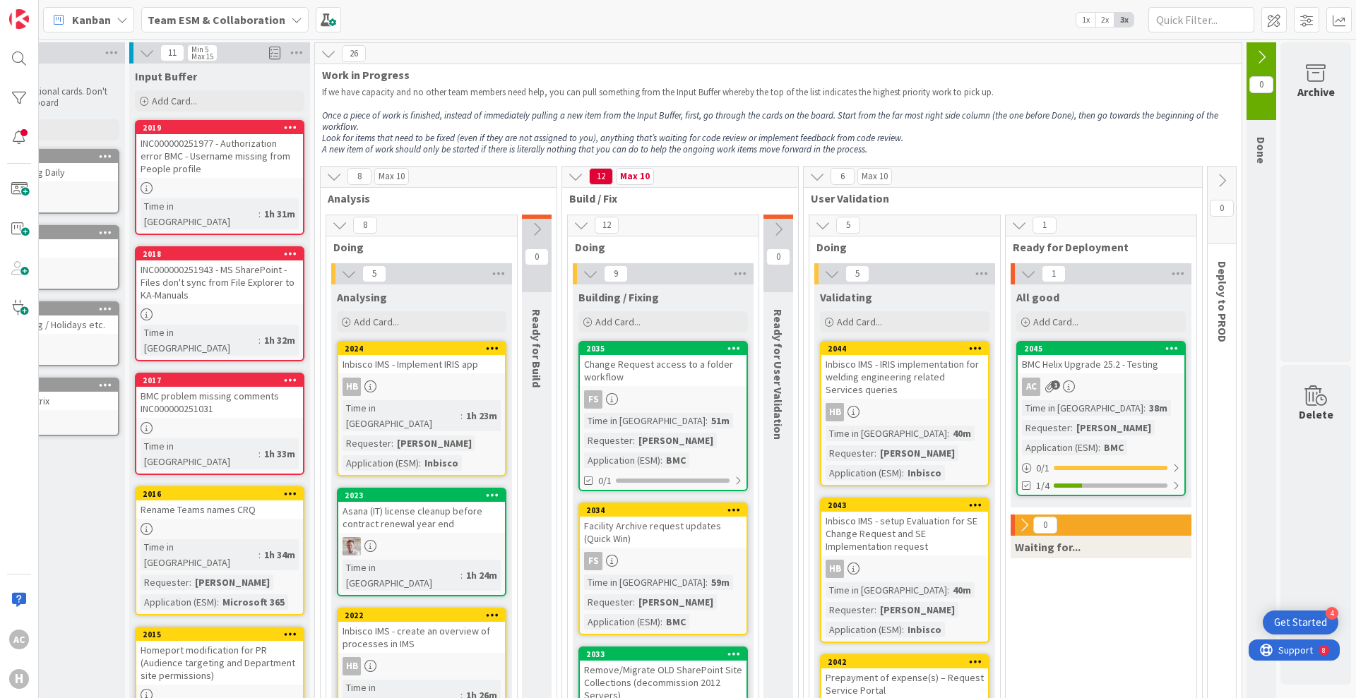
click at [1011, 232] on icon at bounding box center [1019, 225] width 16 height 16
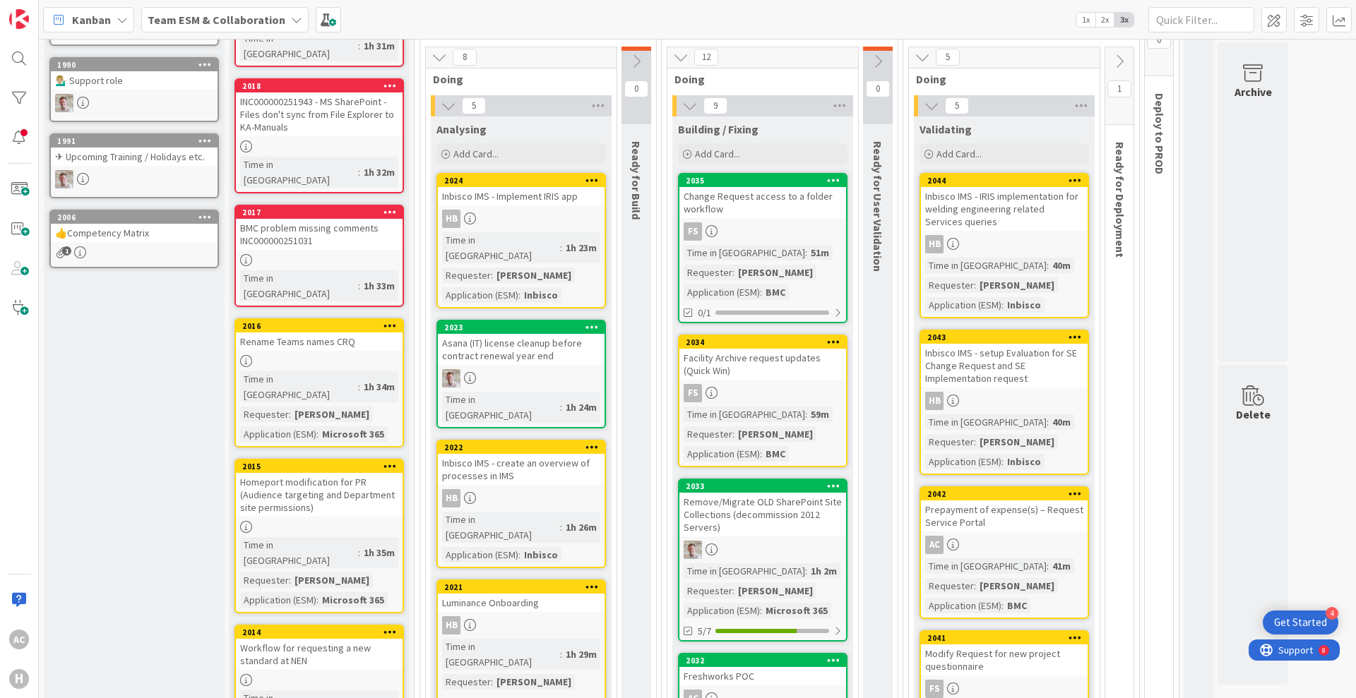
scroll to position [0, 0]
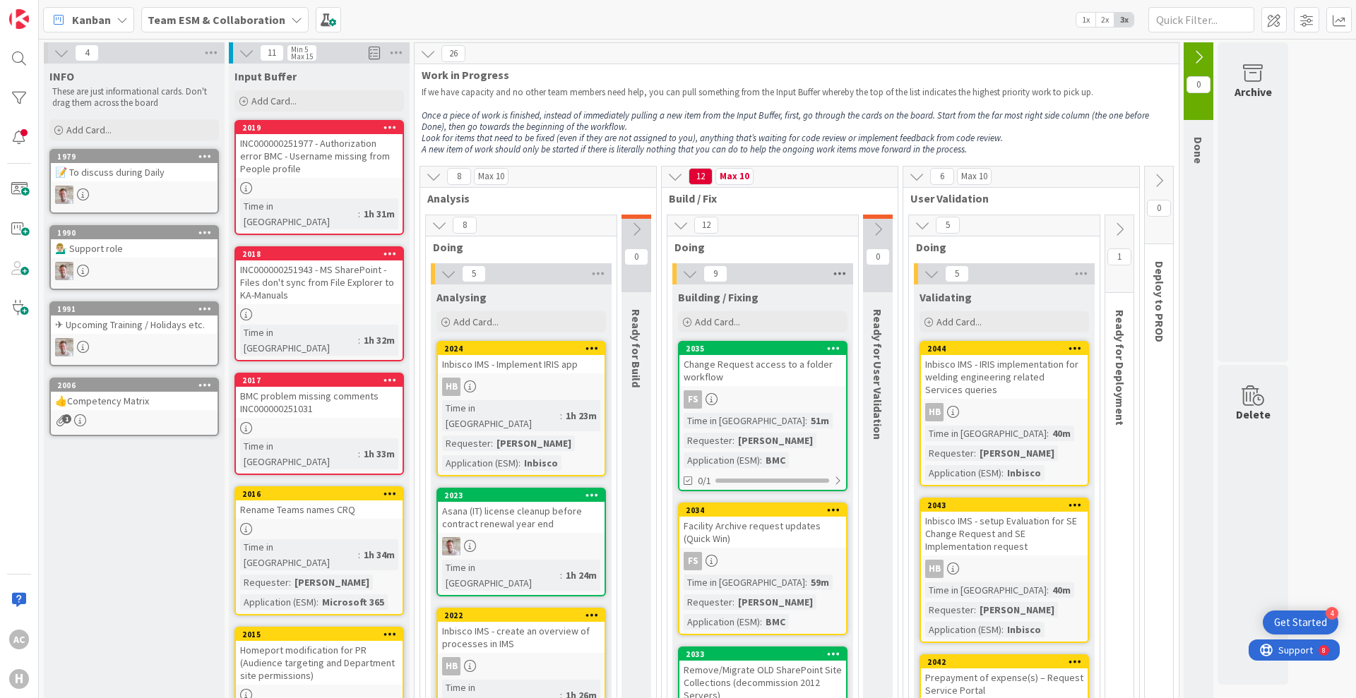
click at [842, 275] on icon at bounding box center [839, 273] width 18 height 21
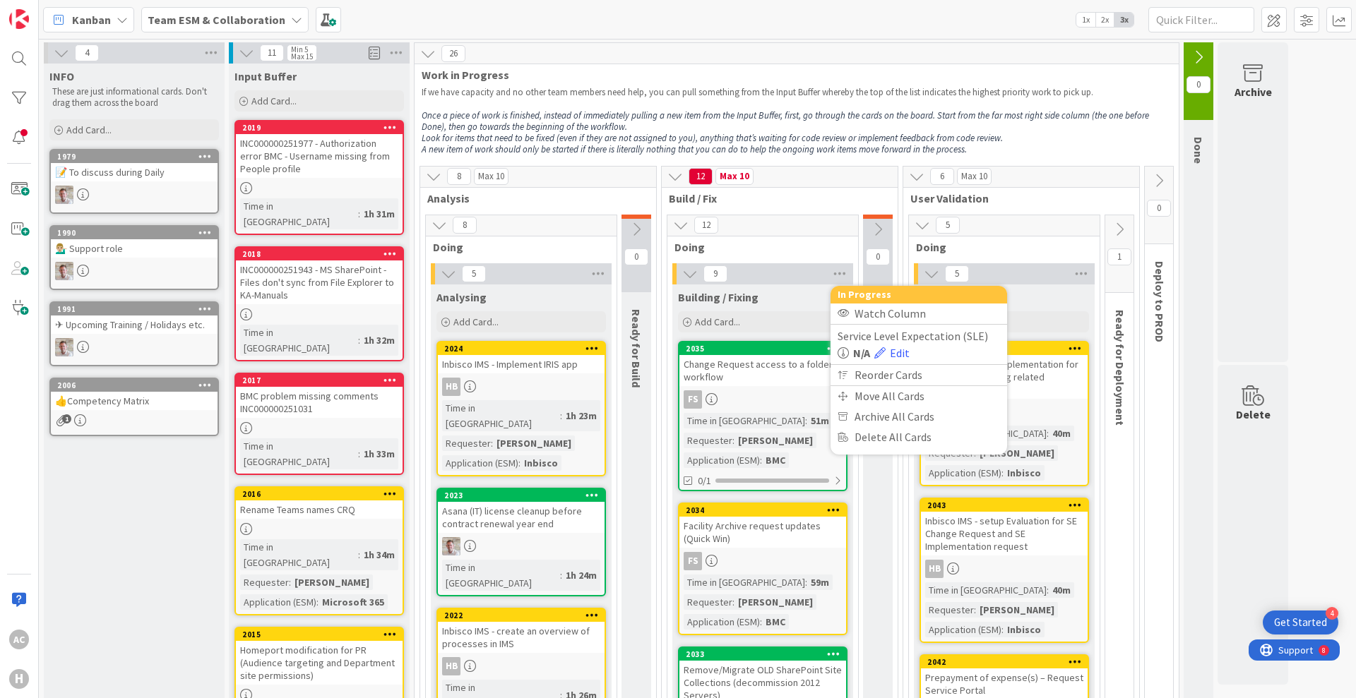
click at [844, 77] on span "Work in Progress" at bounding box center [791, 75] width 739 height 14
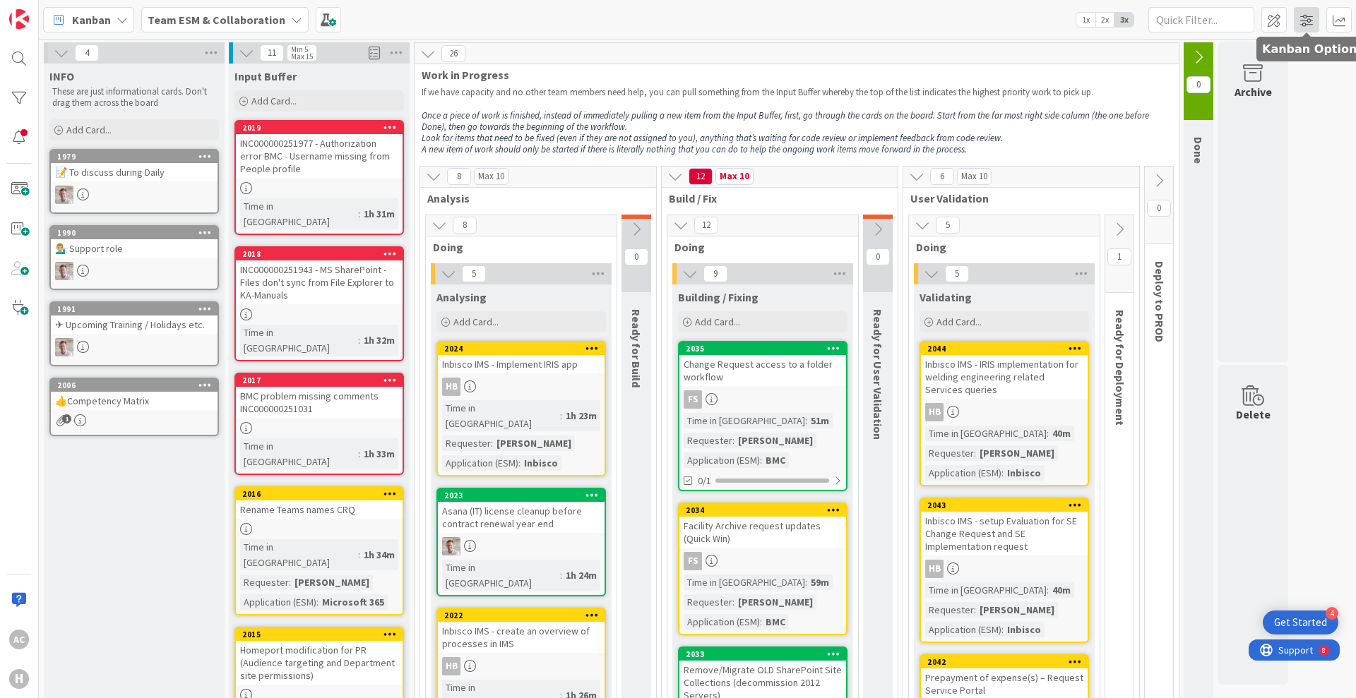
click at [1309, 18] on span at bounding box center [1306, 19] width 25 height 25
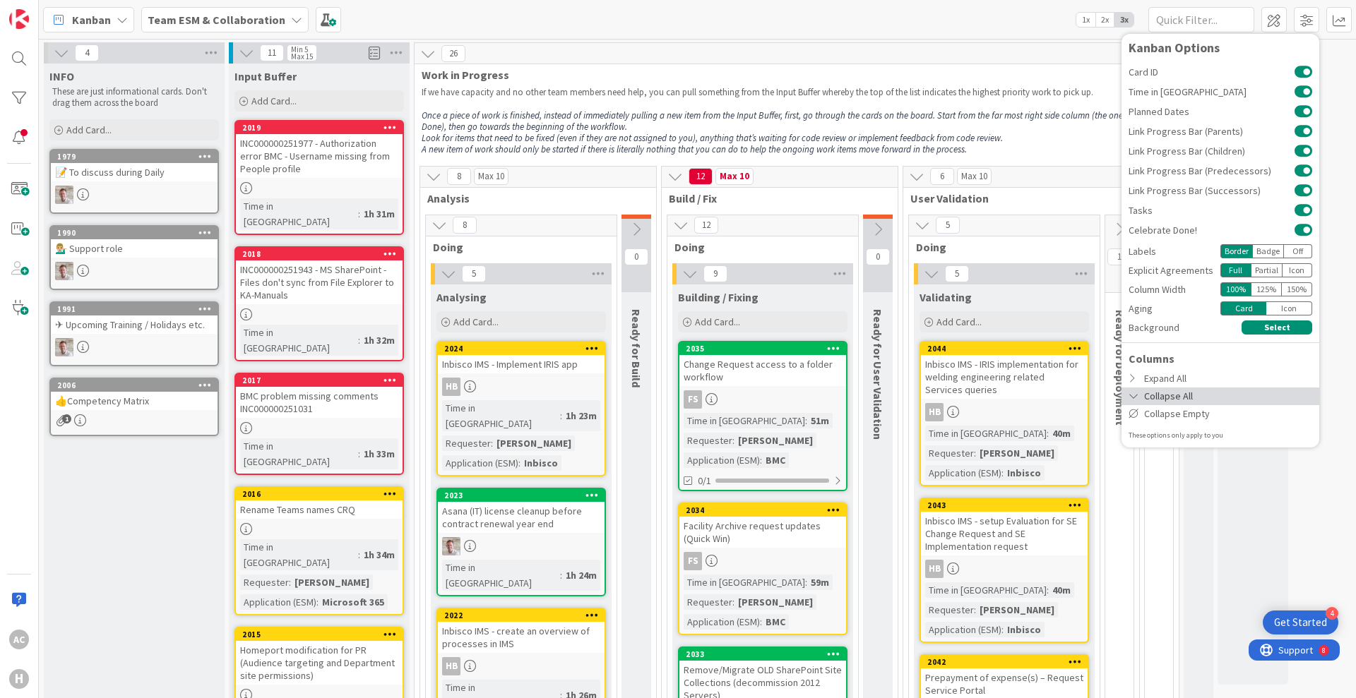
click at [1155, 390] on div "Collapse All" at bounding box center [1220, 397] width 198 height 18
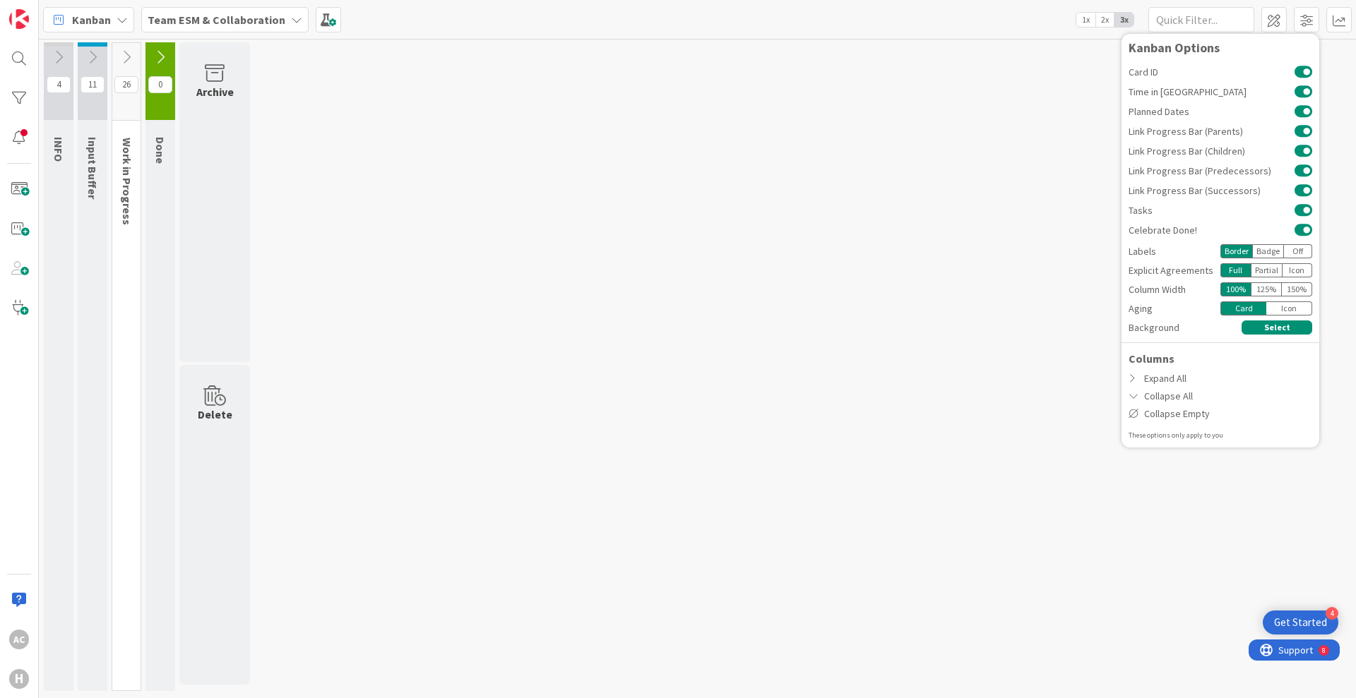
click at [326, 191] on div "4 INFO These are just informational cards. Don't drag them across the board 11 …" at bounding box center [697, 370] width 1311 height 656
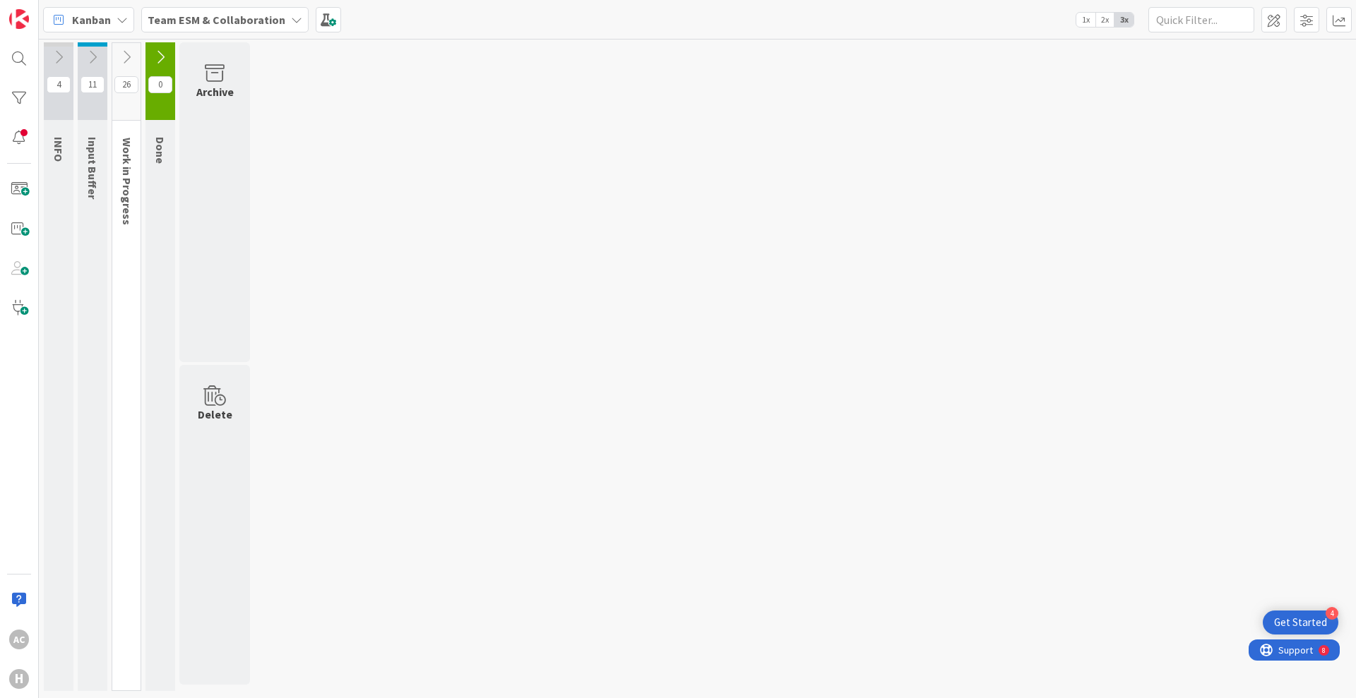
click at [131, 49] on icon at bounding box center [127, 57] width 16 height 16
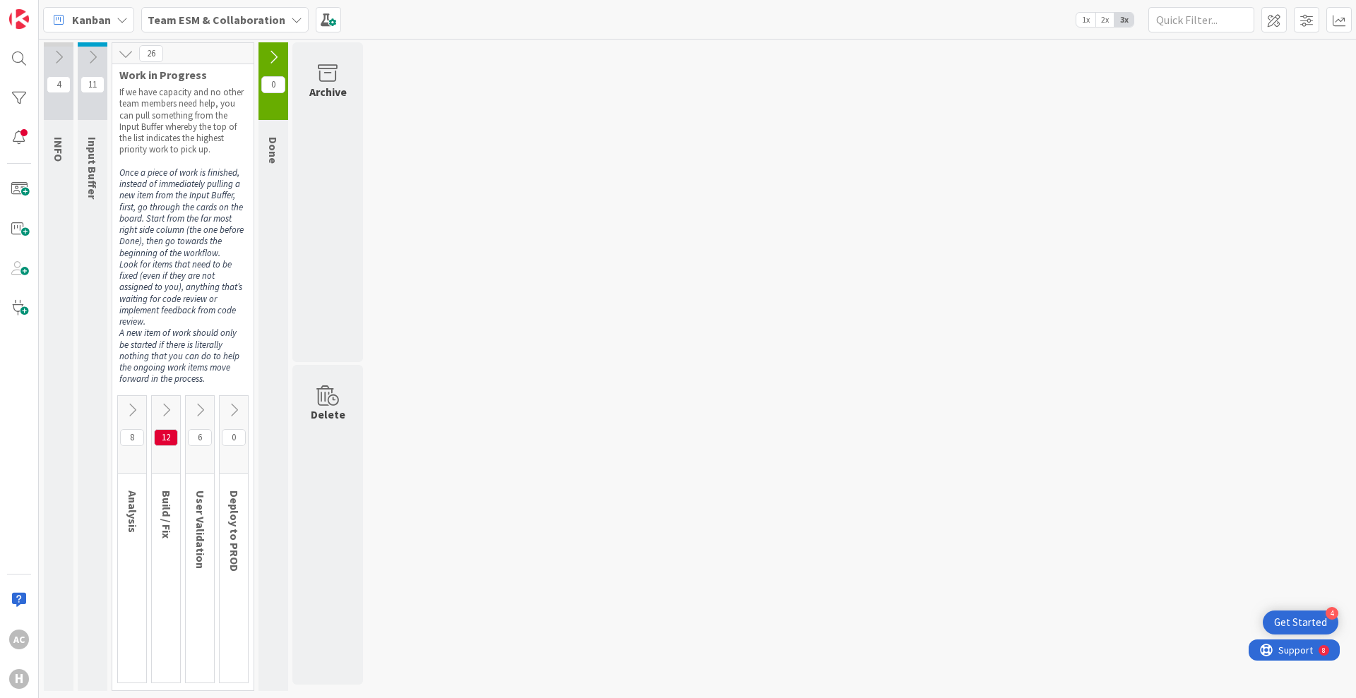
click at [137, 403] on icon at bounding box center [132, 410] width 16 height 16
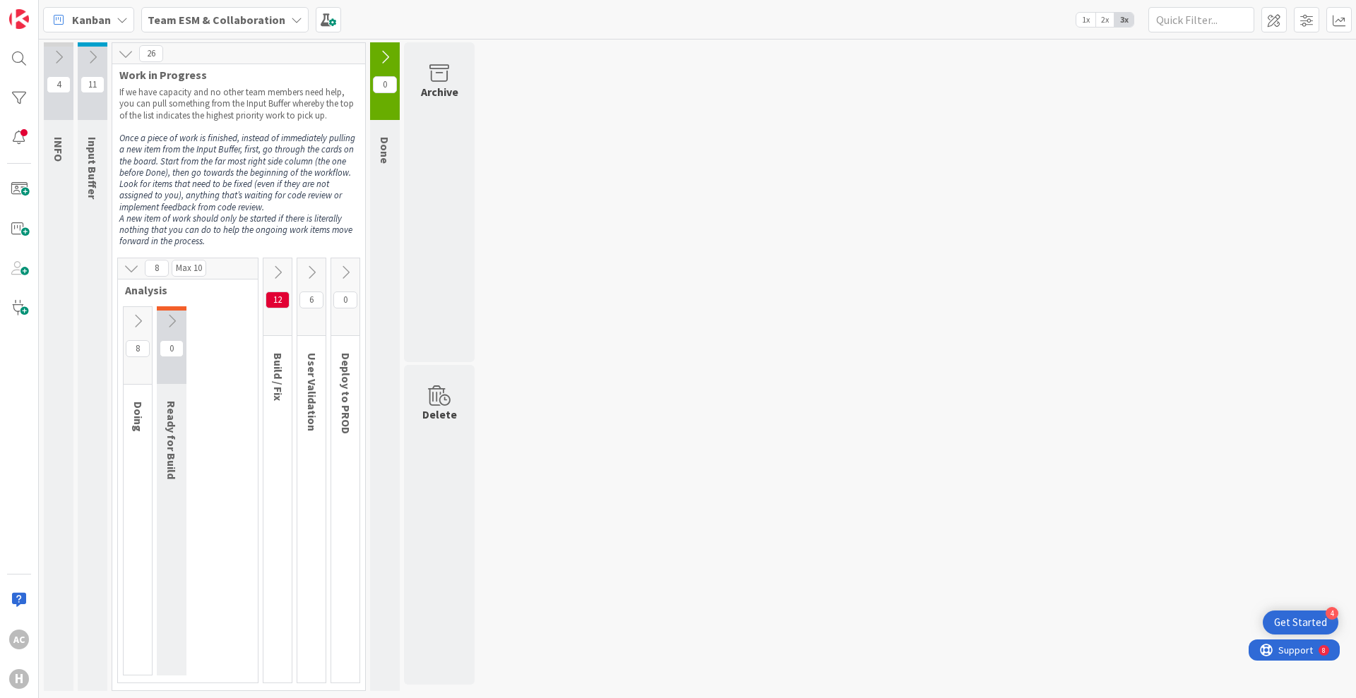
click at [278, 269] on icon at bounding box center [278, 273] width 16 height 16
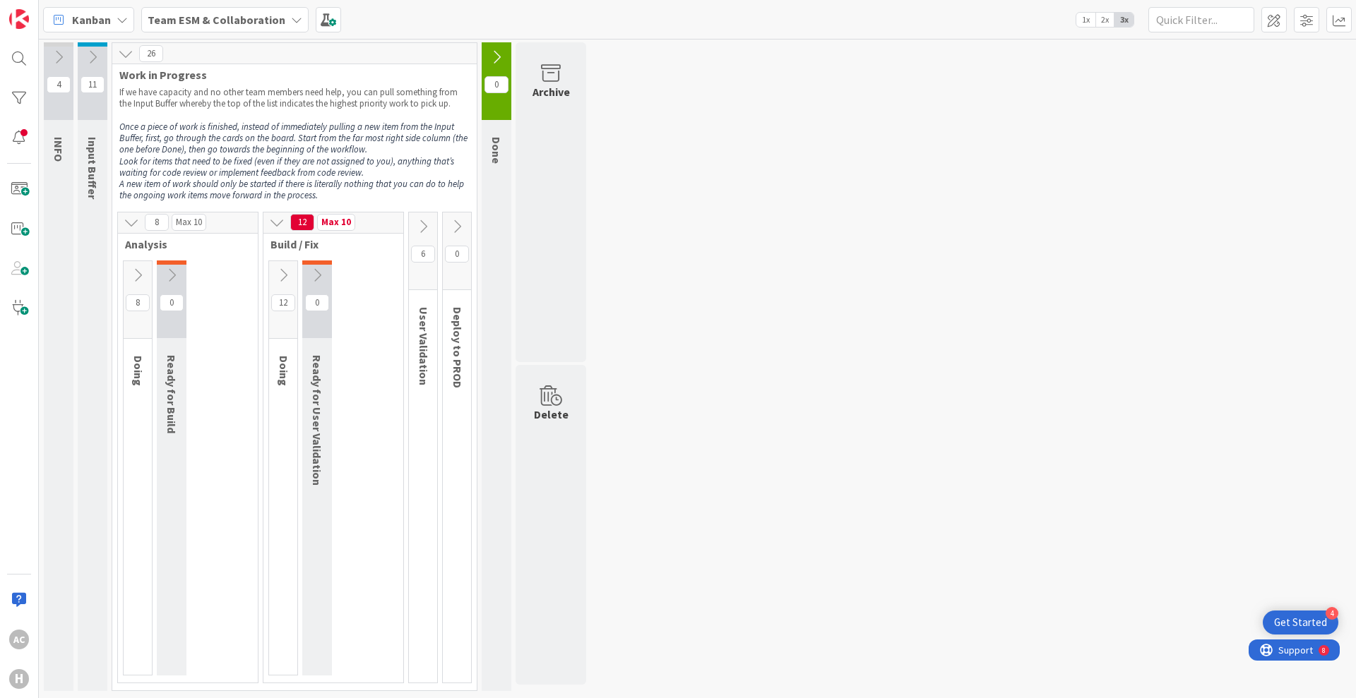
click at [424, 219] on icon at bounding box center [423, 227] width 16 height 16
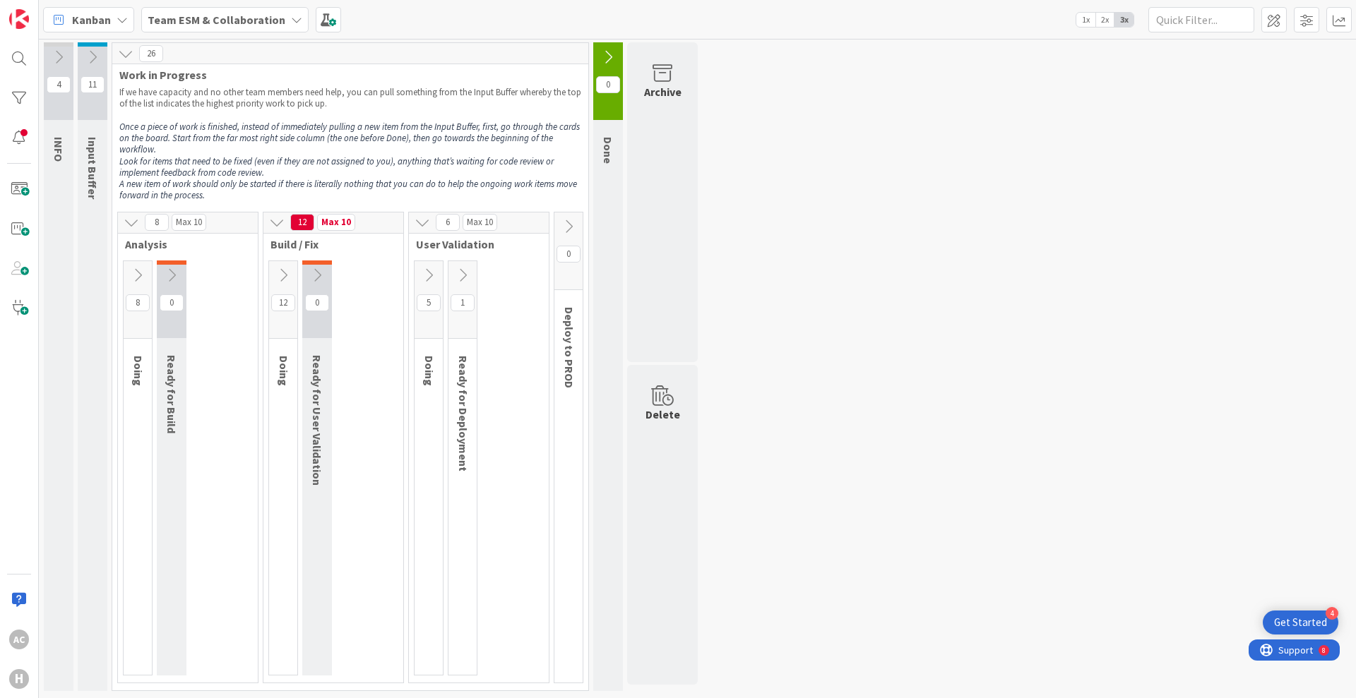
click at [571, 225] on icon at bounding box center [569, 227] width 16 height 16
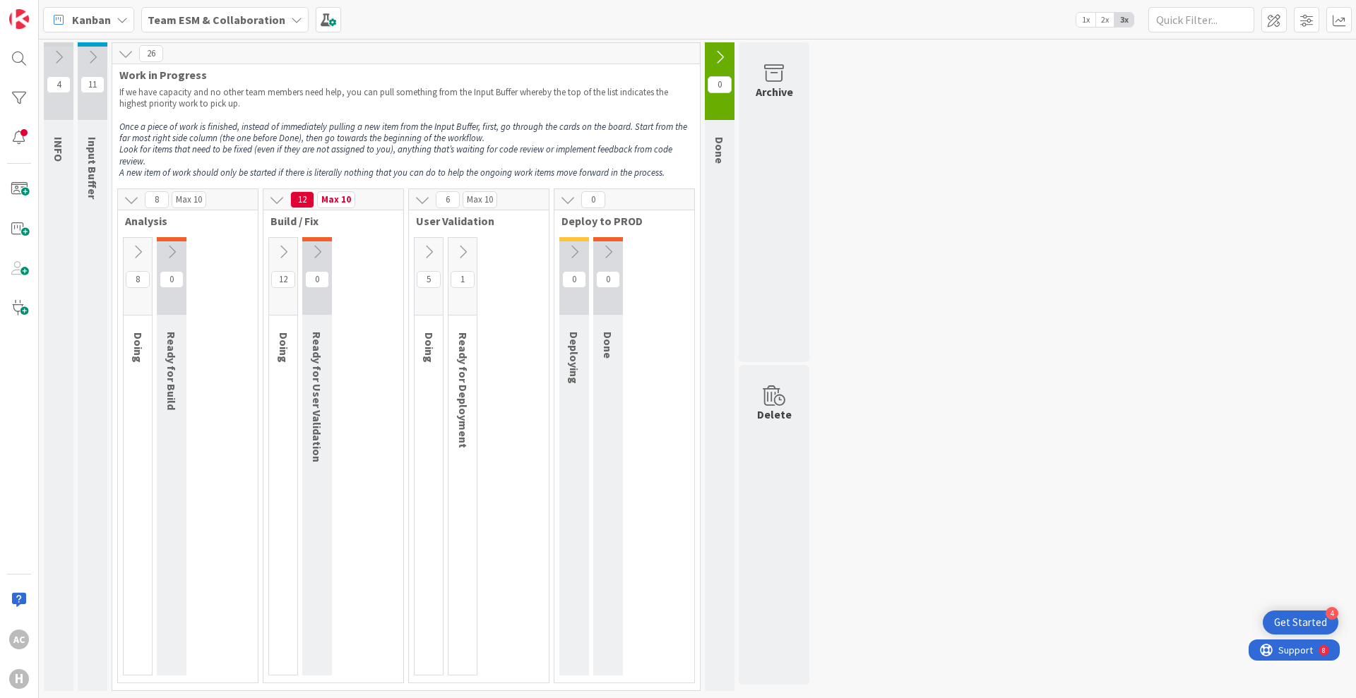
click at [141, 249] on icon at bounding box center [138, 252] width 16 height 16
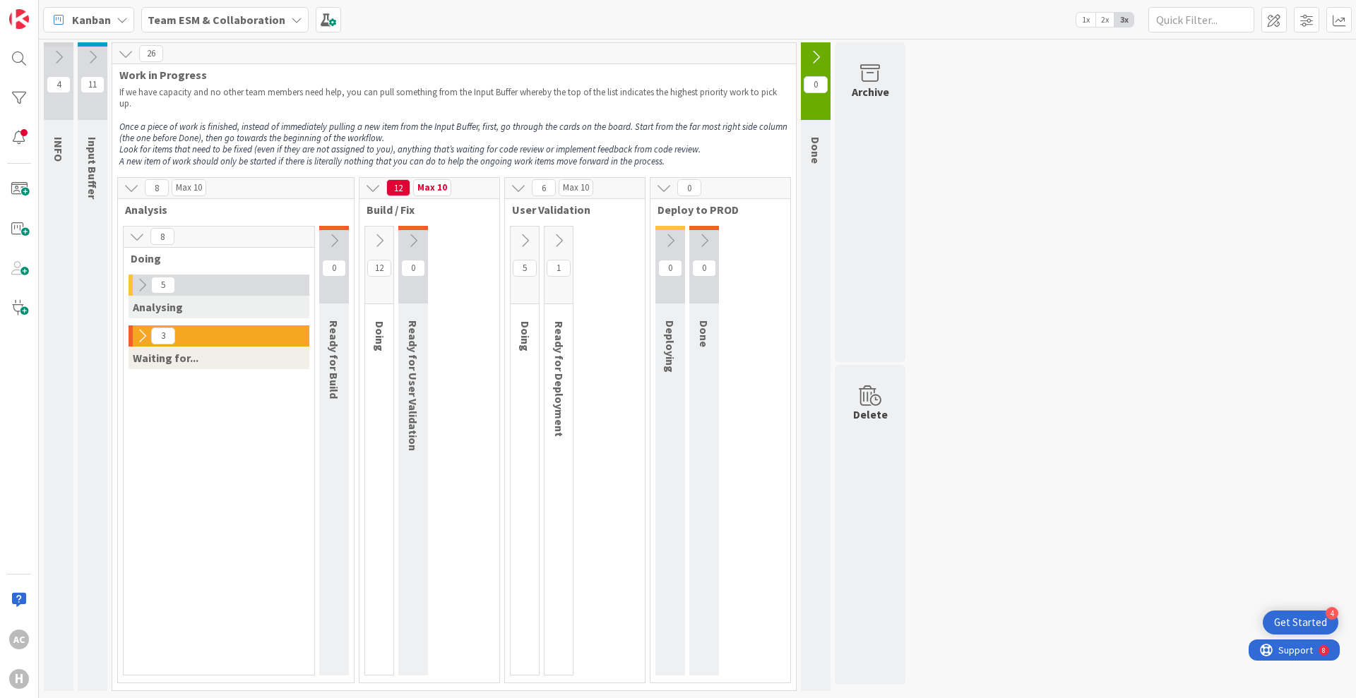
click at [141, 232] on icon at bounding box center [137, 237] width 16 height 16
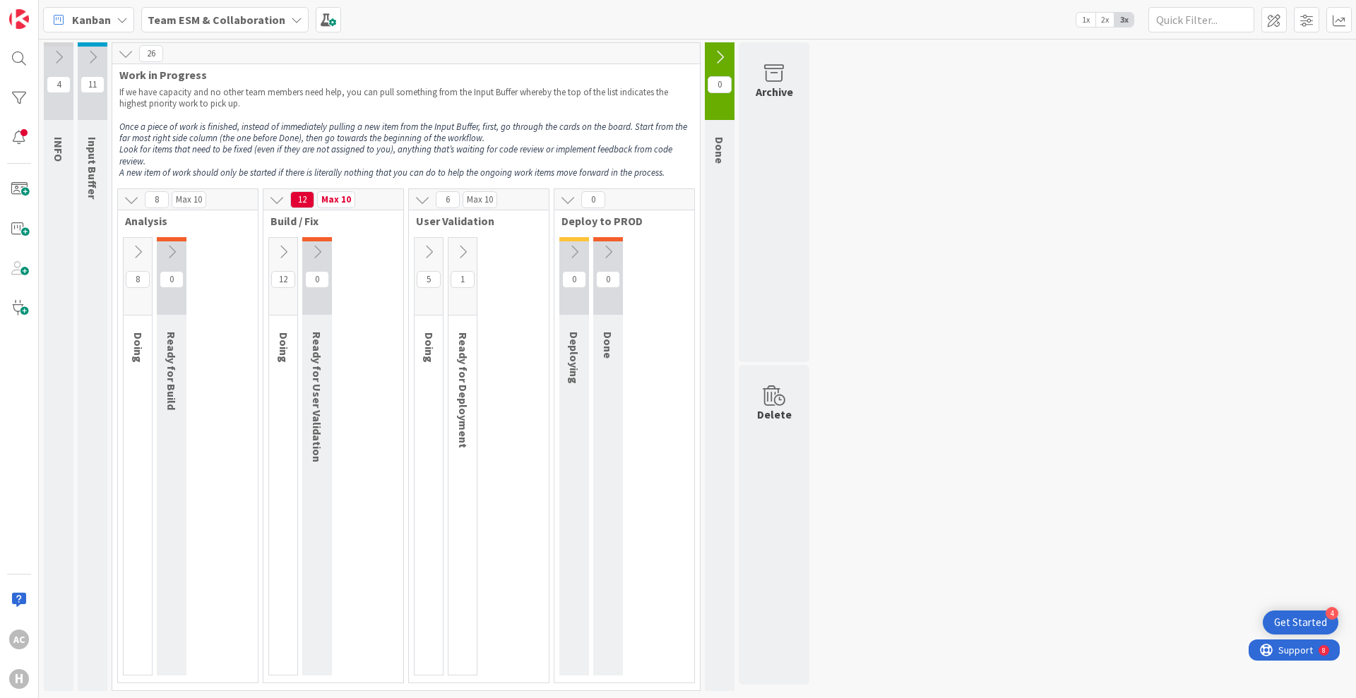
click at [169, 242] on button at bounding box center [172, 251] width 30 height 21
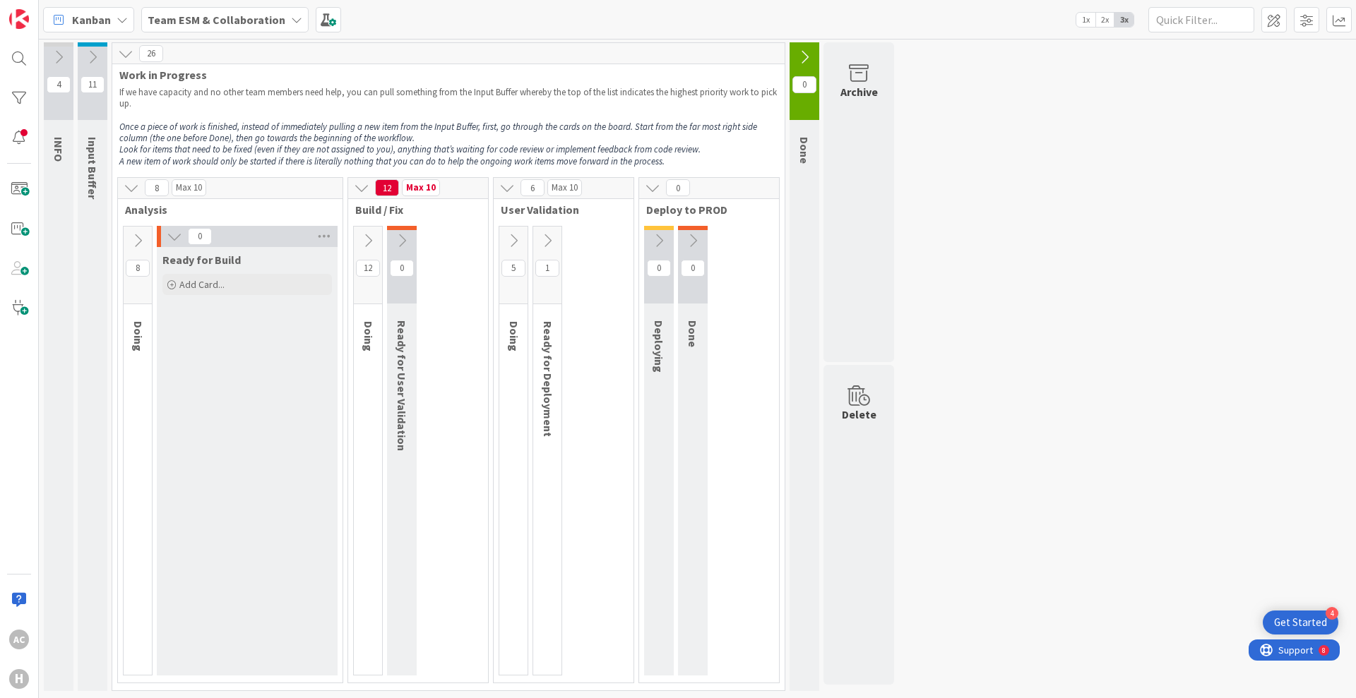
click at [169, 242] on icon at bounding box center [175, 237] width 16 height 16
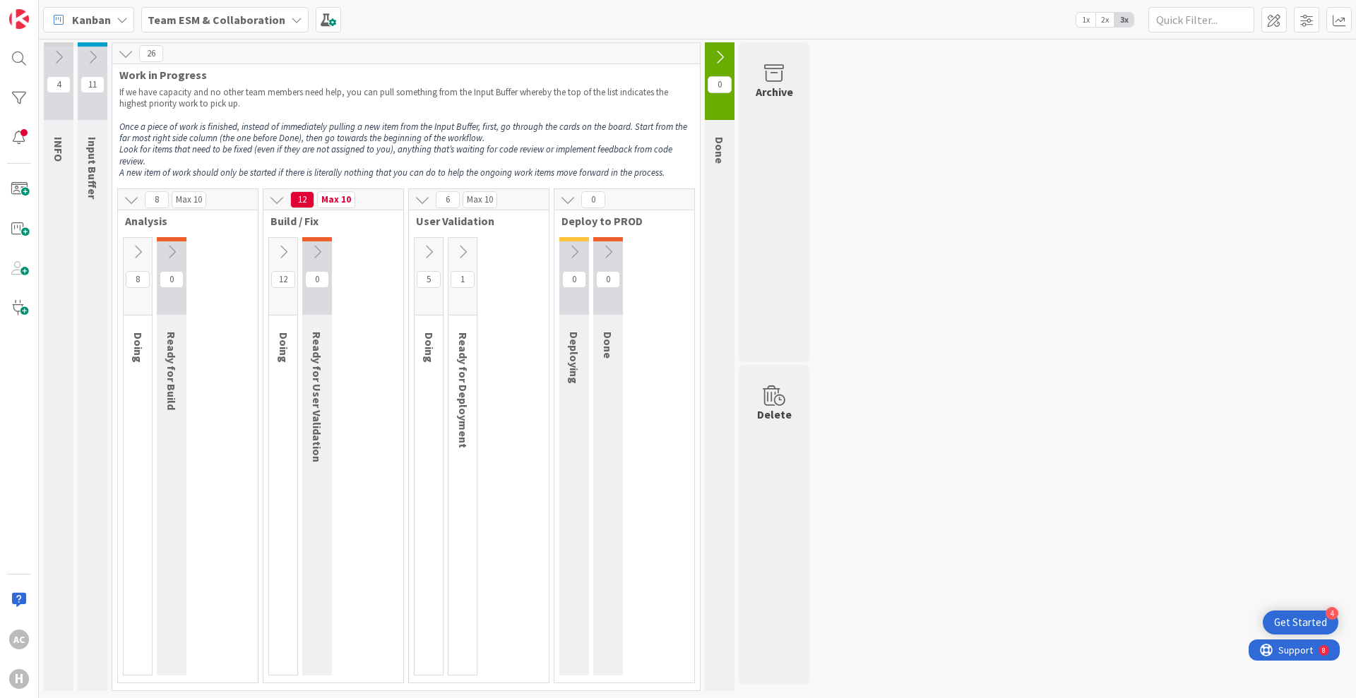
click at [140, 253] on icon at bounding box center [138, 252] width 16 height 16
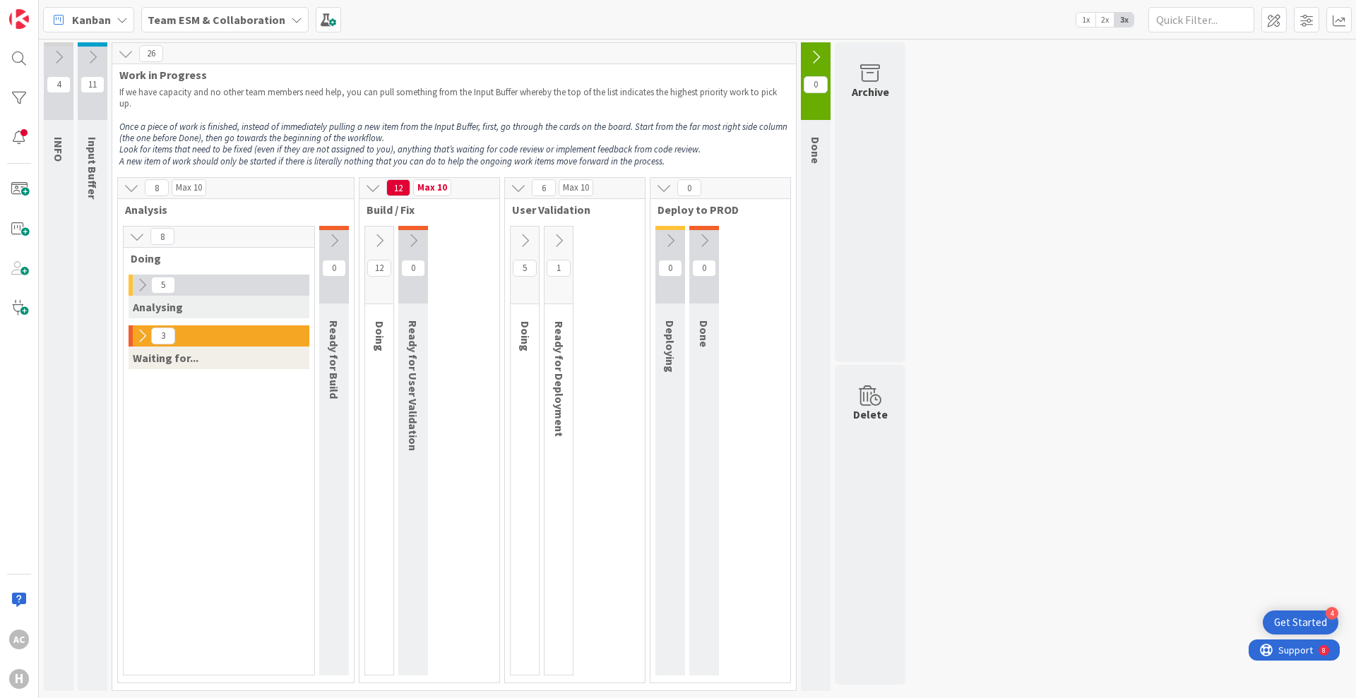
click at [138, 283] on icon at bounding box center [142, 285] width 16 height 16
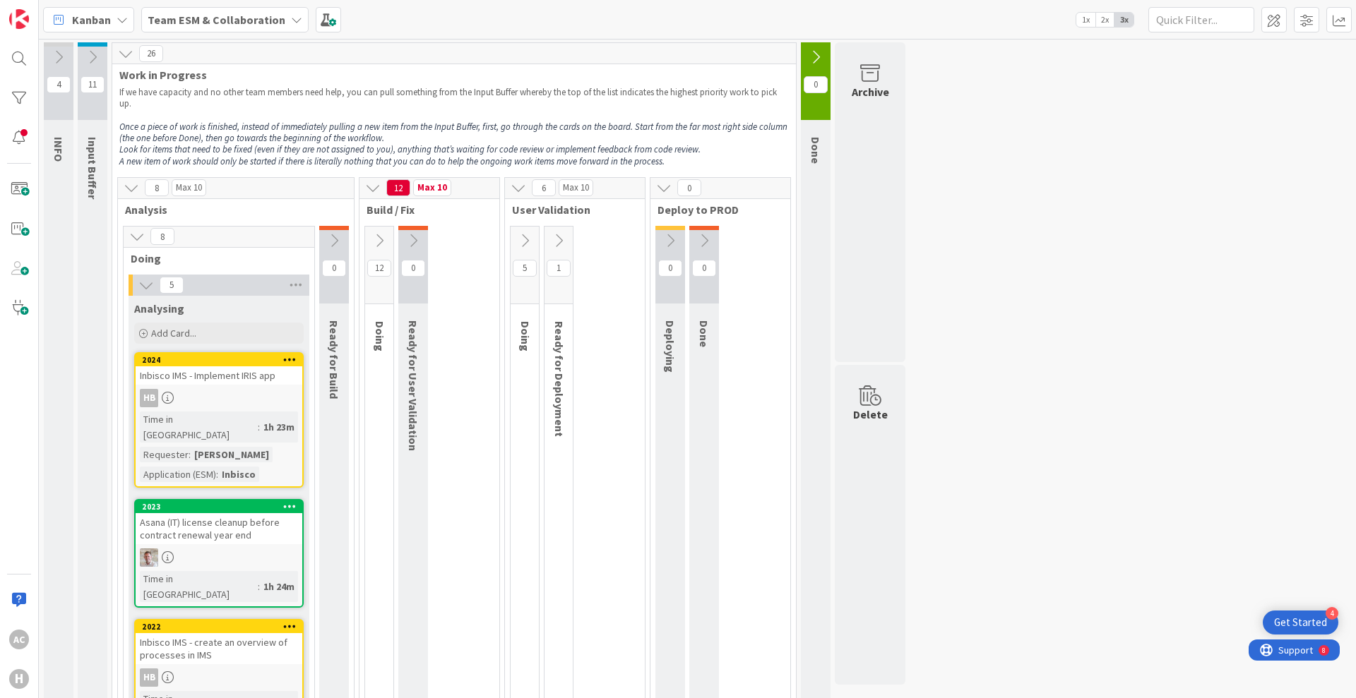
scroll to position [201, 0]
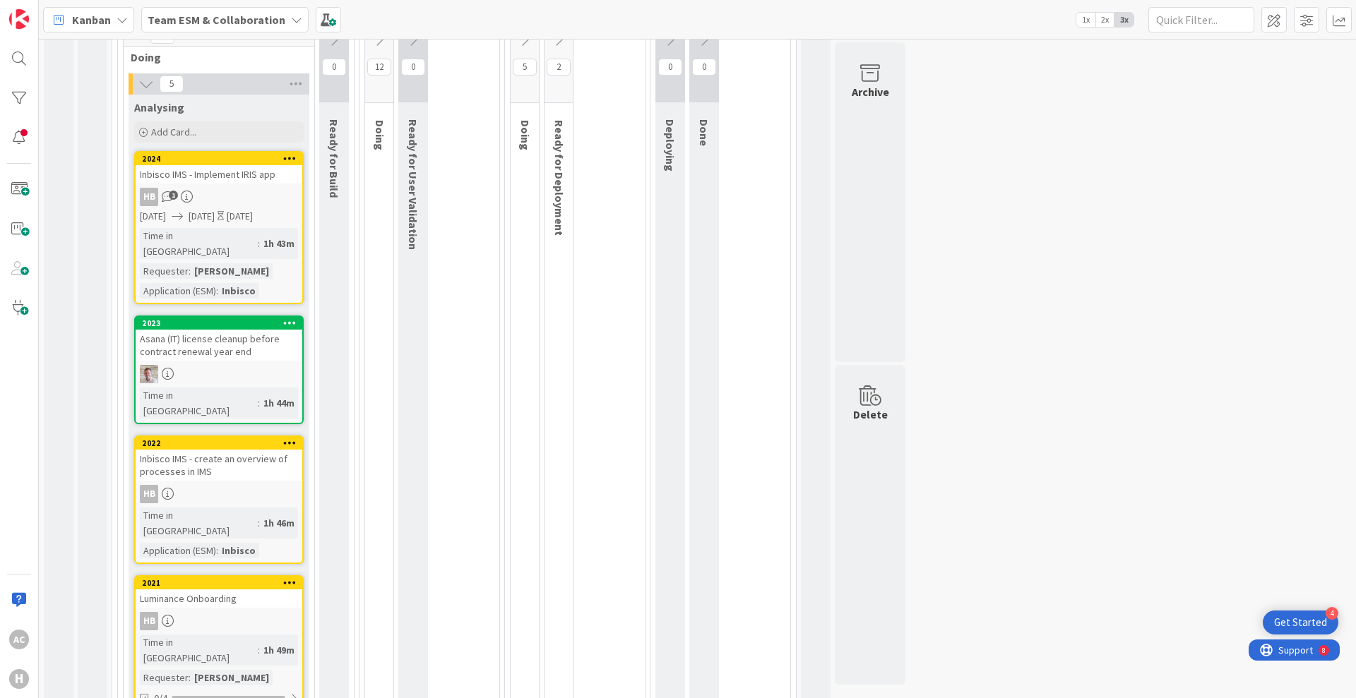
click at [224, 189] on div "HB 1" at bounding box center [219, 197] width 167 height 18
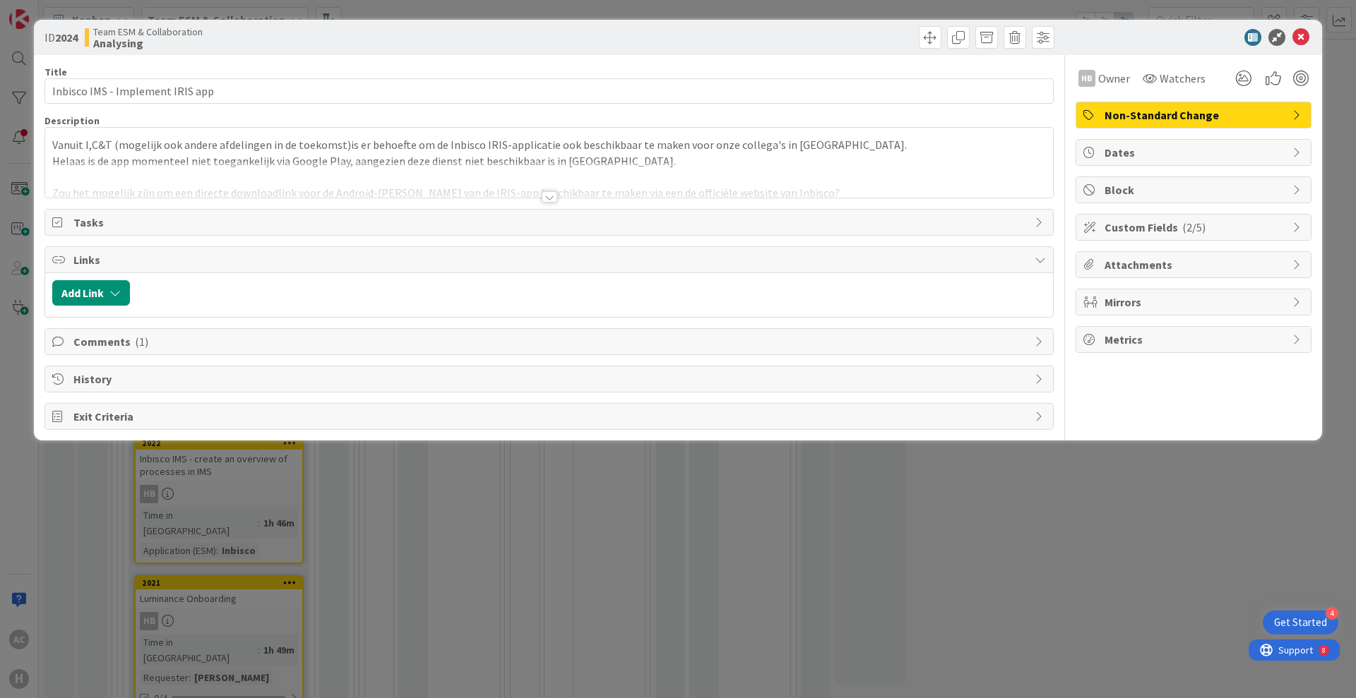
click at [578, 526] on div "ID 2024 Team ESM & Collaboration Analysing Title 32 / 128 Inbisco IMS - Impleme…" at bounding box center [678, 349] width 1356 height 698
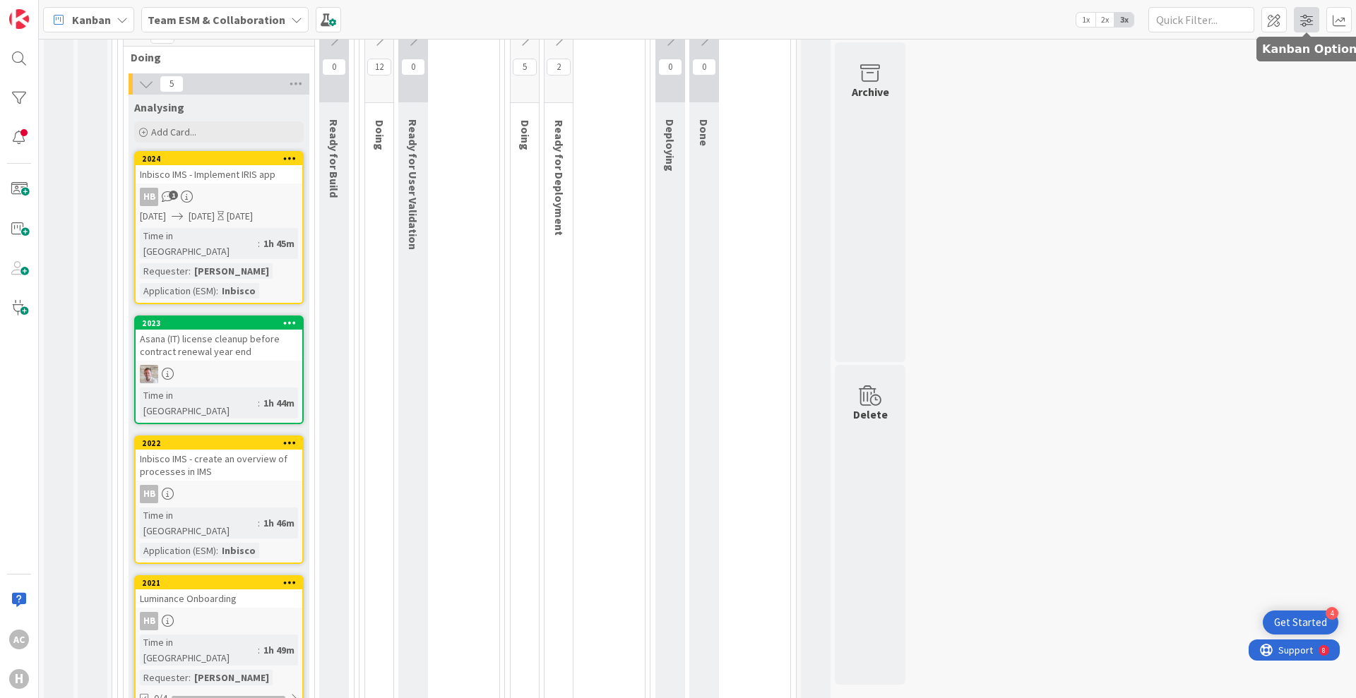
click at [1308, 15] on span at bounding box center [1306, 19] width 25 height 25
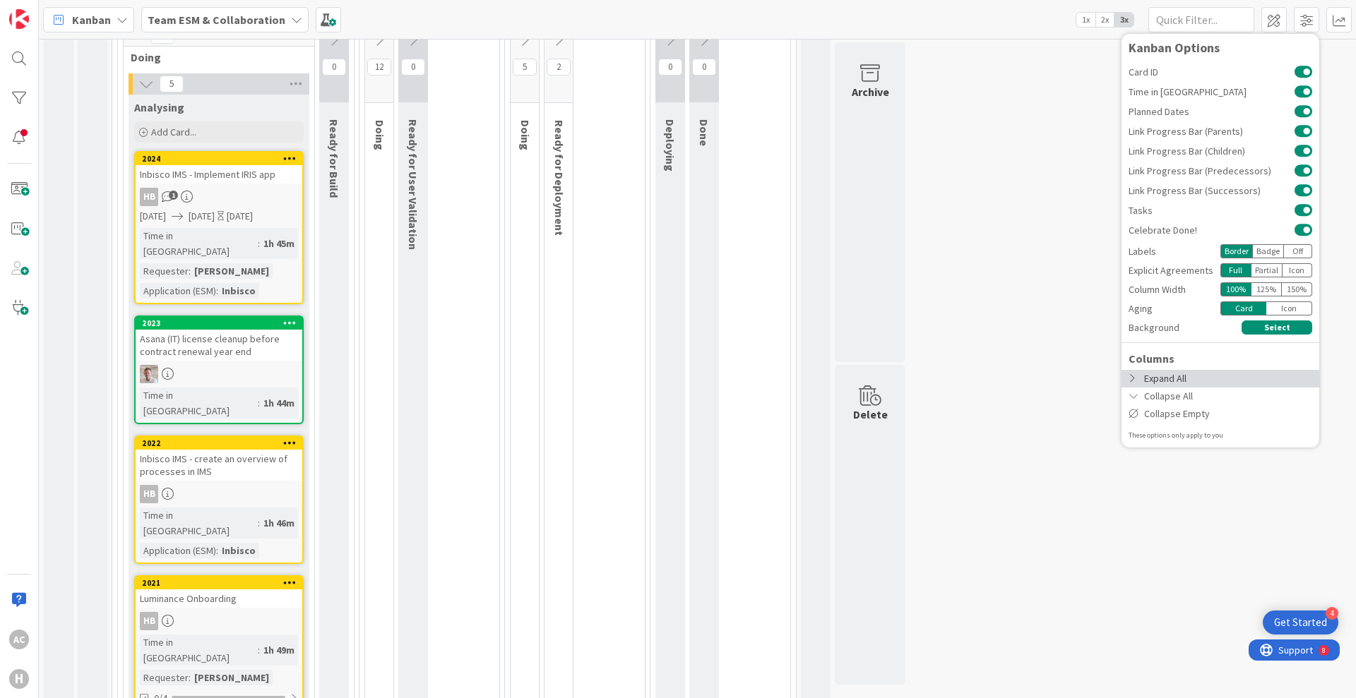
click at [1163, 375] on div "Expand All" at bounding box center [1220, 379] width 198 height 18
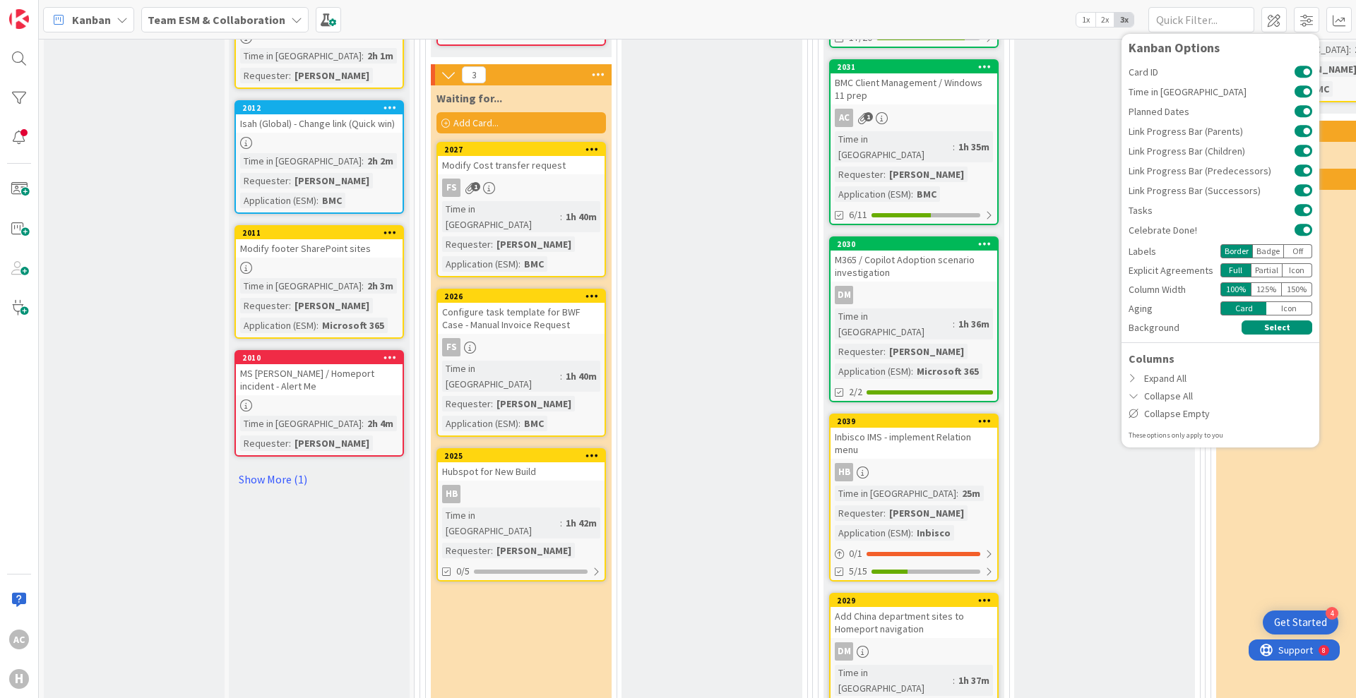
scroll to position [962, 0]
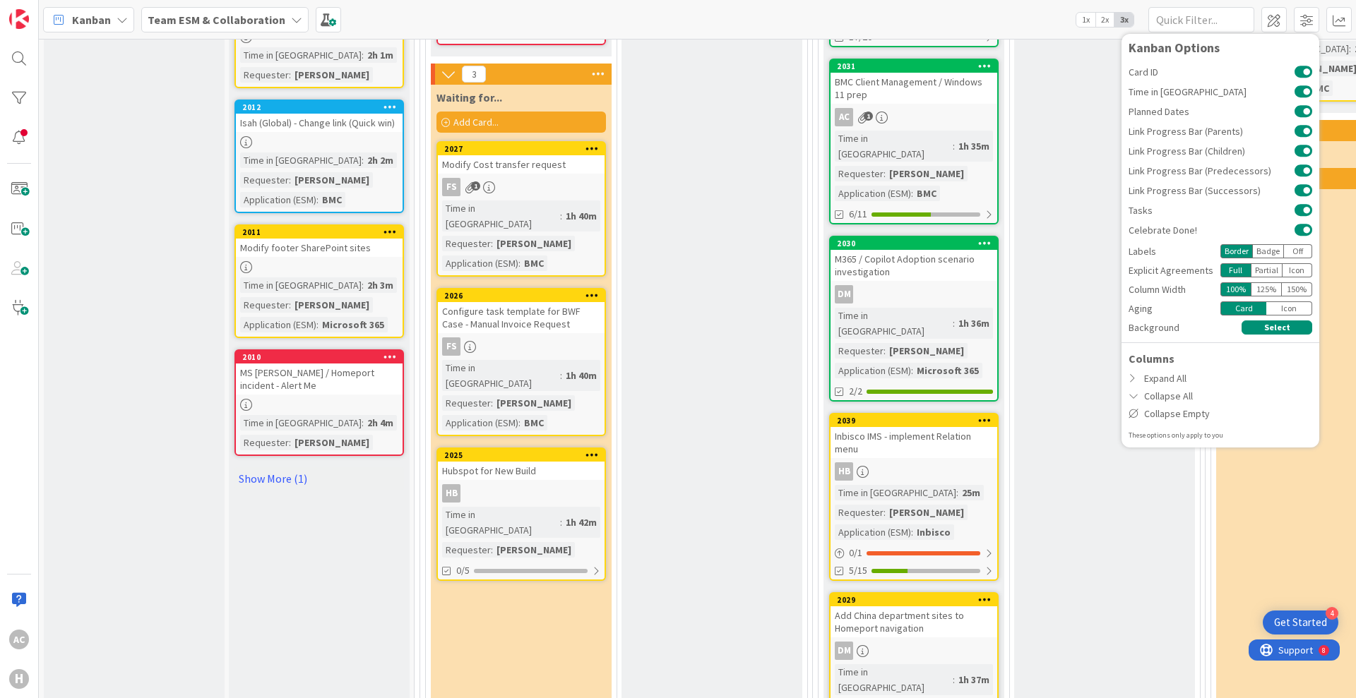
click at [580, 484] on div "HB" at bounding box center [521, 493] width 167 height 18
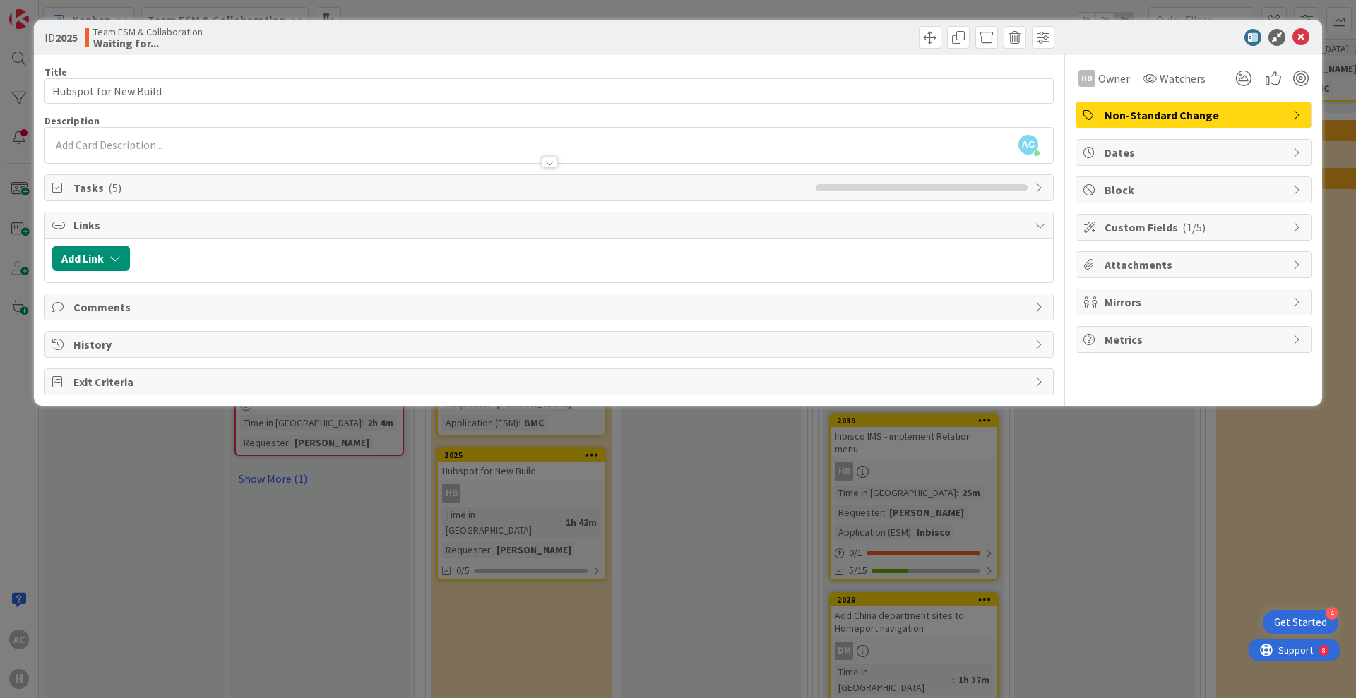
click at [138, 183] on span "Tasks ( 5 )" at bounding box center [440, 187] width 735 height 17
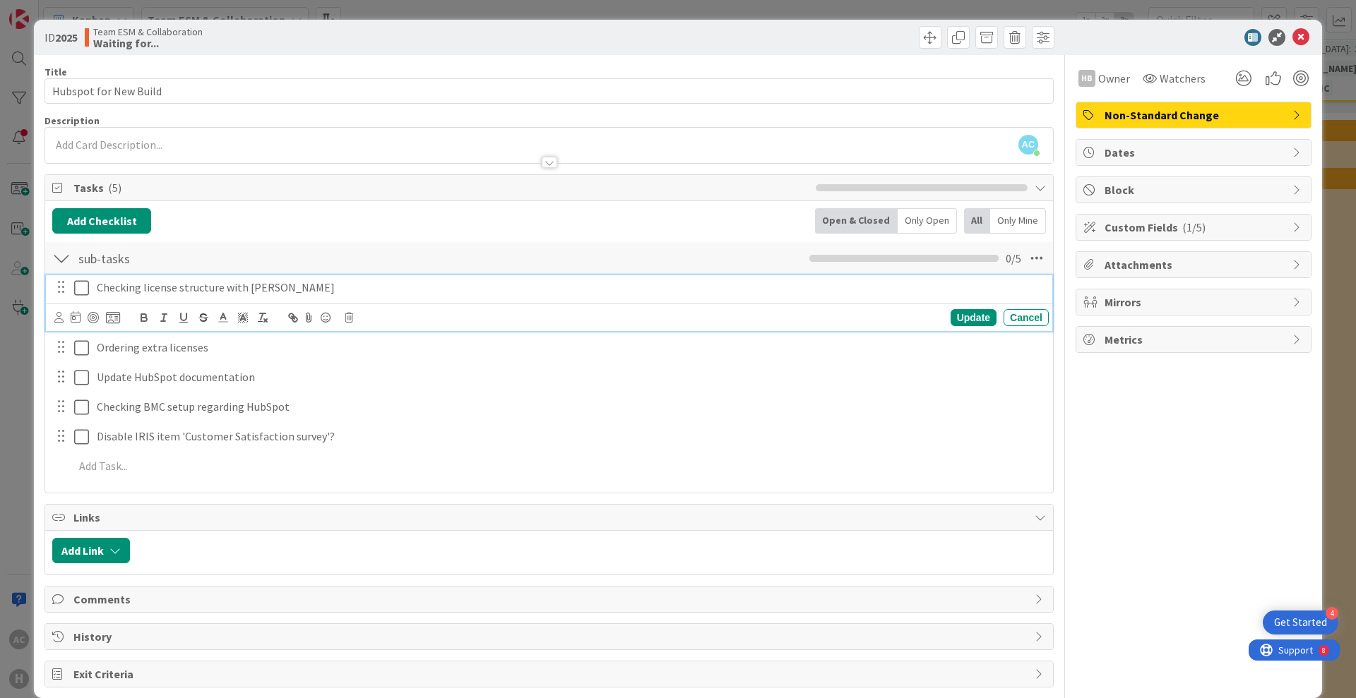
click at [186, 281] on p "Checking license structure with Sophie du Mortier" at bounding box center [570, 288] width 946 height 16
click at [1204, 462] on div "HB Owner Watchers Non-Standard Change Dates Block Custom Fields ( 1/5 ) Attachm…" at bounding box center [1193, 371] width 236 height 633
click at [176, 282] on p "Checking license structure with Sophie du Mortier" at bounding box center [570, 288] width 946 height 16
click at [340, 292] on p "Checking license structure with Sophie du Mortier" at bounding box center [570, 288] width 946 height 16
click at [1195, 440] on div "HB Owner Watchers Non-Standard Change Dates Block Custom Fields ( 1/5 ) Attachm…" at bounding box center [1193, 371] width 236 height 633
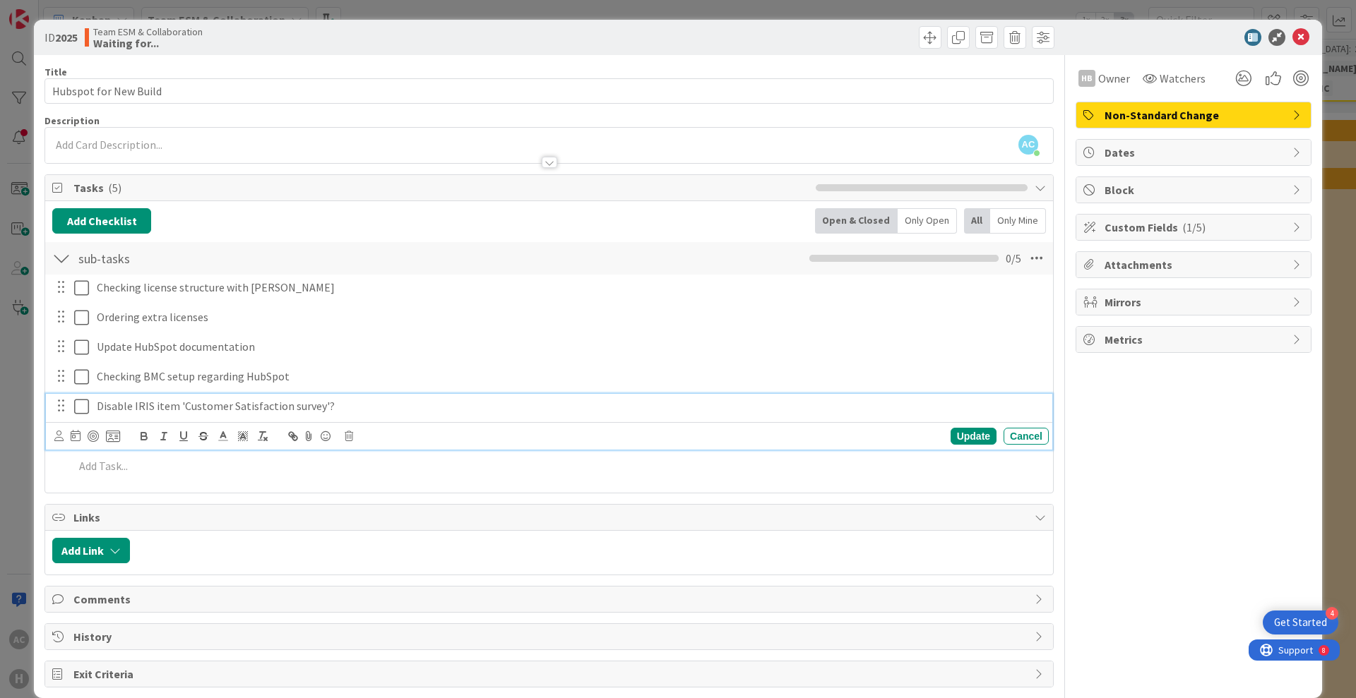
click at [744, 415] on div "Disable IRIS item 'Customer Satisfaction survey'?" at bounding box center [569, 406] width 957 height 25
click at [1093, 502] on div "HB Owner Watchers Non-Standard Change Dates Block Custom Fields ( 1/5 ) Attachm…" at bounding box center [1193, 371] width 236 height 633
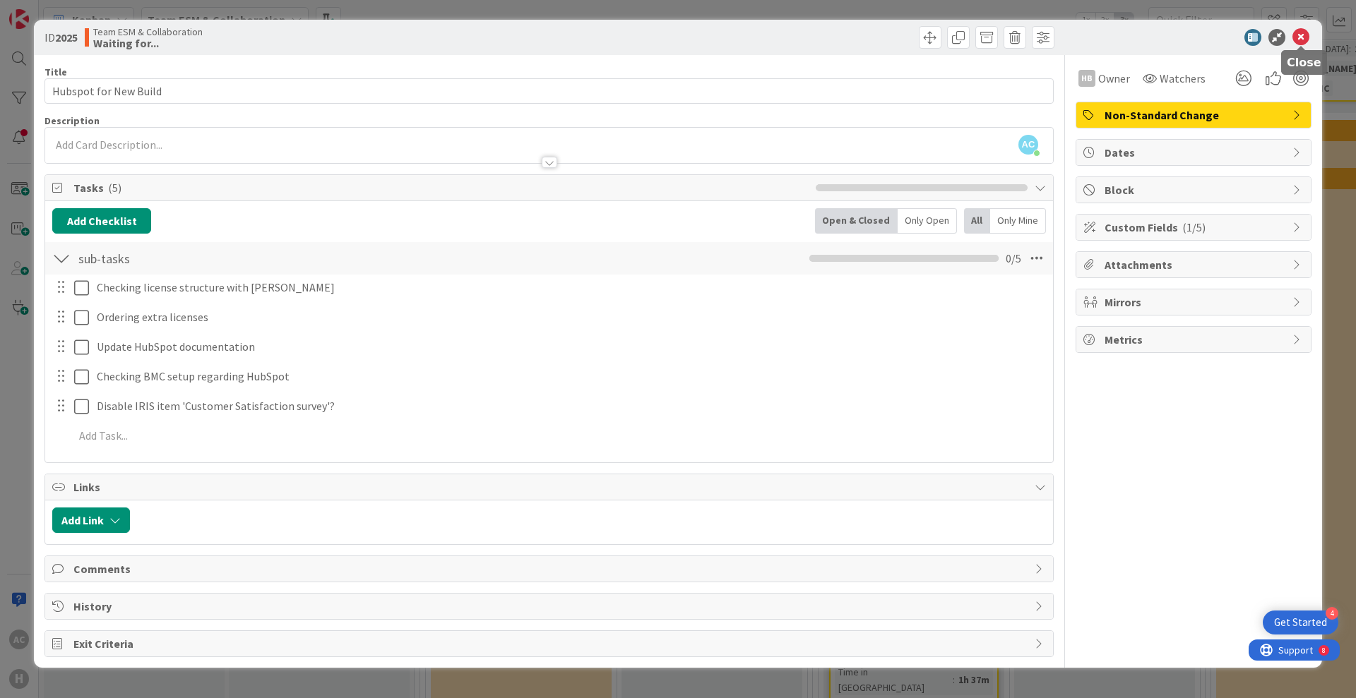
click at [1300, 35] on icon at bounding box center [1300, 37] width 17 height 17
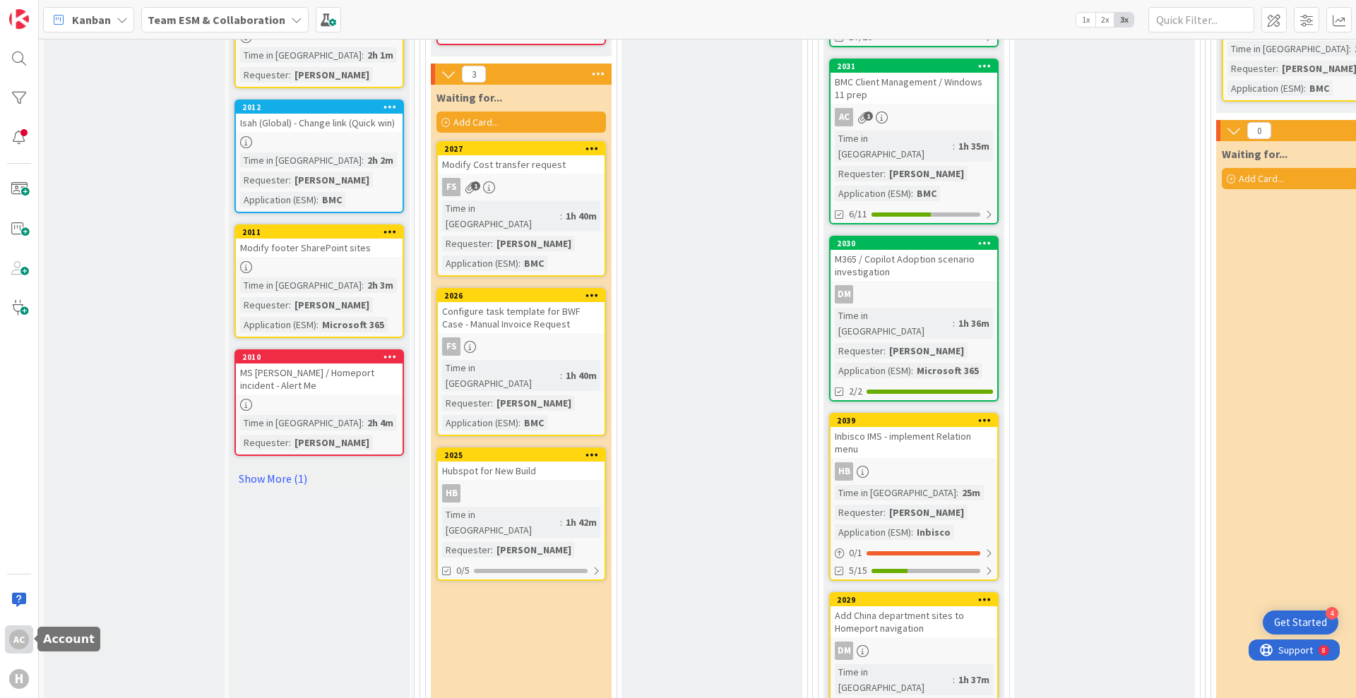
click at [14, 650] on div "AC" at bounding box center [19, 640] width 28 height 28
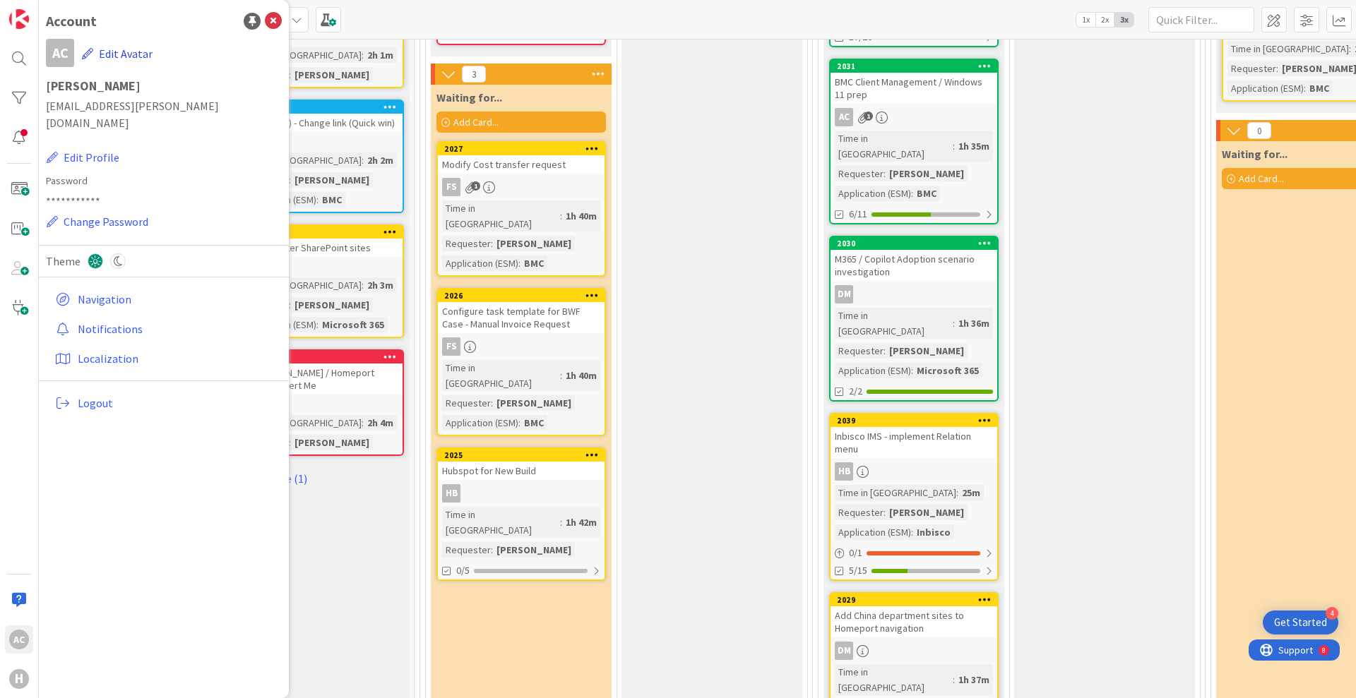
click at [100, 54] on button "Edit Avatar" at bounding box center [117, 54] width 72 height 30
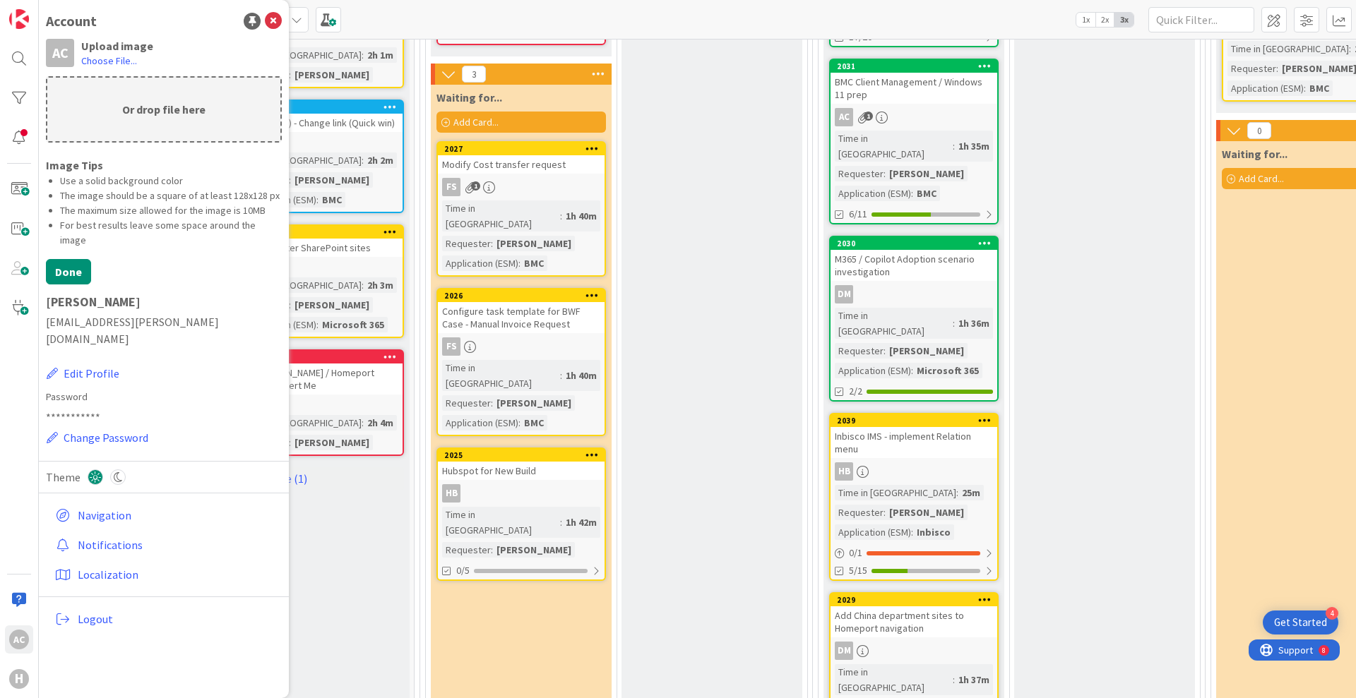
click at [144, 98] on p "Or drop file here" at bounding box center [163, 110] width 233 height 64
click at [85, 109] on p "Or drop file here" at bounding box center [163, 110] width 233 height 64
type input "C:\fakepath\Akif.png"
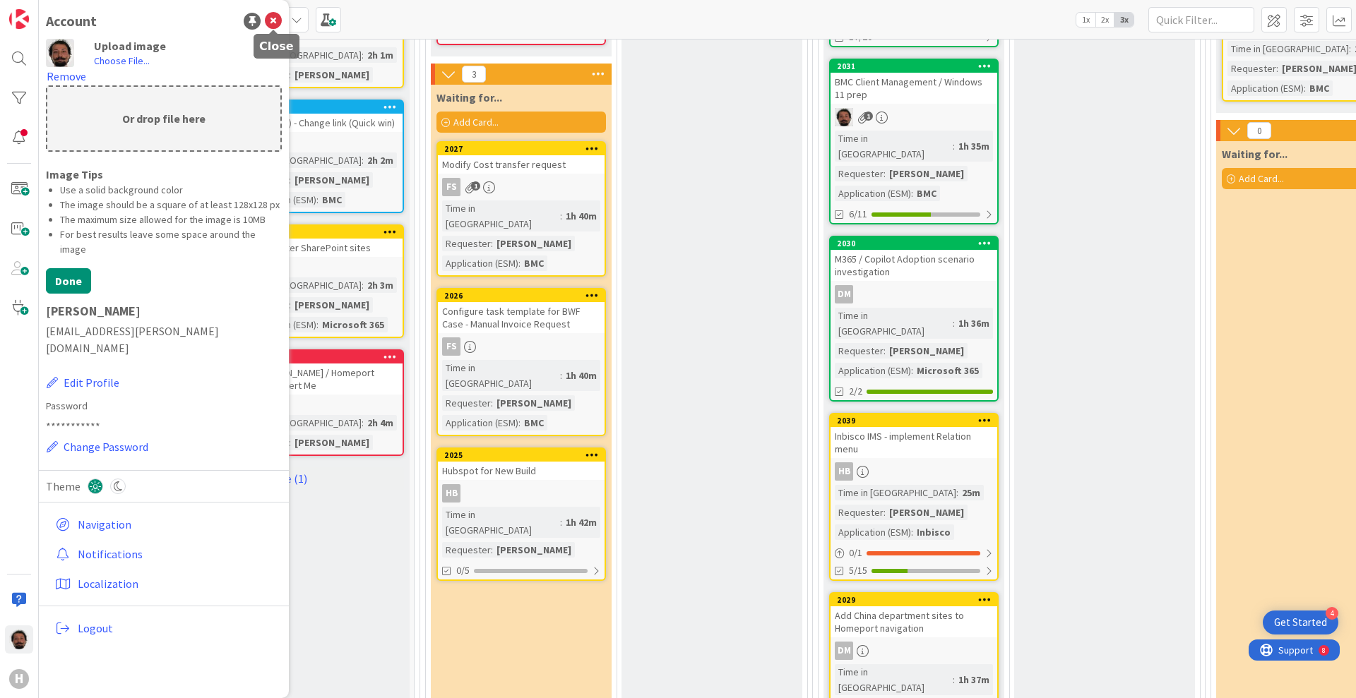
click at [270, 13] on icon at bounding box center [273, 21] width 17 height 17
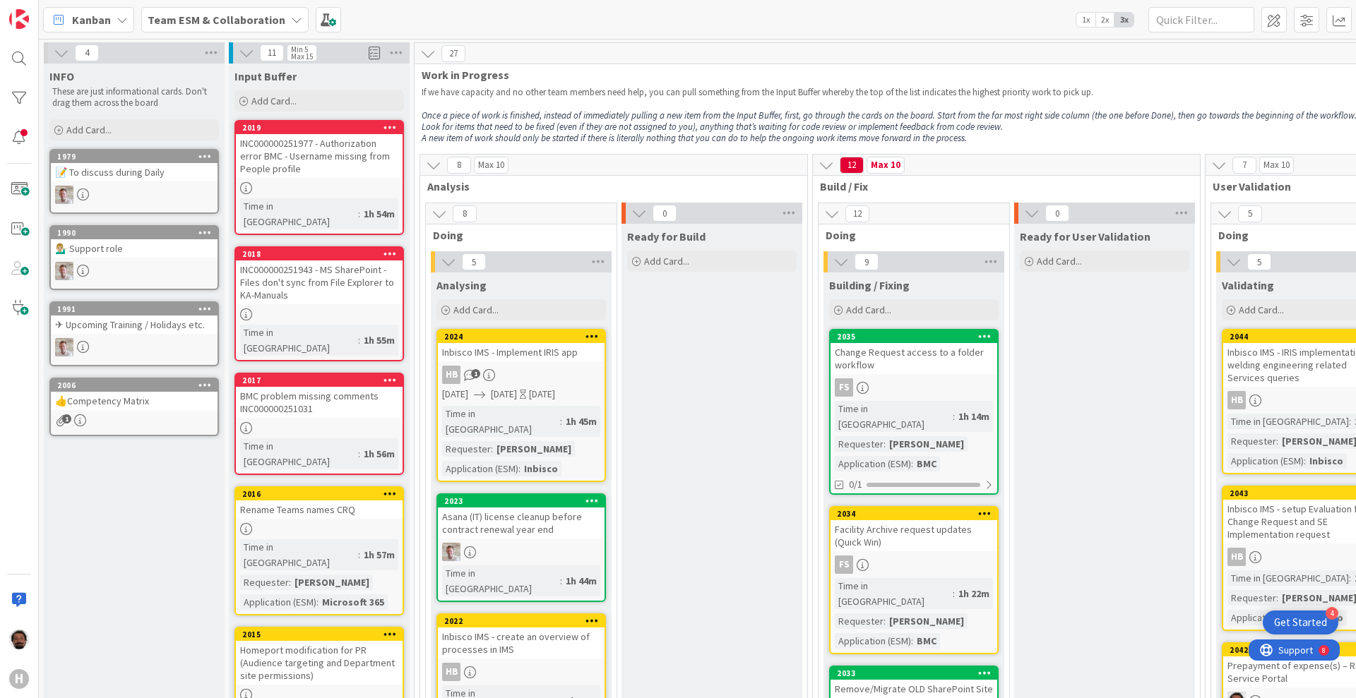
click at [247, 53] on icon at bounding box center [247, 53] width 16 height 16
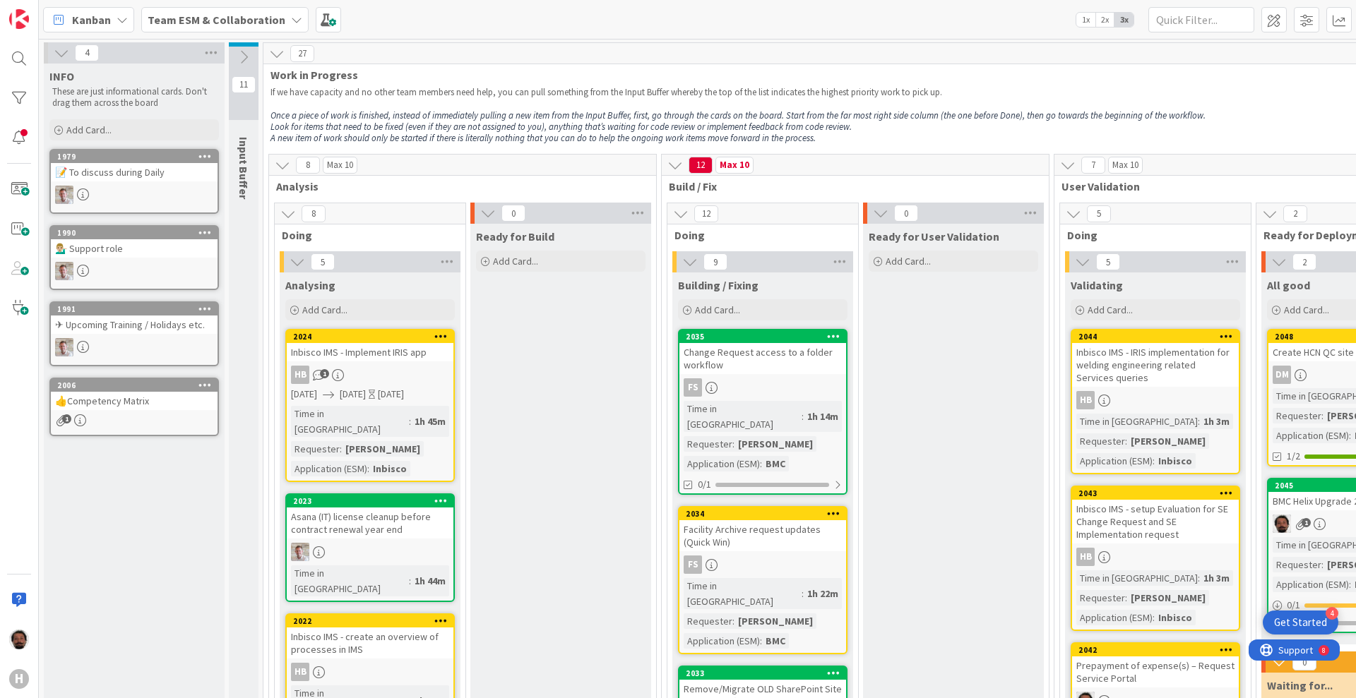
click at [64, 50] on icon at bounding box center [62, 53] width 16 height 16
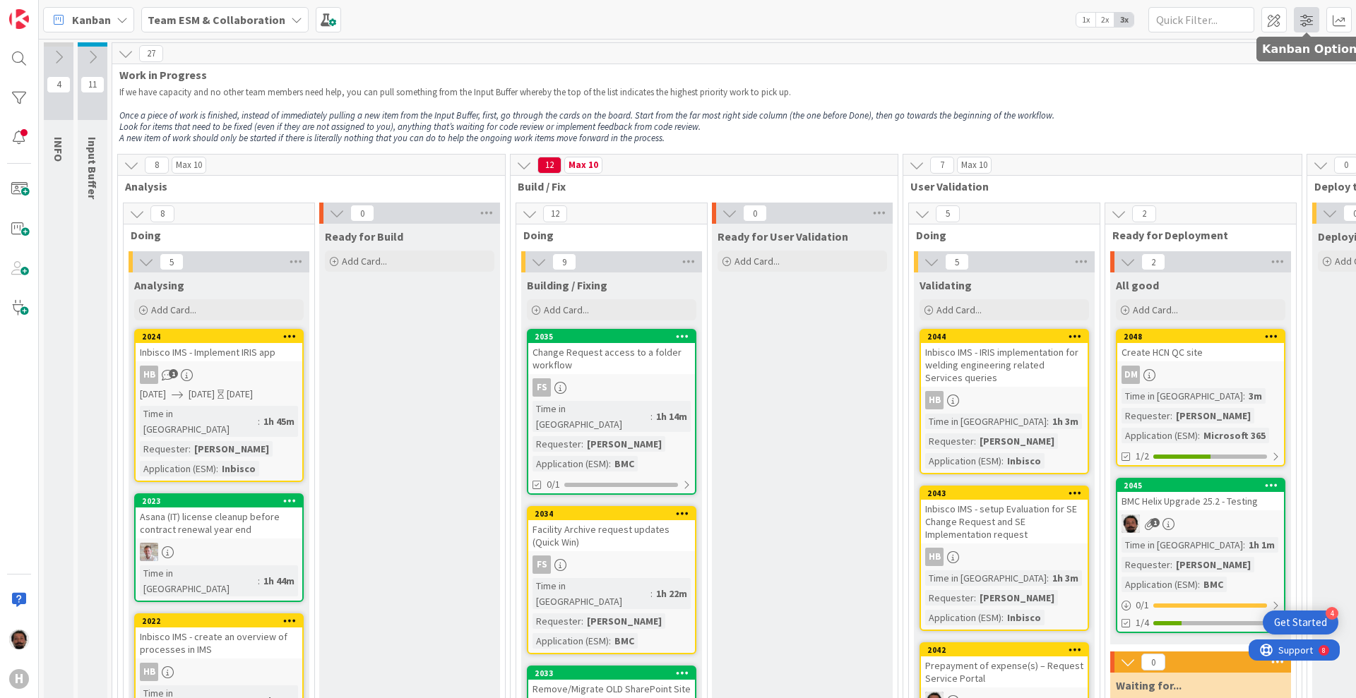
click at [1306, 19] on span at bounding box center [1306, 19] width 25 height 25
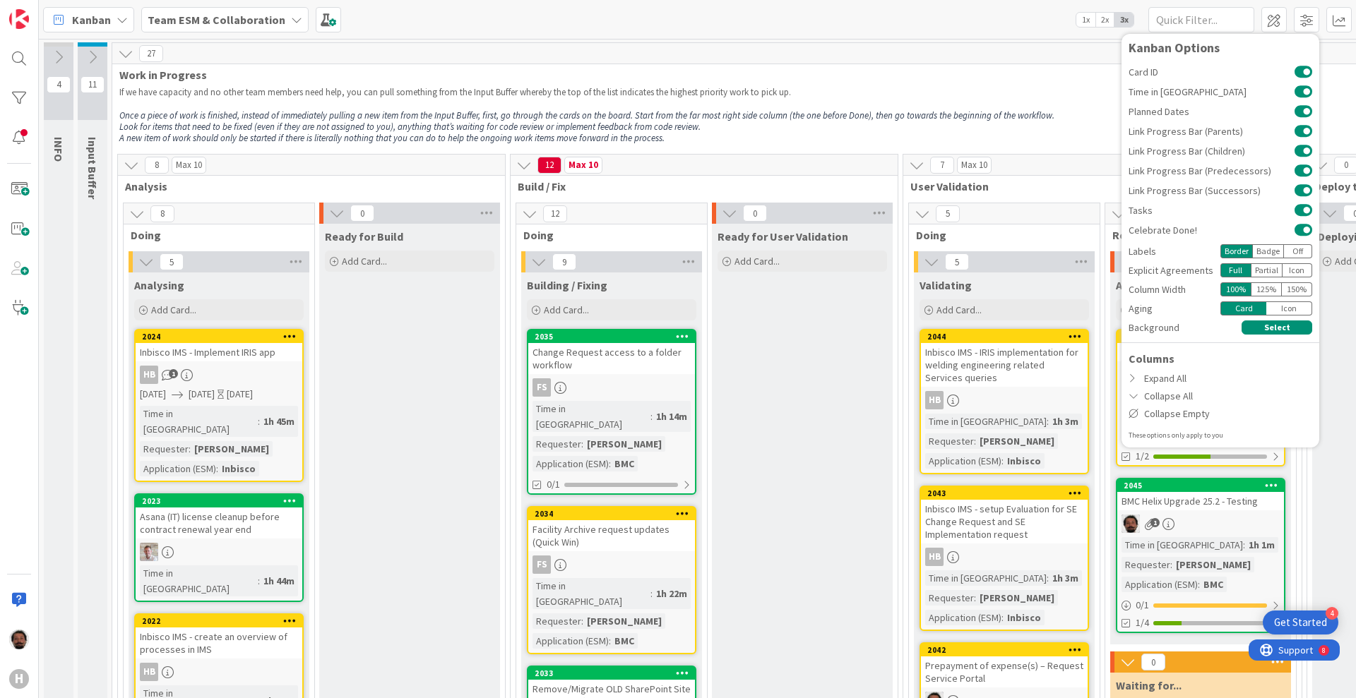
click at [1019, 87] on p "If we have capacity and no other team members need help, you can pull something…" at bounding box center [854, 92] width 1471 height 11
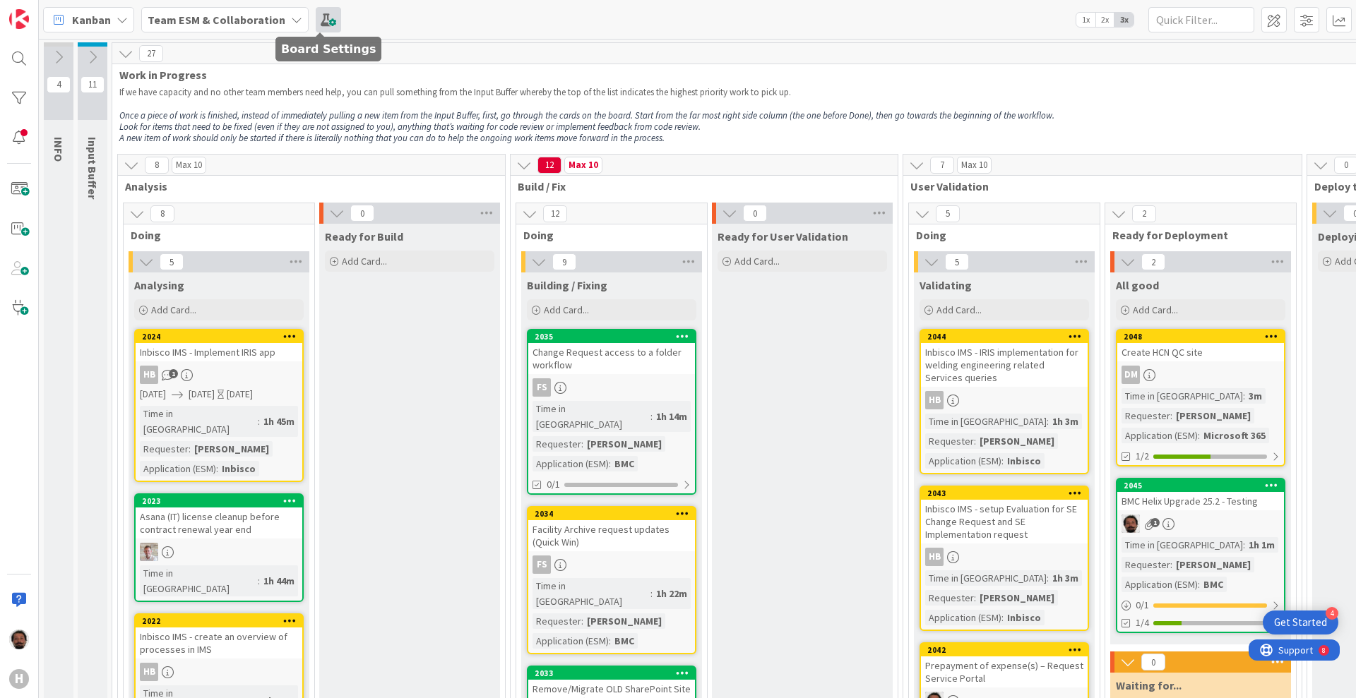
click at [332, 16] on span at bounding box center [328, 19] width 25 height 25
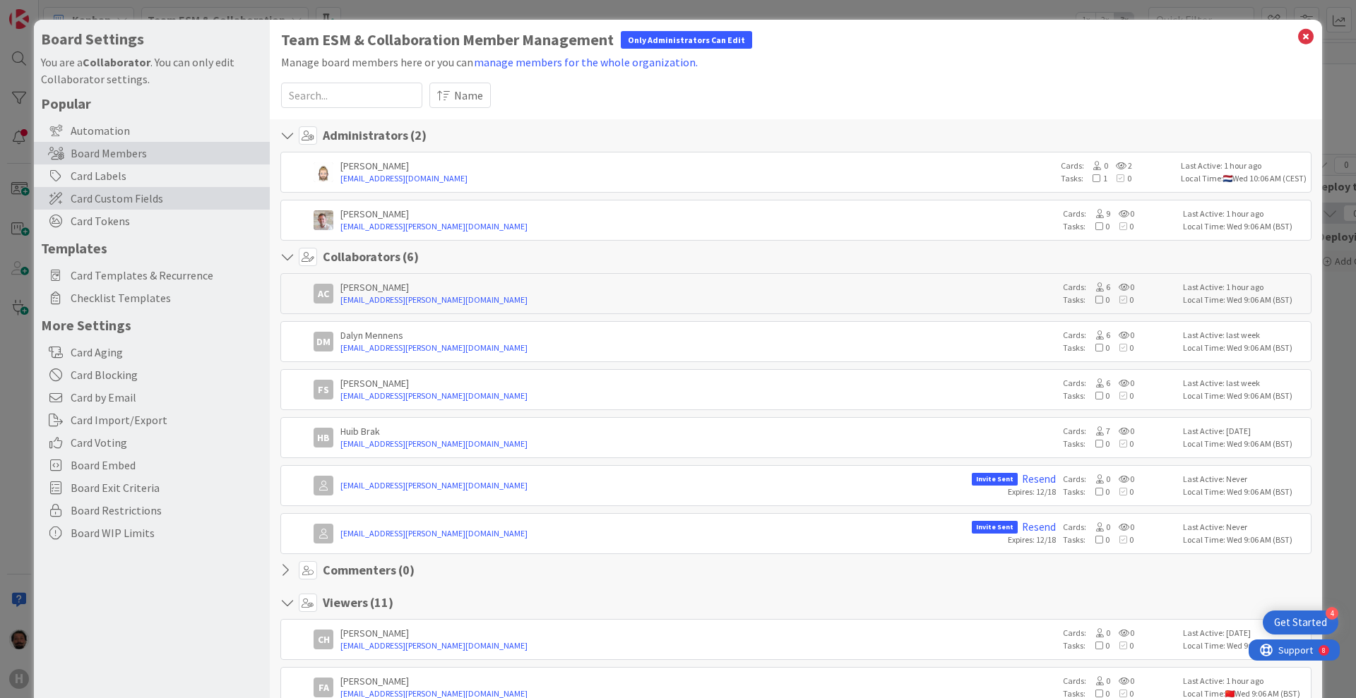
click at [135, 201] on span "Card Custom Fields" at bounding box center [167, 198] width 192 height 17
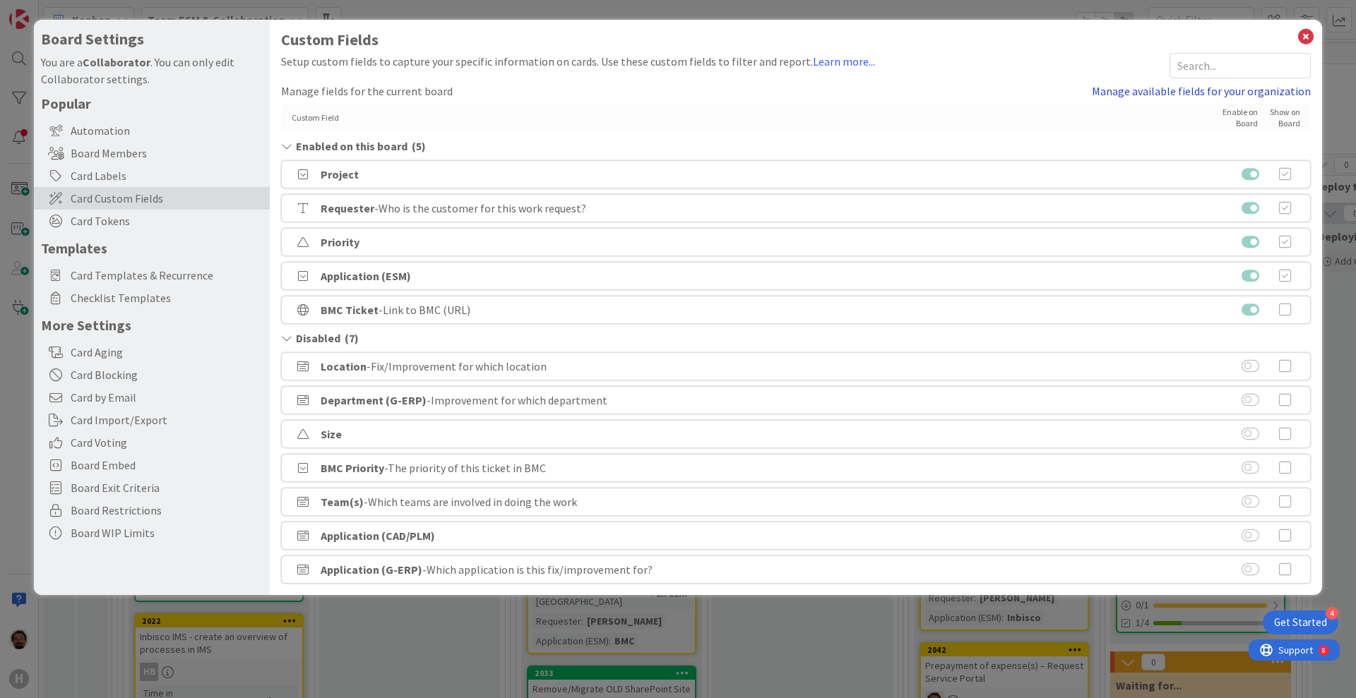
click at [1222, 91] on link "Manage available fields for your organization" at bounding box center [1201, 91] width 219 height 17
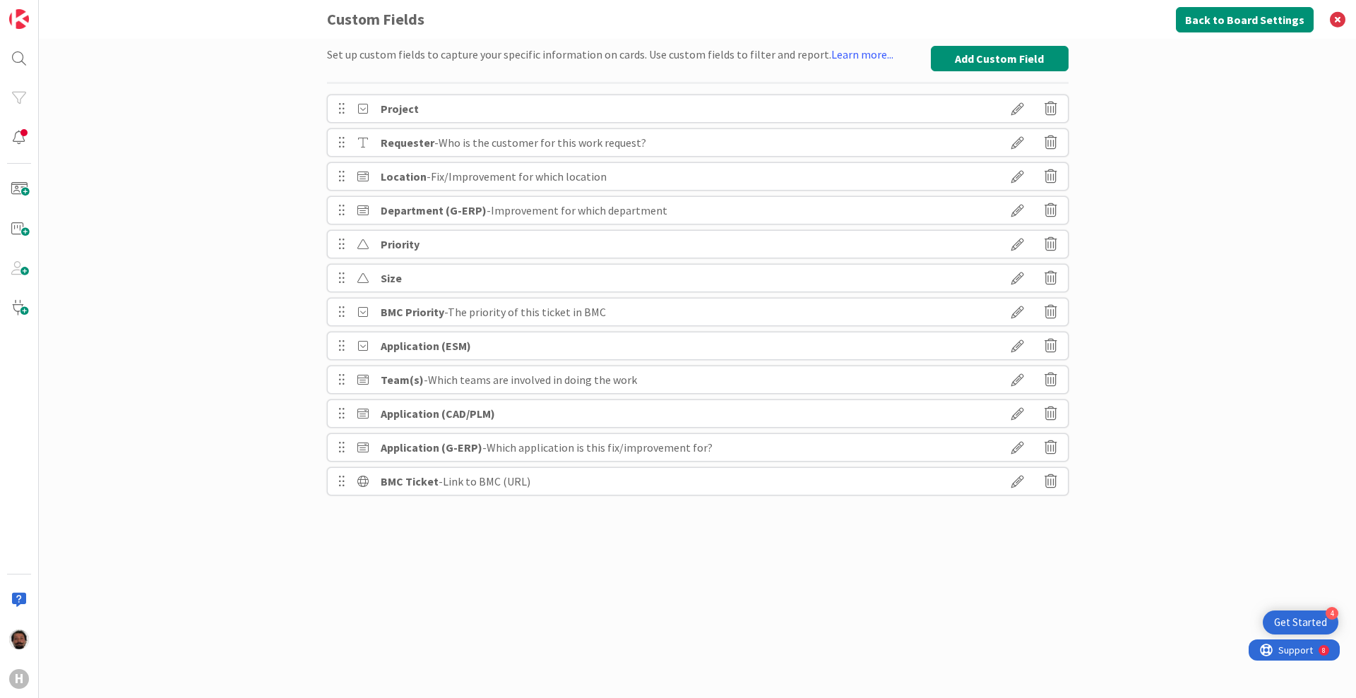
click at [675, 483] on div "BMC Ticket - Link to BMC (URL)" at bounding box center [697, 481] width 741 height 28
click at [54, 371] on div "Set up custom fields to capture your specific information on cards. Use custom …" at bounding box center [697, 368] width 1317 height 659
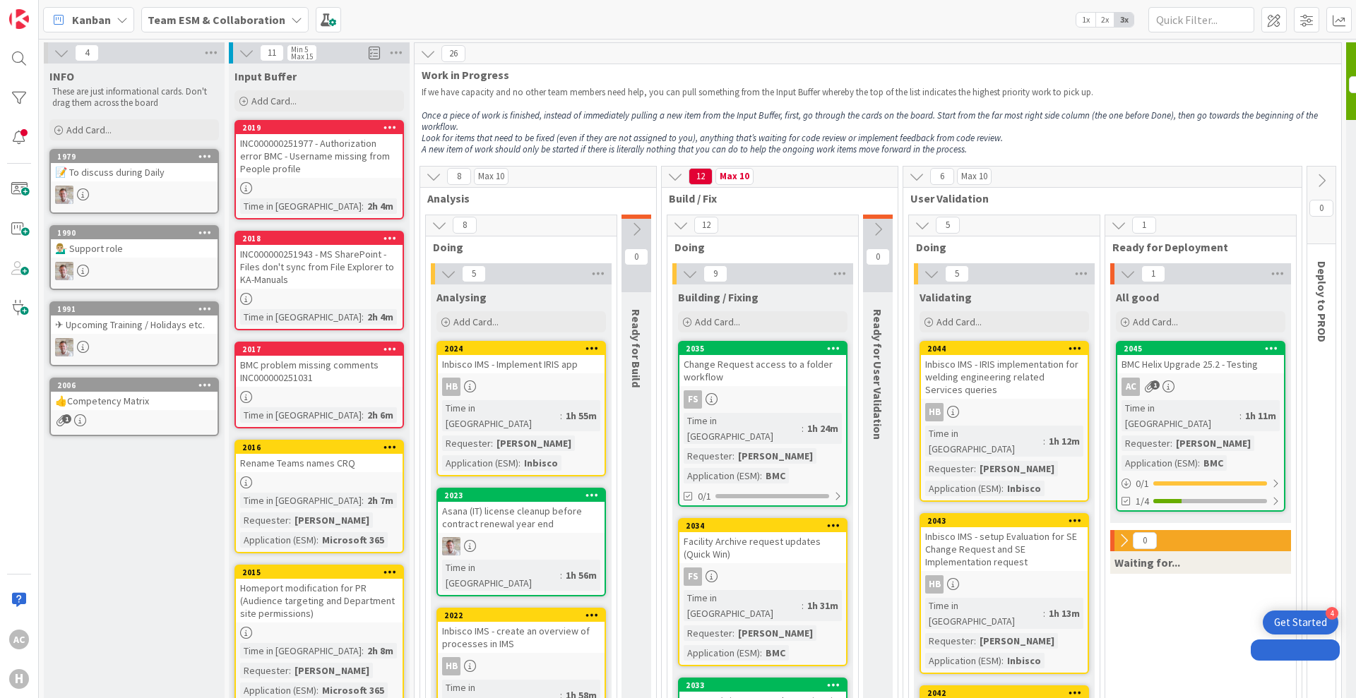
click at [200, 17] on b "Team ESM & Collaboration" at bounding box center [217, 20] width 138 height 14
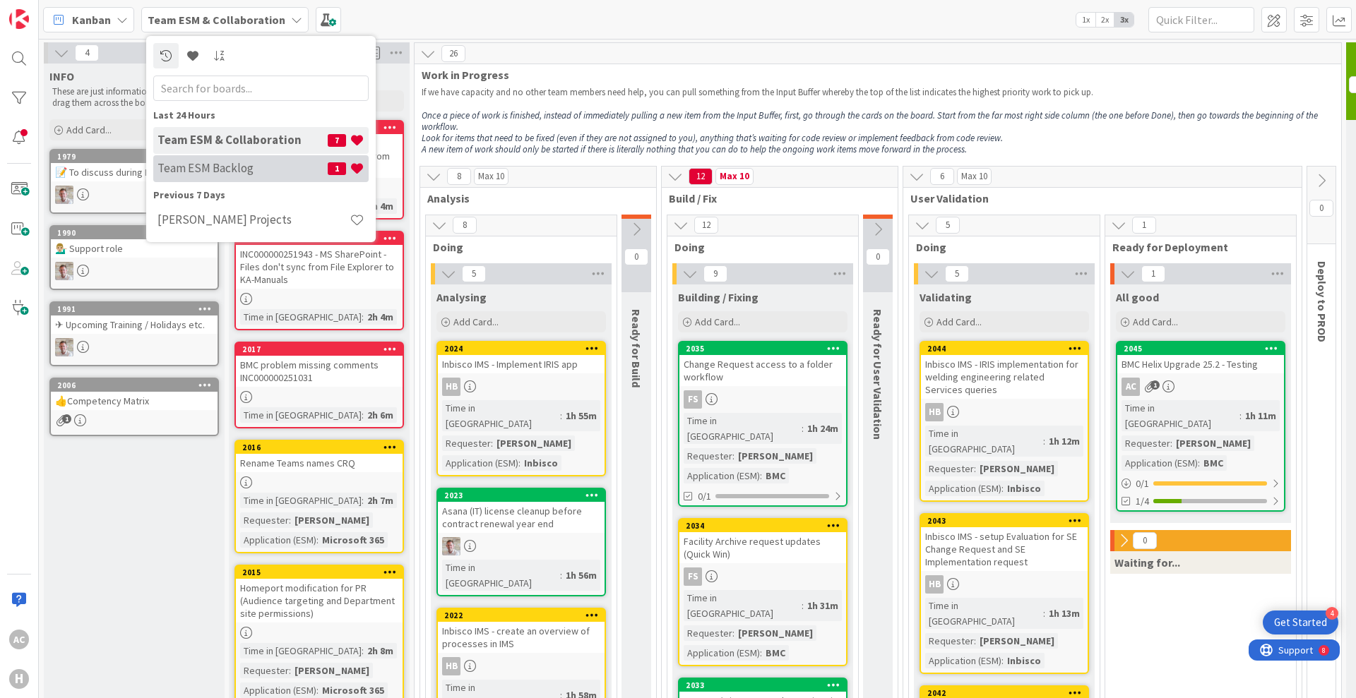
click at [235, 163] on h4 "Team ESM Backlog" at bounding box center [242, 168] width 170 height 14
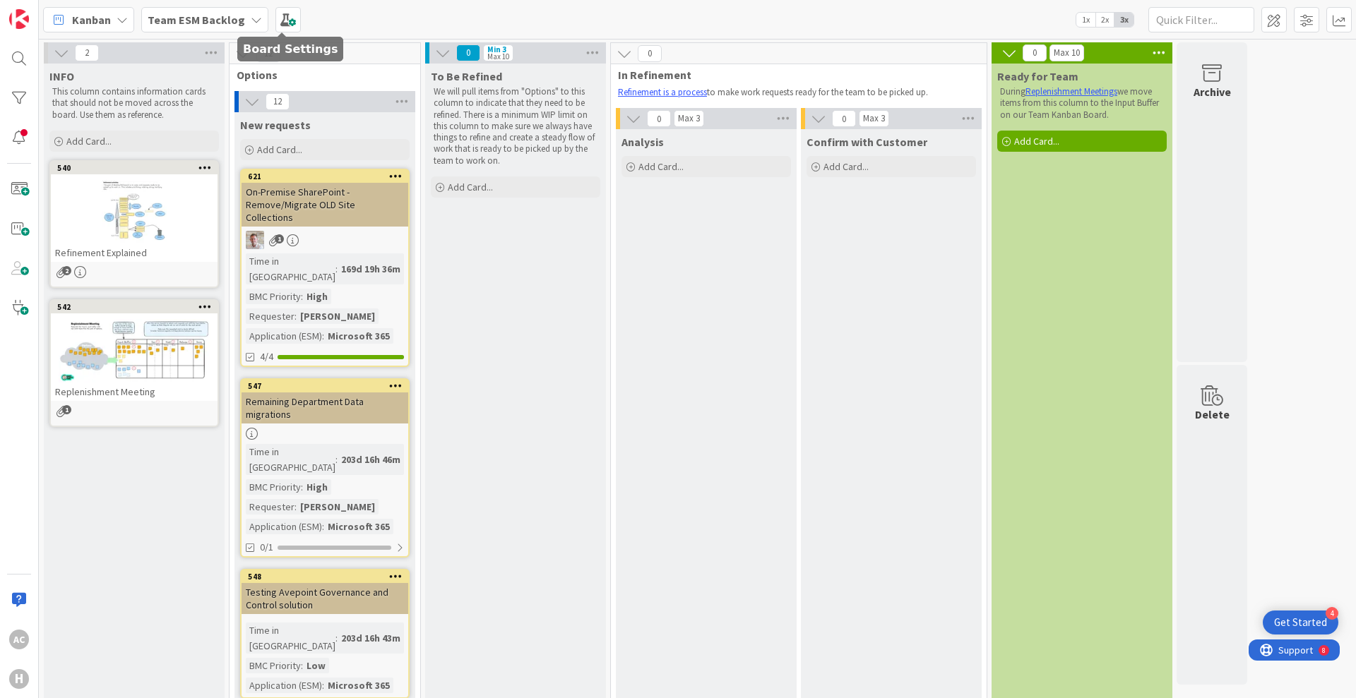
click at [300, 22] on div "Kanban Team ESM Backlog 1x 2x 3x" at bounding box center [697, 19] width 1317 height 39
click at [281, 19] on span at bounding box center [287, 19] width 25 height 25
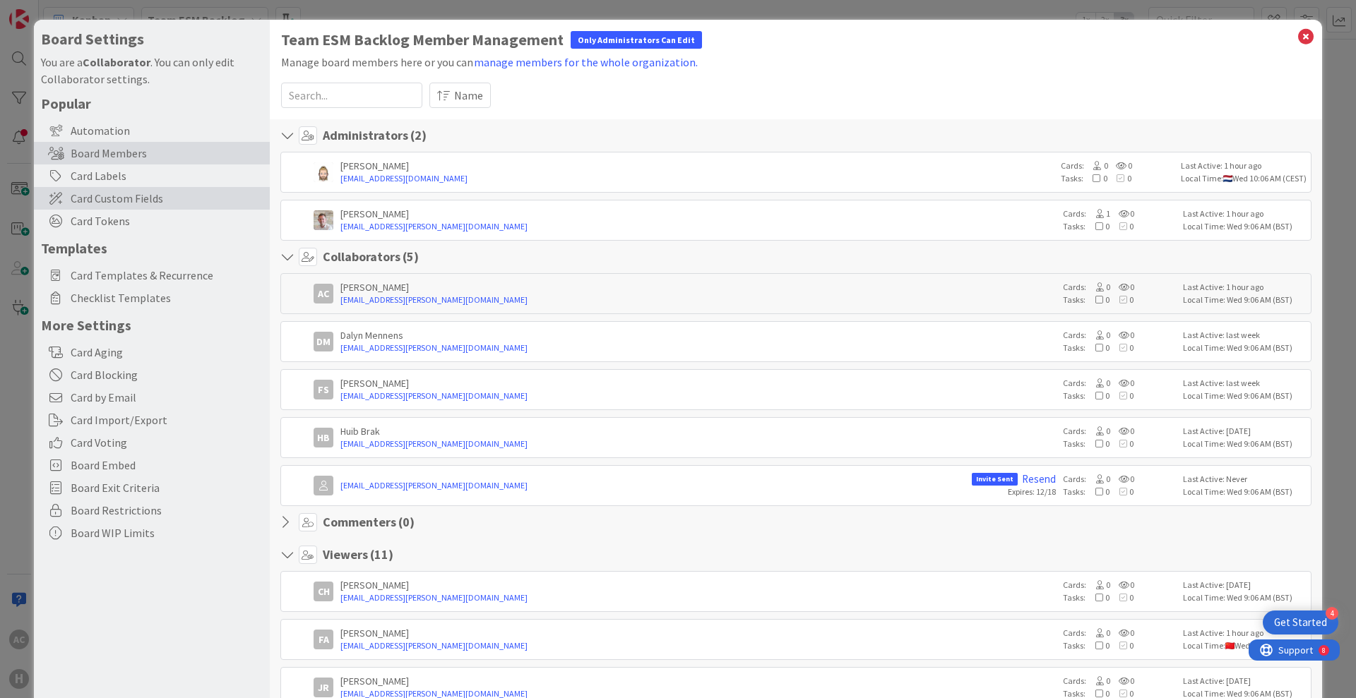
click at [151, 193] on span "Card Custom Fields" at bounding box center [167, 198] width 192 height 17
